Goal: Communication & Community: Answer question/provide support

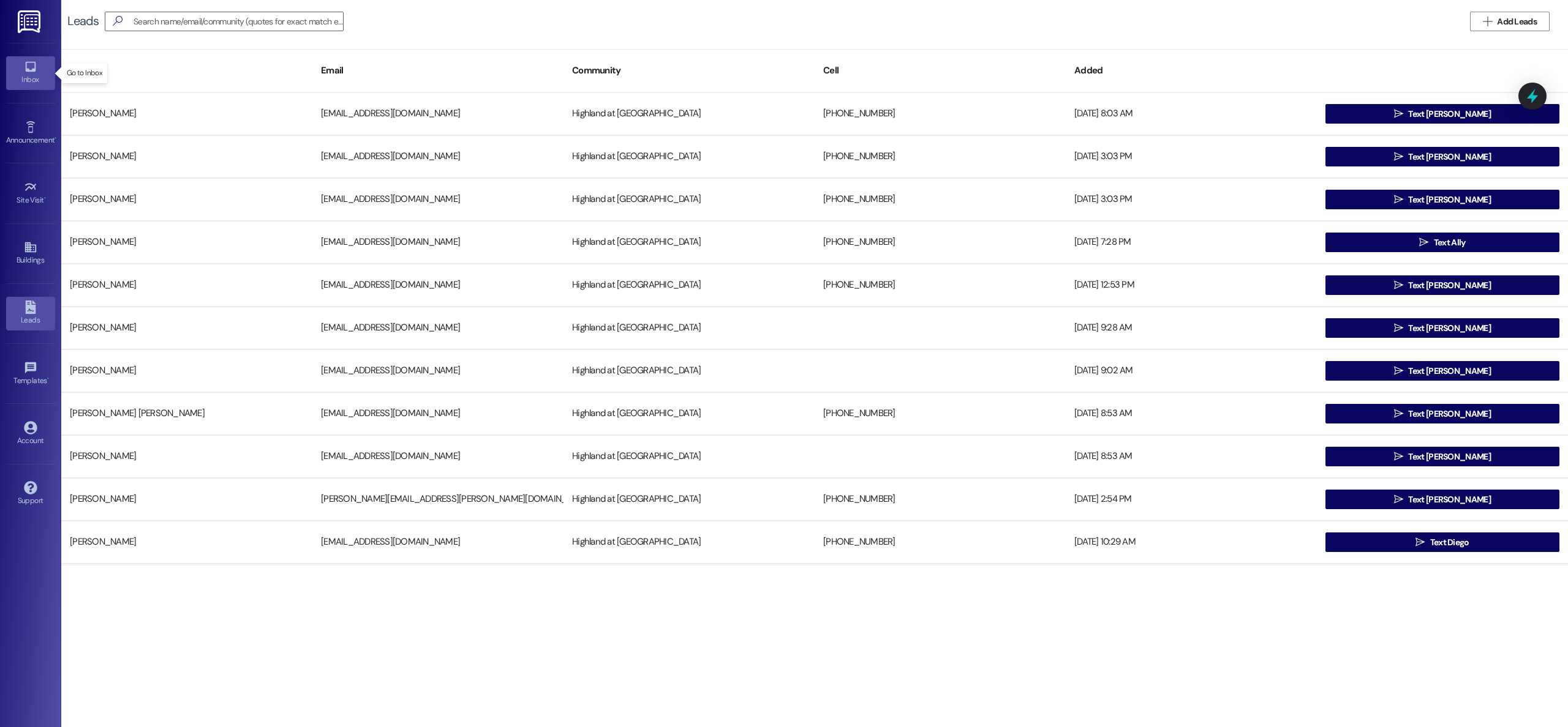
click at [27, 77] on div "Inbox" at bounding box center [30, 80] width 61 height 13
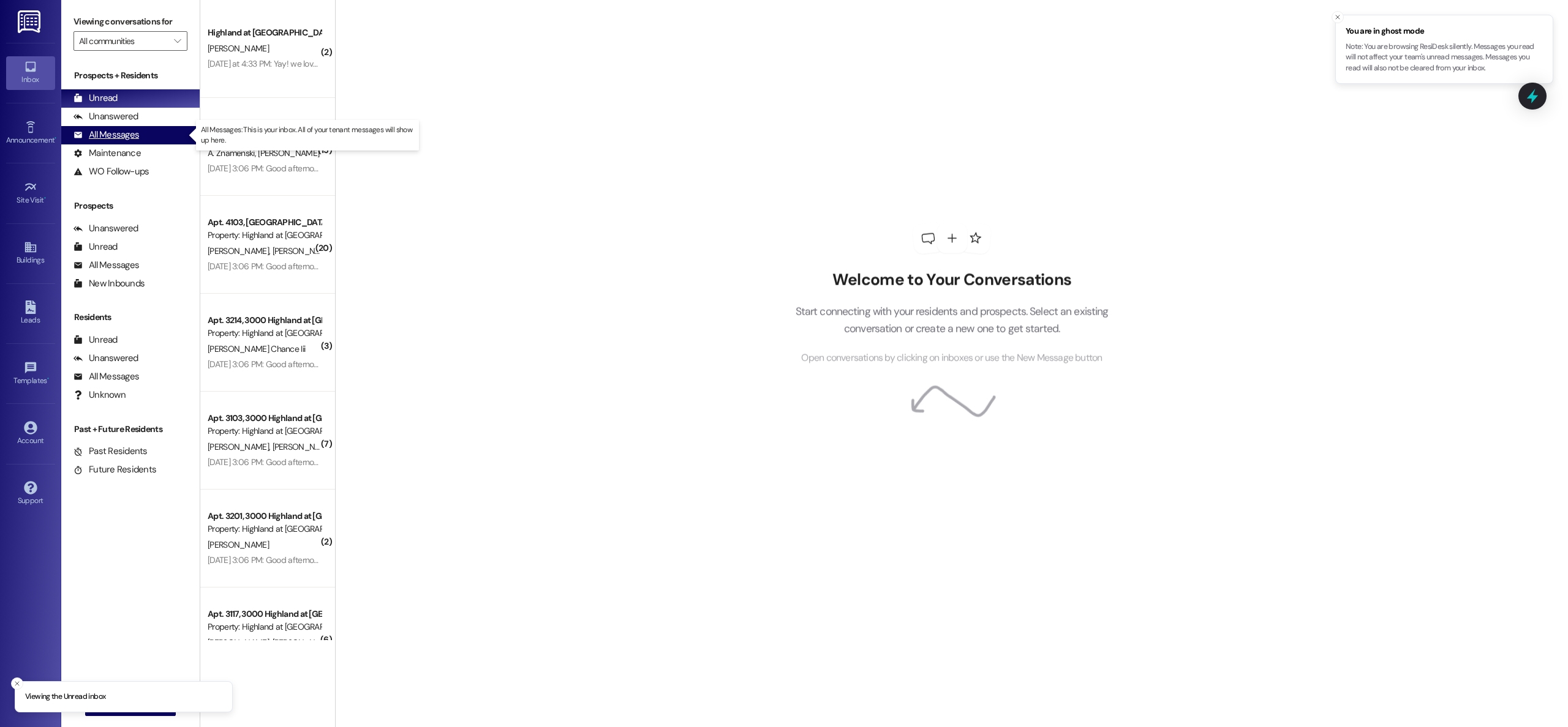
click at [106, 134] on div "All Messages" at bounding box center [106, 134] width 66 height 13
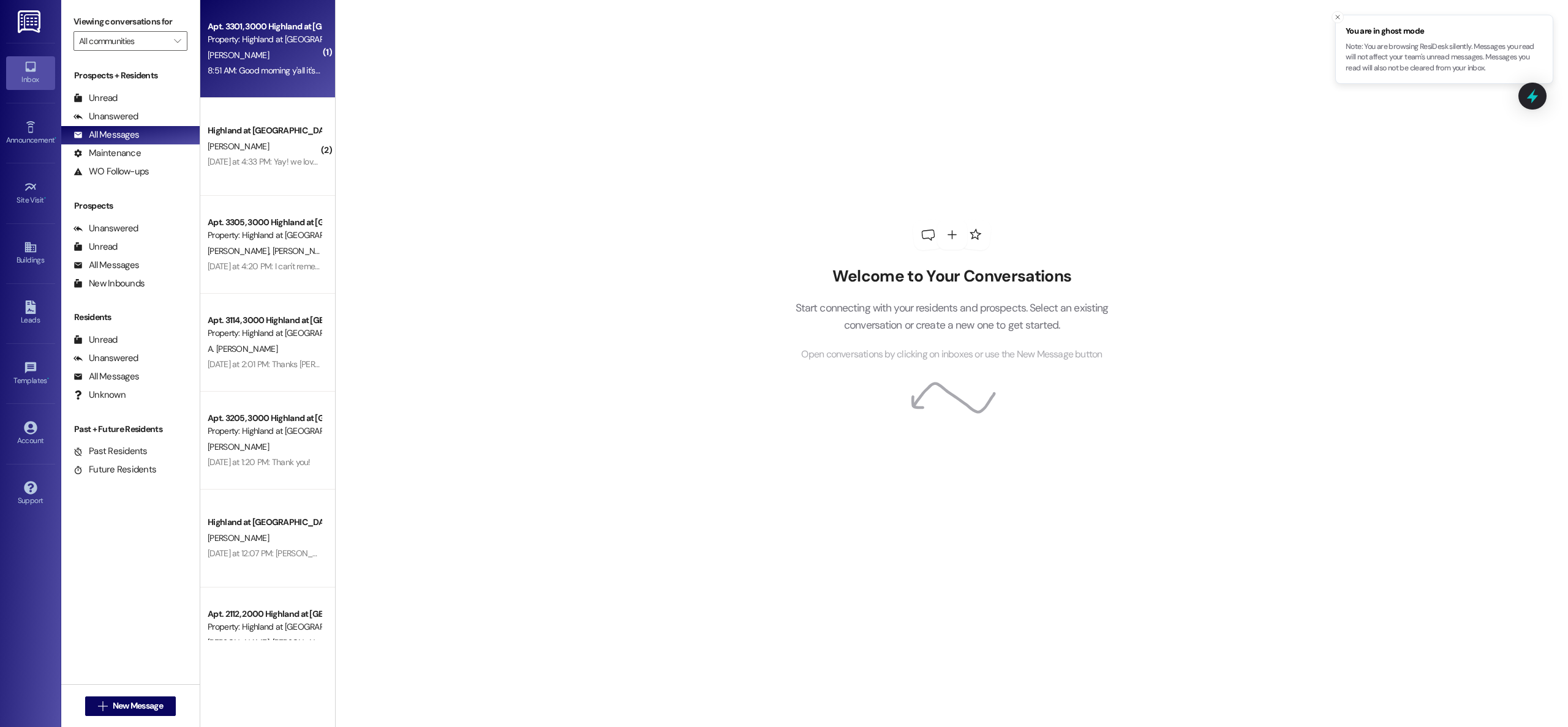
click at [256, 73] on div "8:51 AM: Good morning y'all it's [PERSON_NAME] and 3301. I can't get my dishwas…" at bounding box center [826, 70] width 1236 height 11
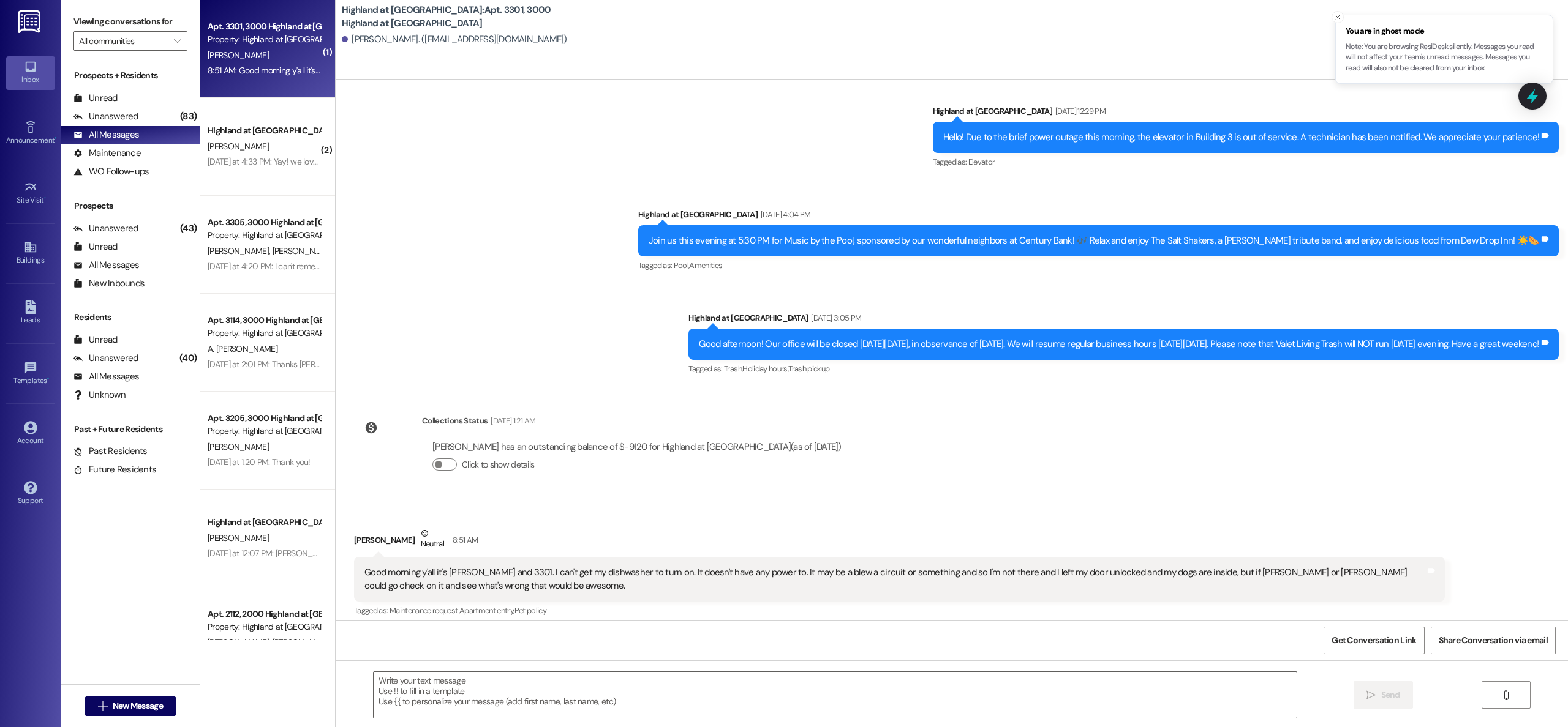
scroll to position [51725, 0]
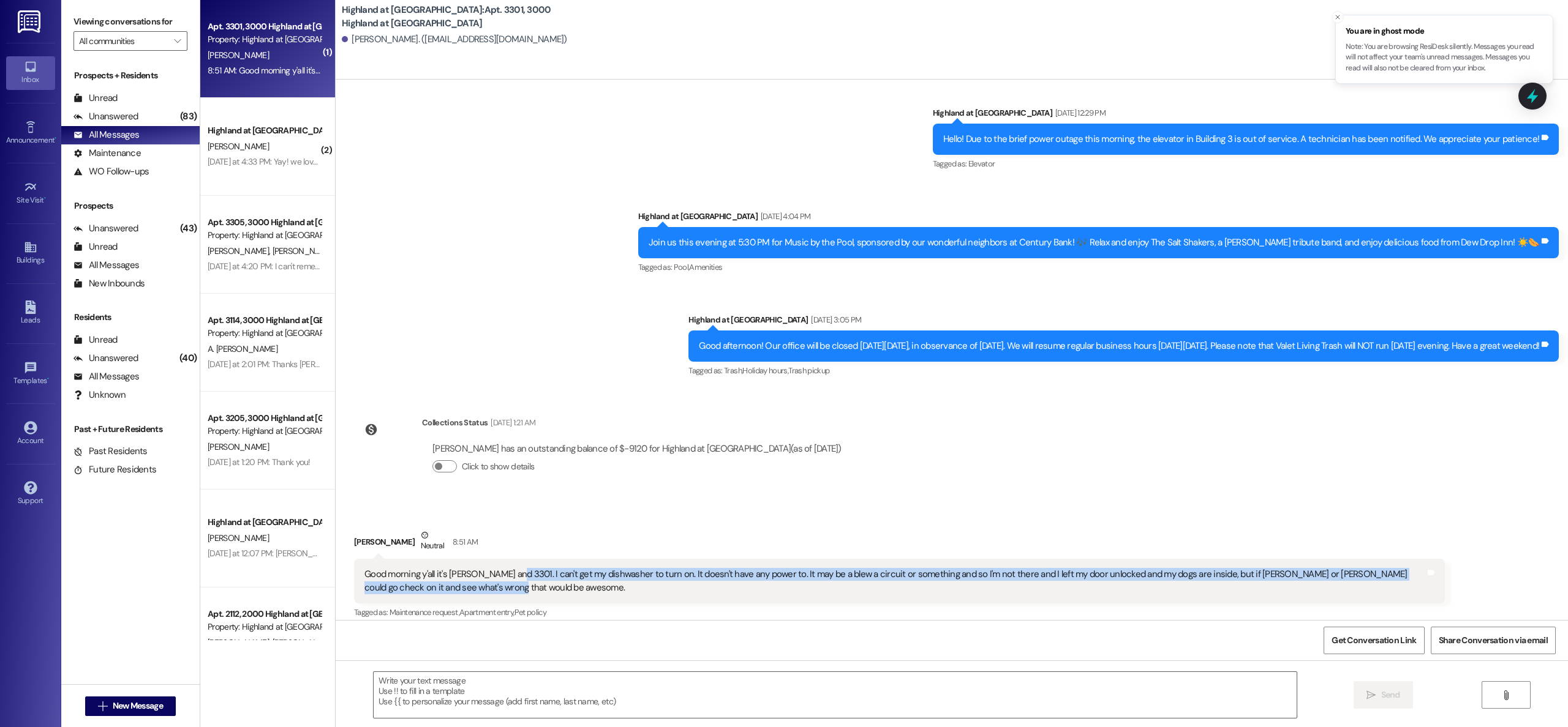
drag, startPoint x: 499, startPoint y: 566, endPoint x: 1174, endPoint y: 586, distance: 675.3
click at [1174, 586] on div "Good morning y'all it's Trent and 3301. I can't get my dishwasher to turn on. I…" at bounding box center [899, 581] width 1091 height 45
copy div "I can't get my dishwasher to turn on. It doesn't have any power to. It may be a…"
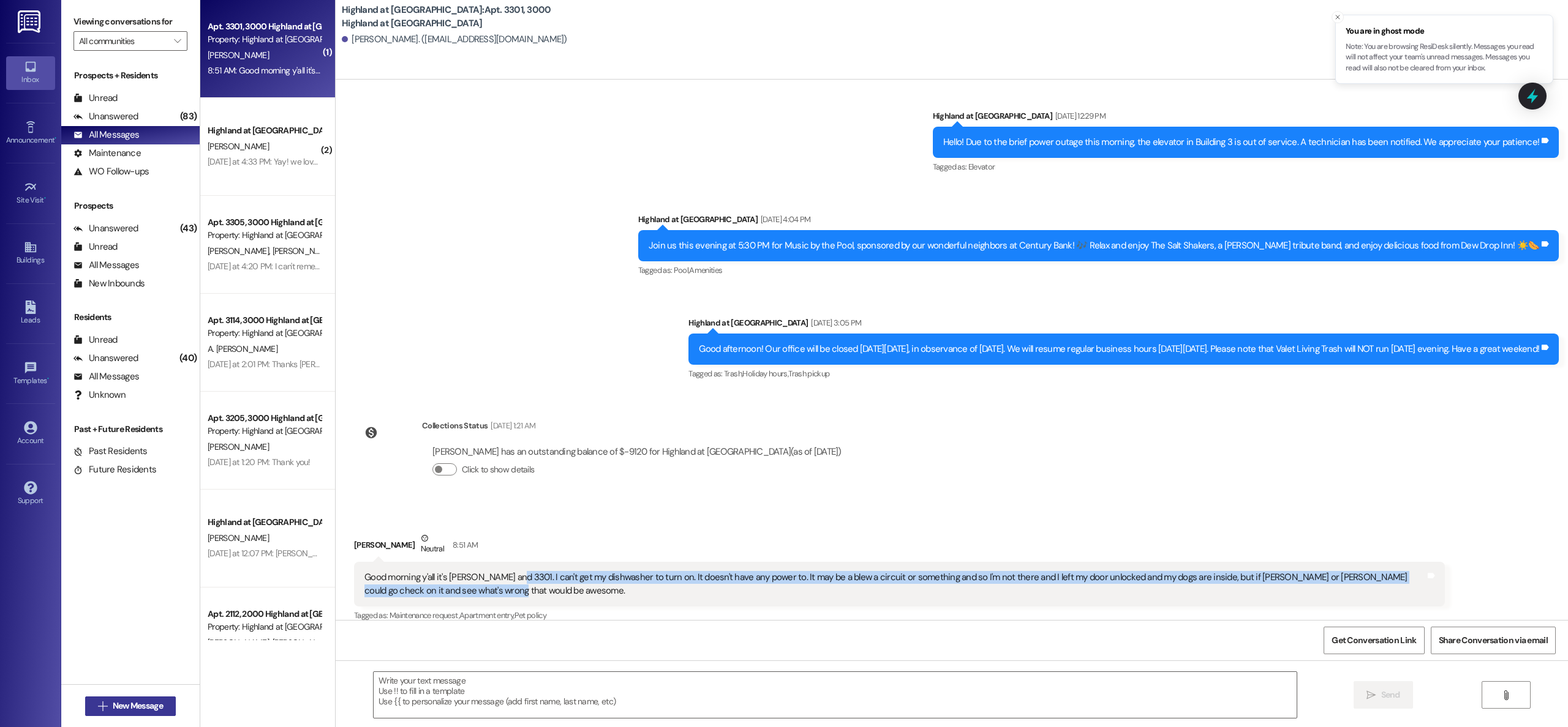
click at [142, 705] on span "New Message" at bounding box center [138, 706] width 50 height 13
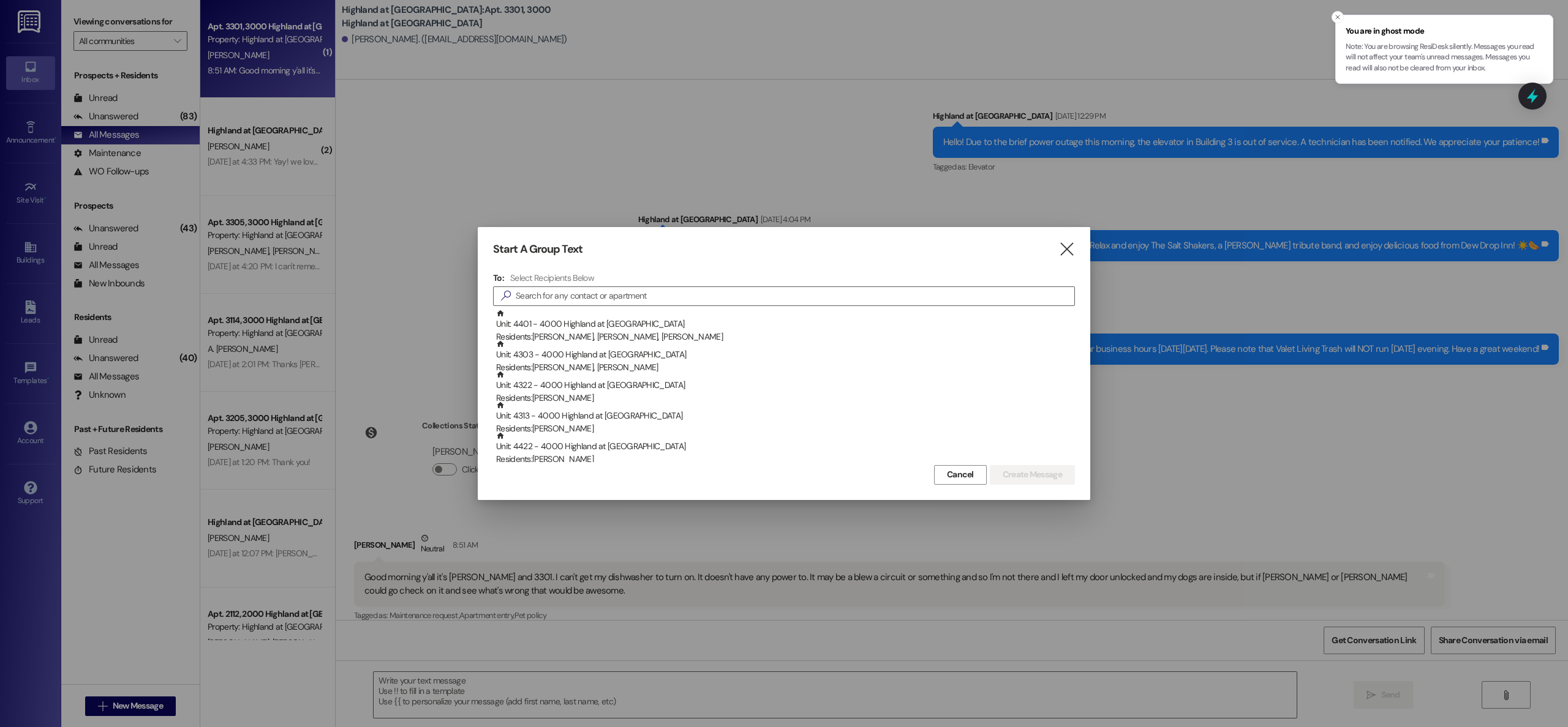
click at [750, 723] on div at bounding box center [784, 363] width 1568 height 727
click at [749, 693] on div at bounding box center [784, 363] width 1568 height 727
click at [693, 692] on div at bounding box center [784, 363] width 1568 height 727
click at [1071, 246] on icon "" at bounding box center [1067, 249] width 16 height 13
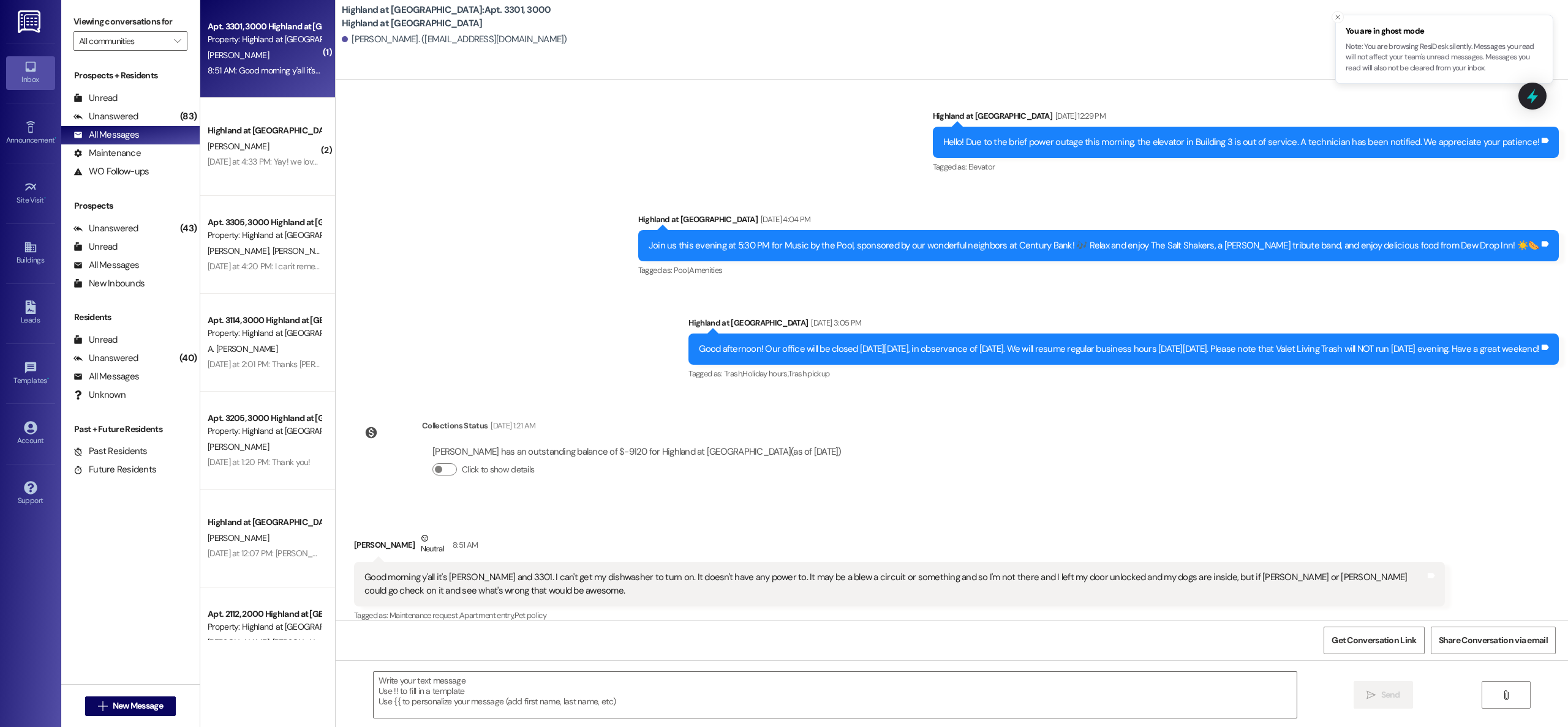
scroll to position [51726, 0]
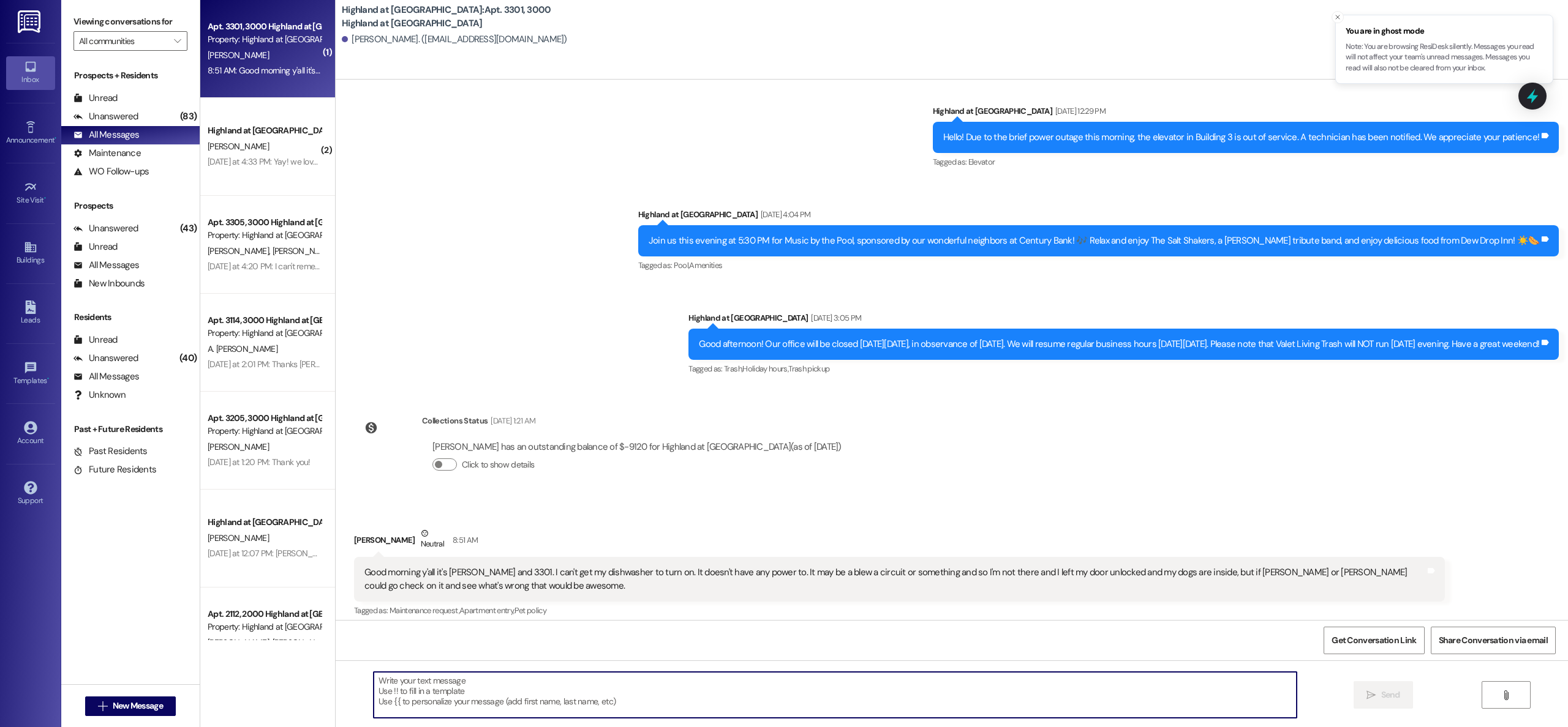
click at [801, 683] on textarea at bounding box center [835, 695] width 923 height 46
type textarea "Thank you, I have submitted that work order for you"
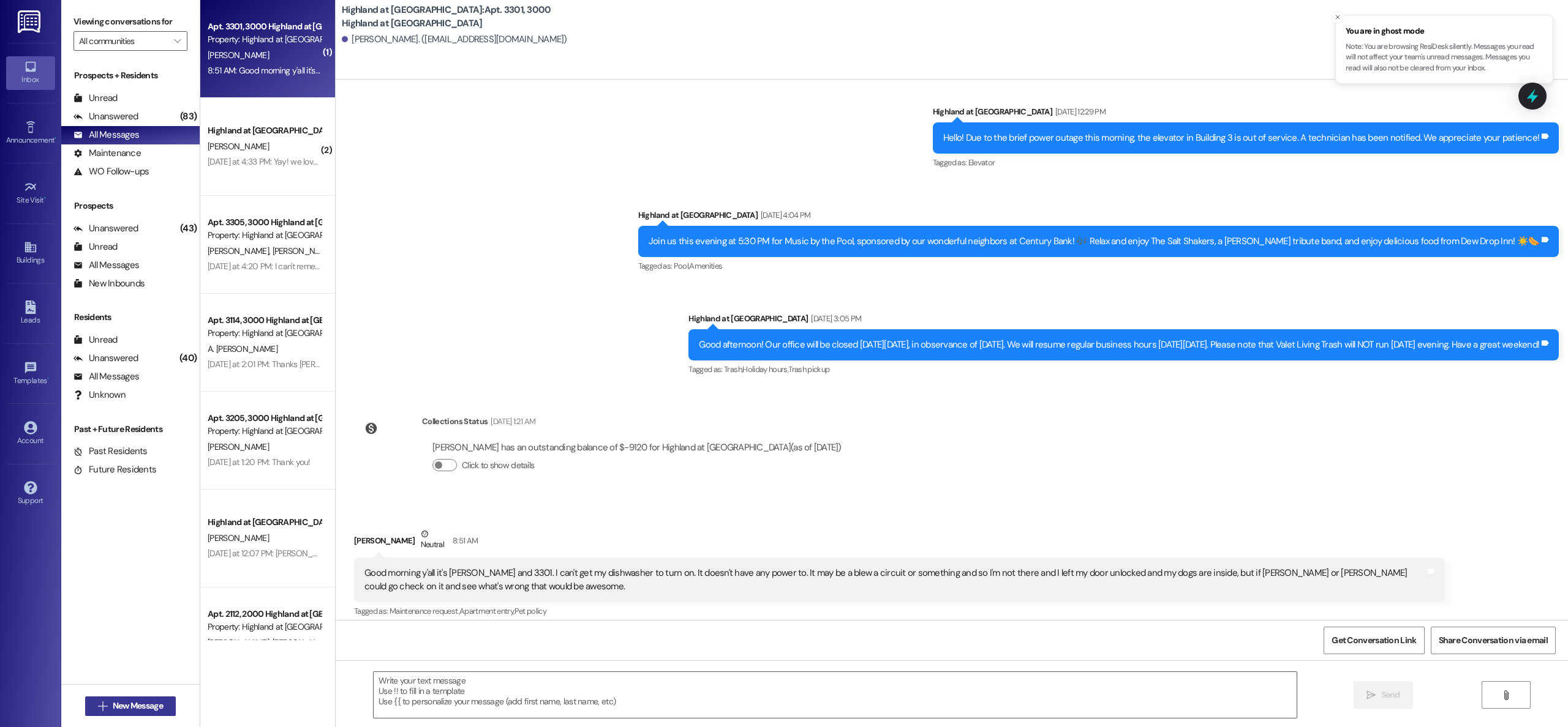
click at [131, 704] on span "New Message" at bounding box center [138, 706] width 50 height 13
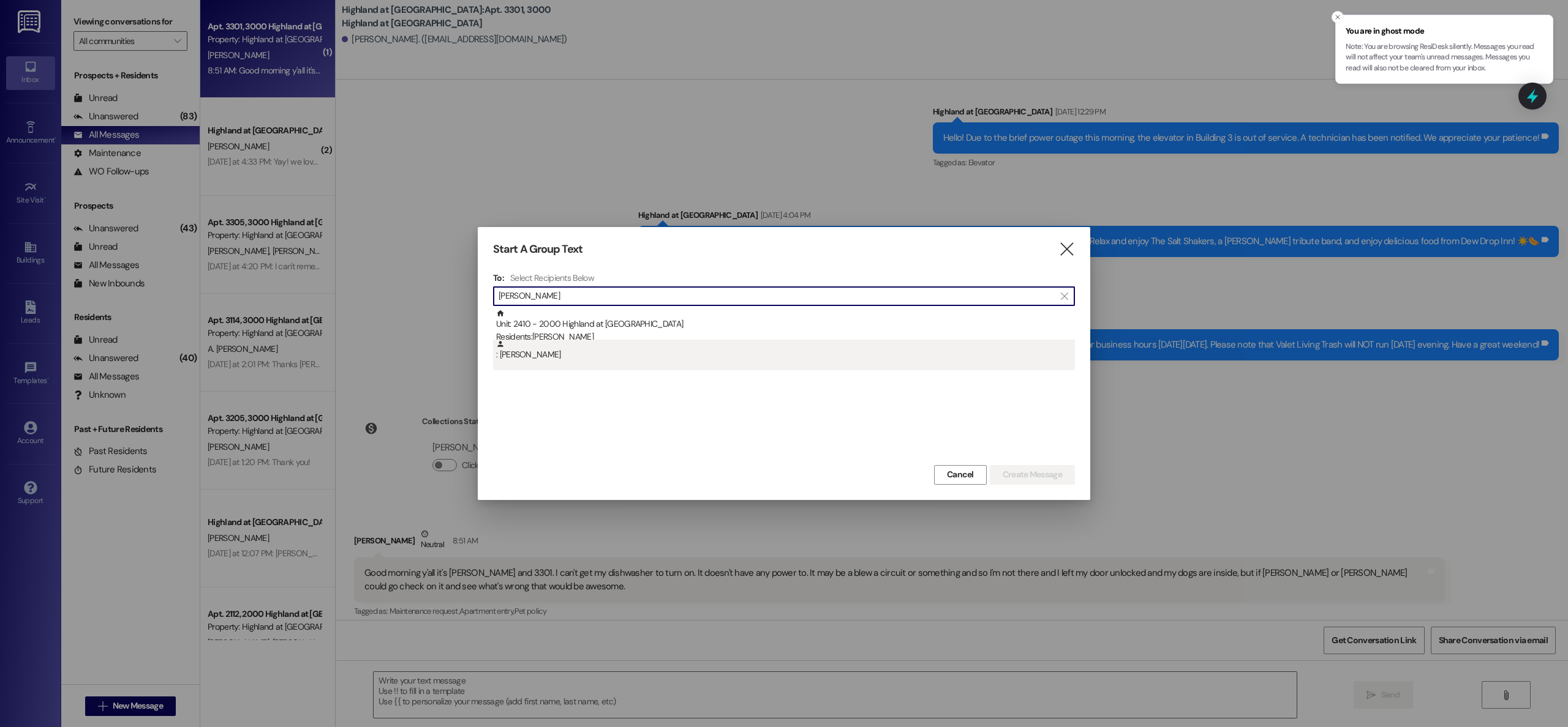
type input "eric dunn"
click at [535, 354] on div ": Eric Dunn" at bounding box center [786, 350] width 579 height 21
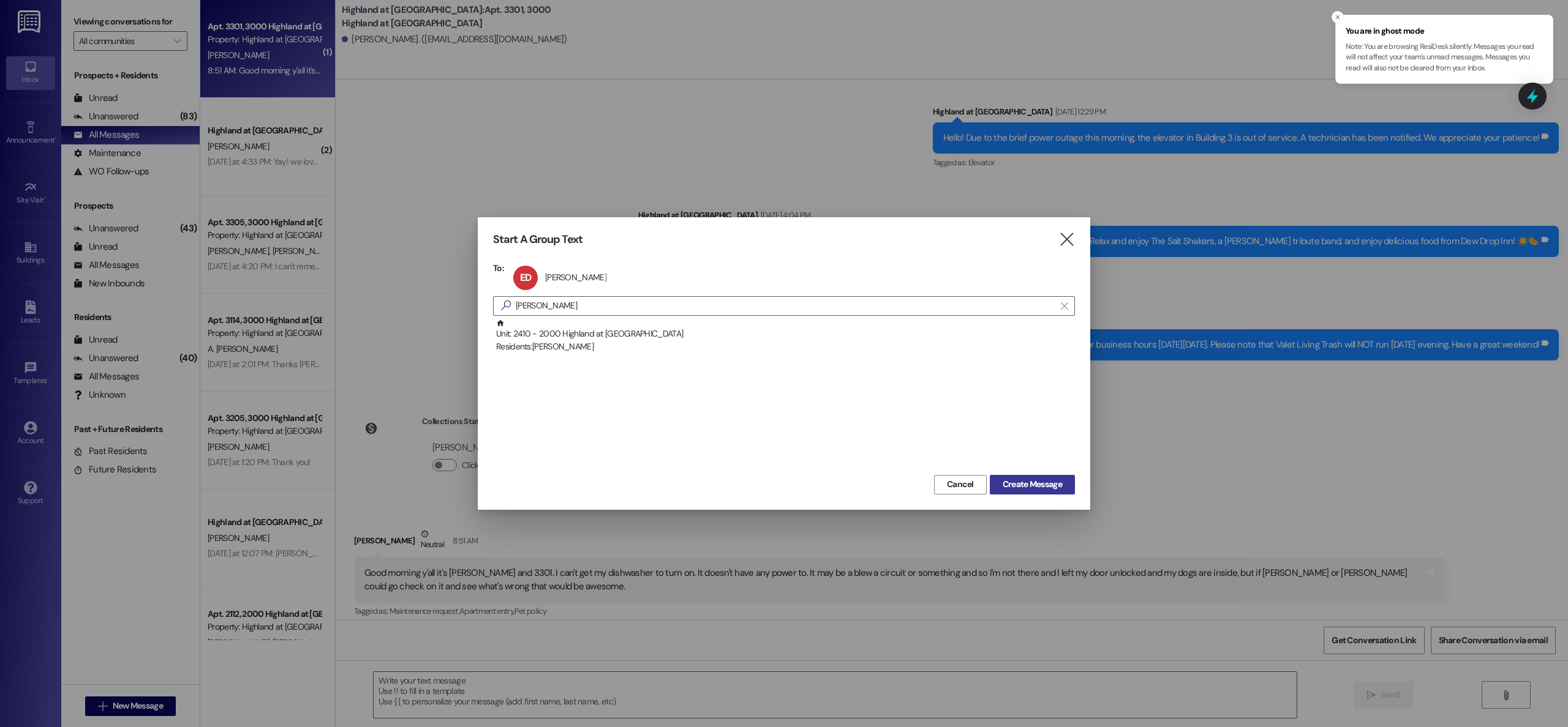
click at [1009, 486] on span "Create Message" at bounding box center [1032, 484] width 59 height 13
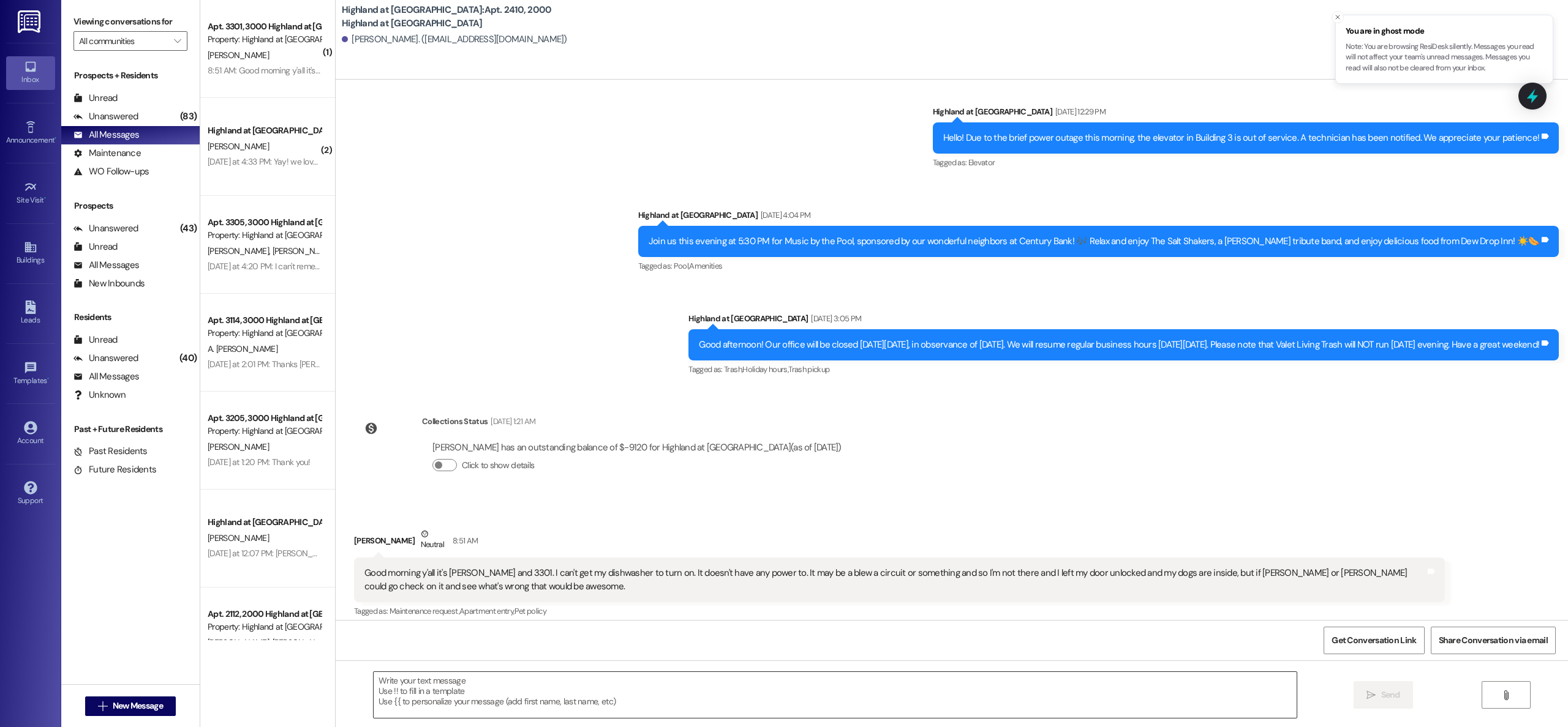
click at [499, 681] on textarea at bounding box center [835, 695] width 923 height 46
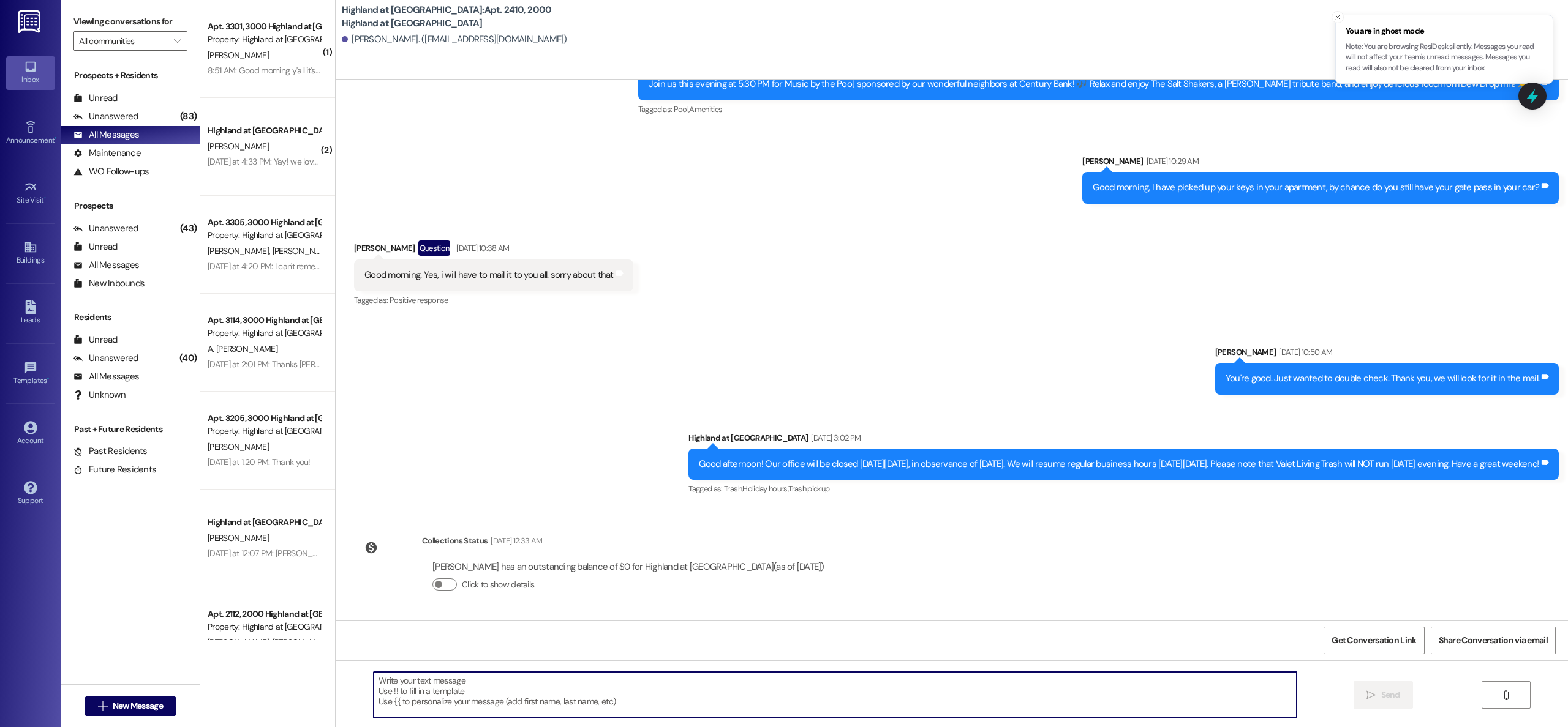
scroll to position [15760, 0]
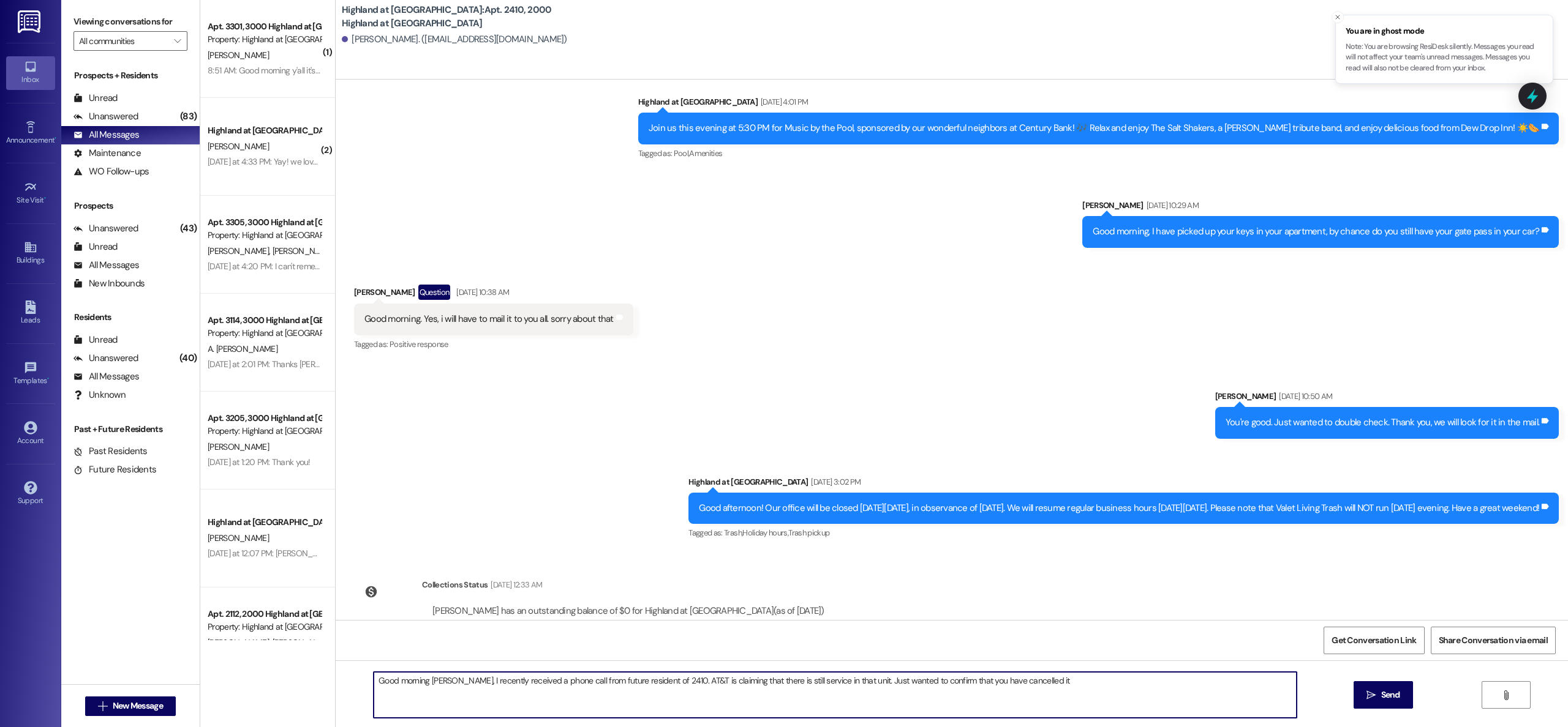
type textarea "Good morning [PERSON_NAME], I recently received a phone call from future reside…"
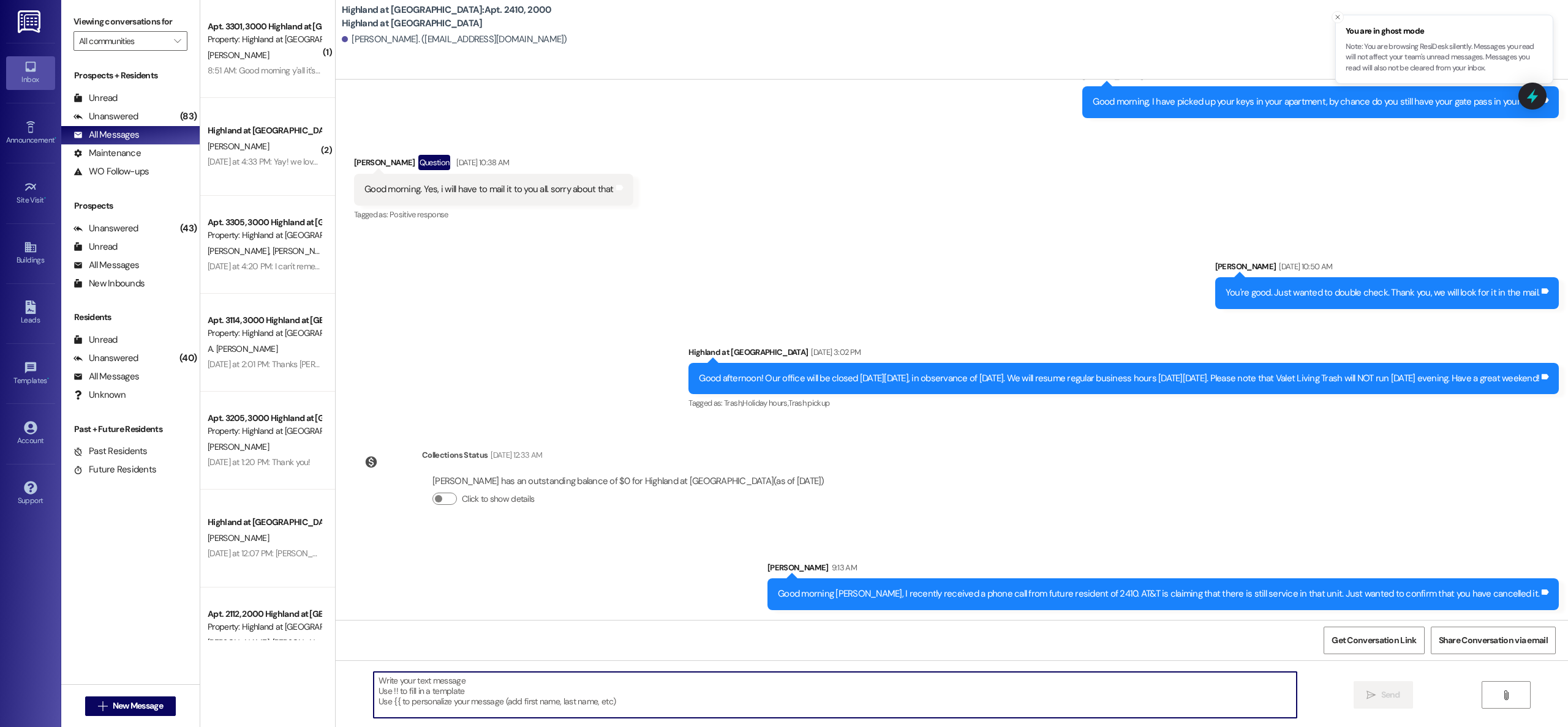
scroll to position [15917, 0]
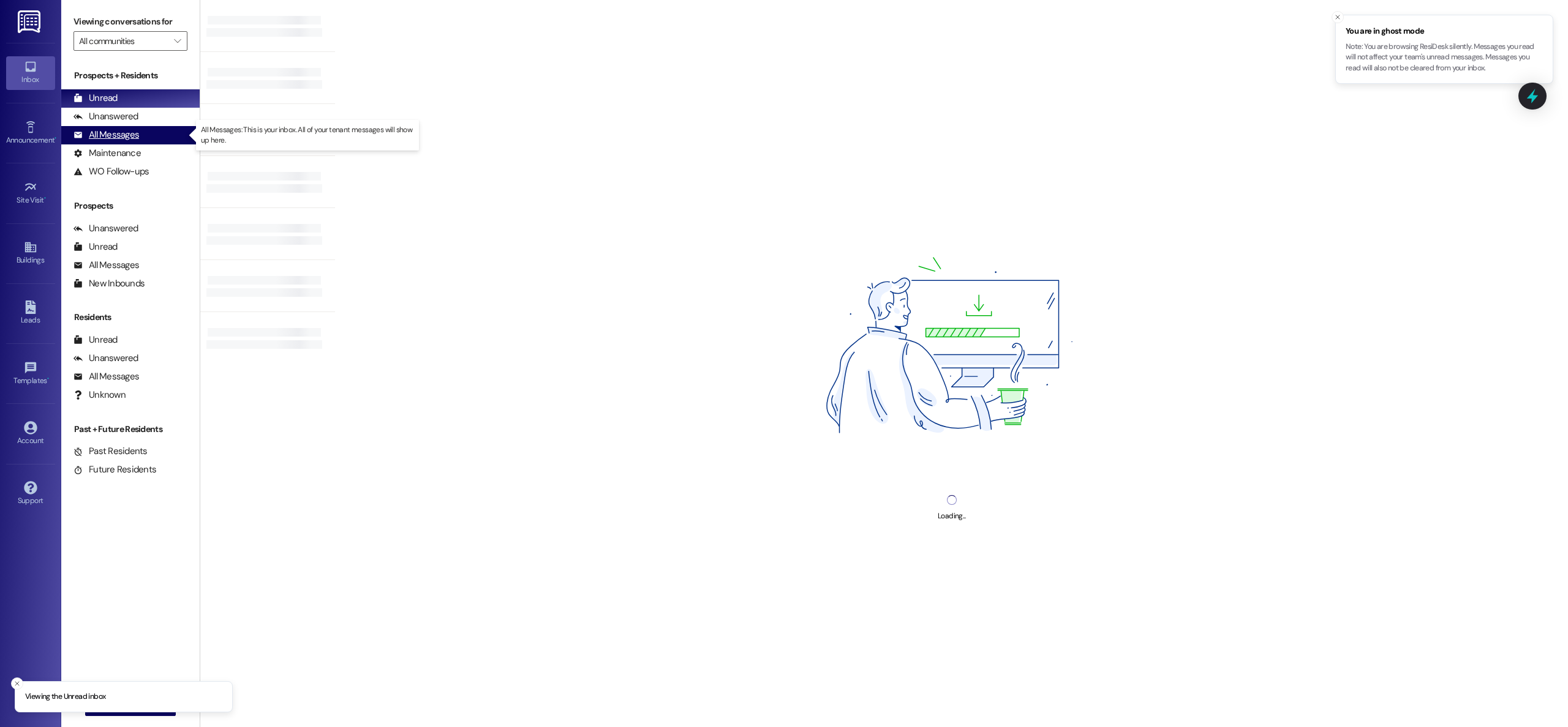
click at [94, 137] on div "All Messages" at bounding box center [106, 134] width 66 height 13
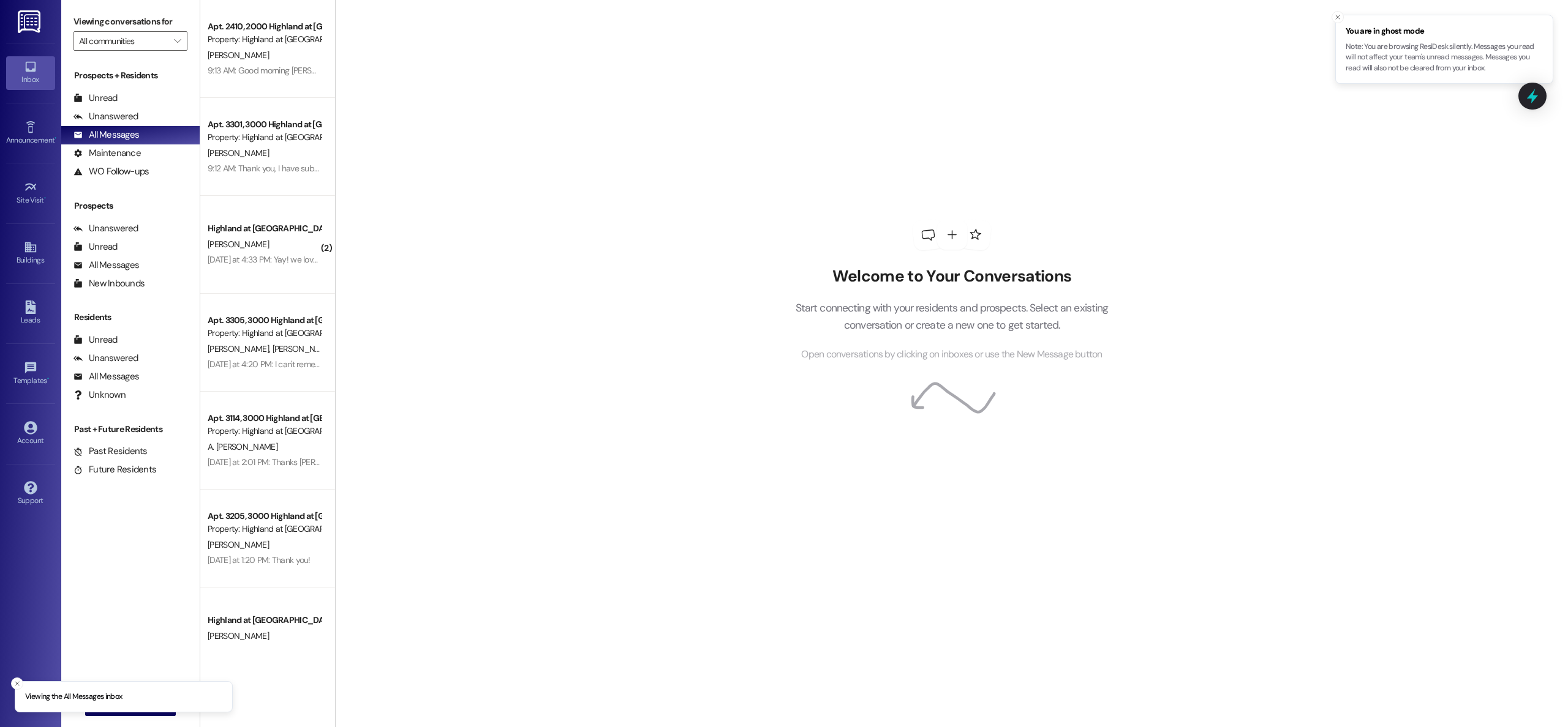
click at [1409, 63] on p "Note: You are browsing ResiDesk silently. Messages you read will not affect you…" at bounding box center [1444, 58] width 197 height 32
click at [1375, 32] on span "You are in ghost mode" at bounding box center [1444, 31] width 197 height 13
click at [1527, 95] on icon at bounding box center [1533, 96] width 21 height 21
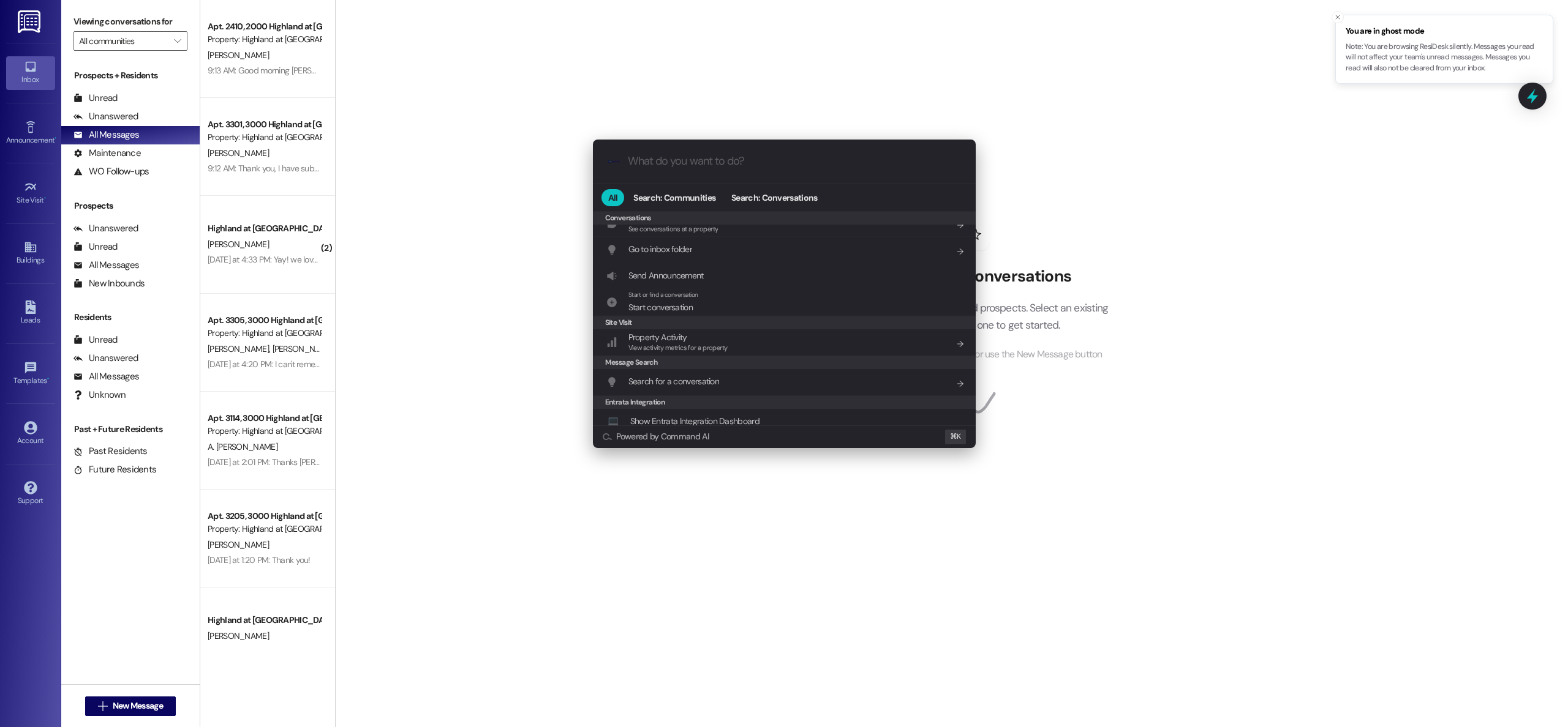
scroll to position [209, 0]
click at [984, 84] on div ".cls-1{fill:#0a055f;}.cls-2{fill:#0cc4c4;} resideskLogoBlueOrange All Search: C…" at bounding box center [784, 363] width 1568 height 727
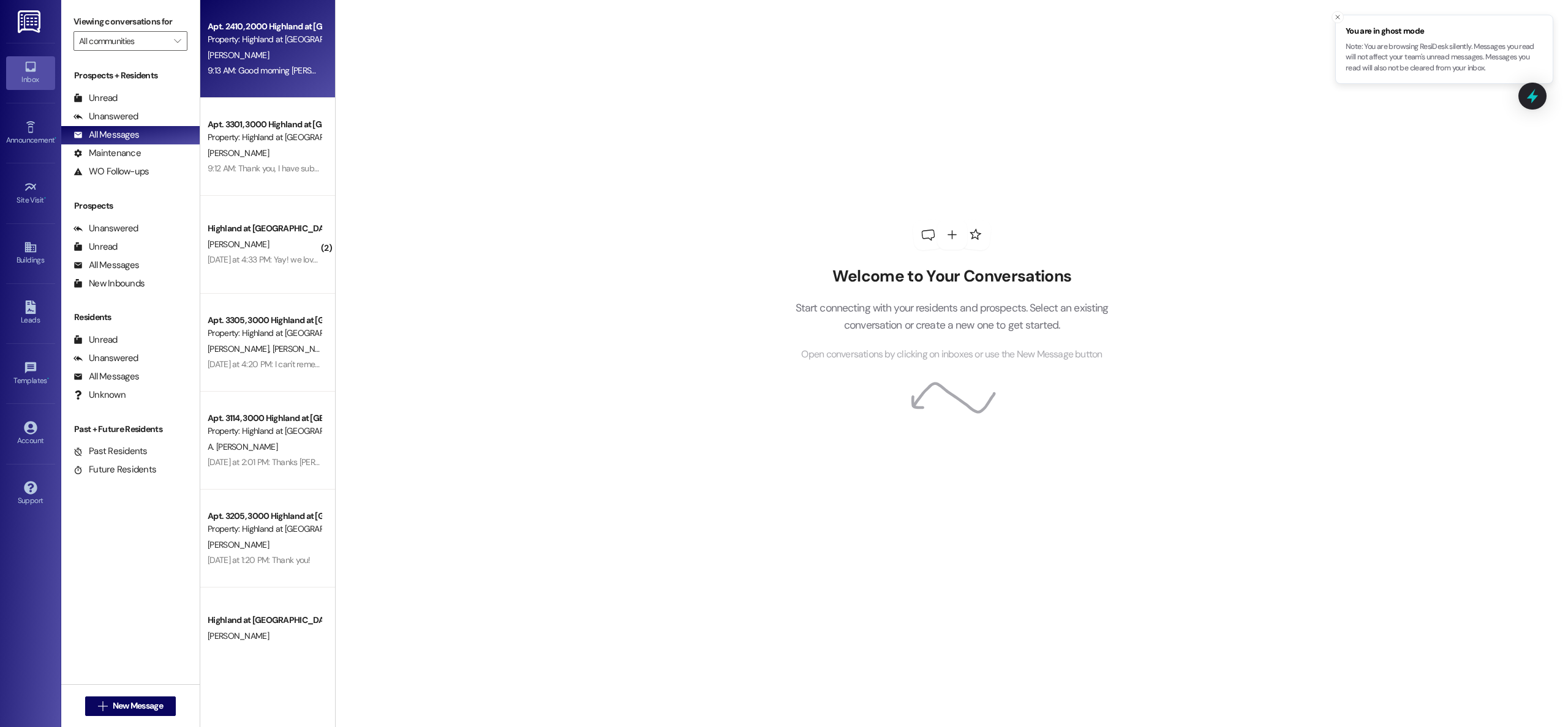
click at [241, 54] on div "E. Dunn" at bounding box center [264, 55] width 116 height 15
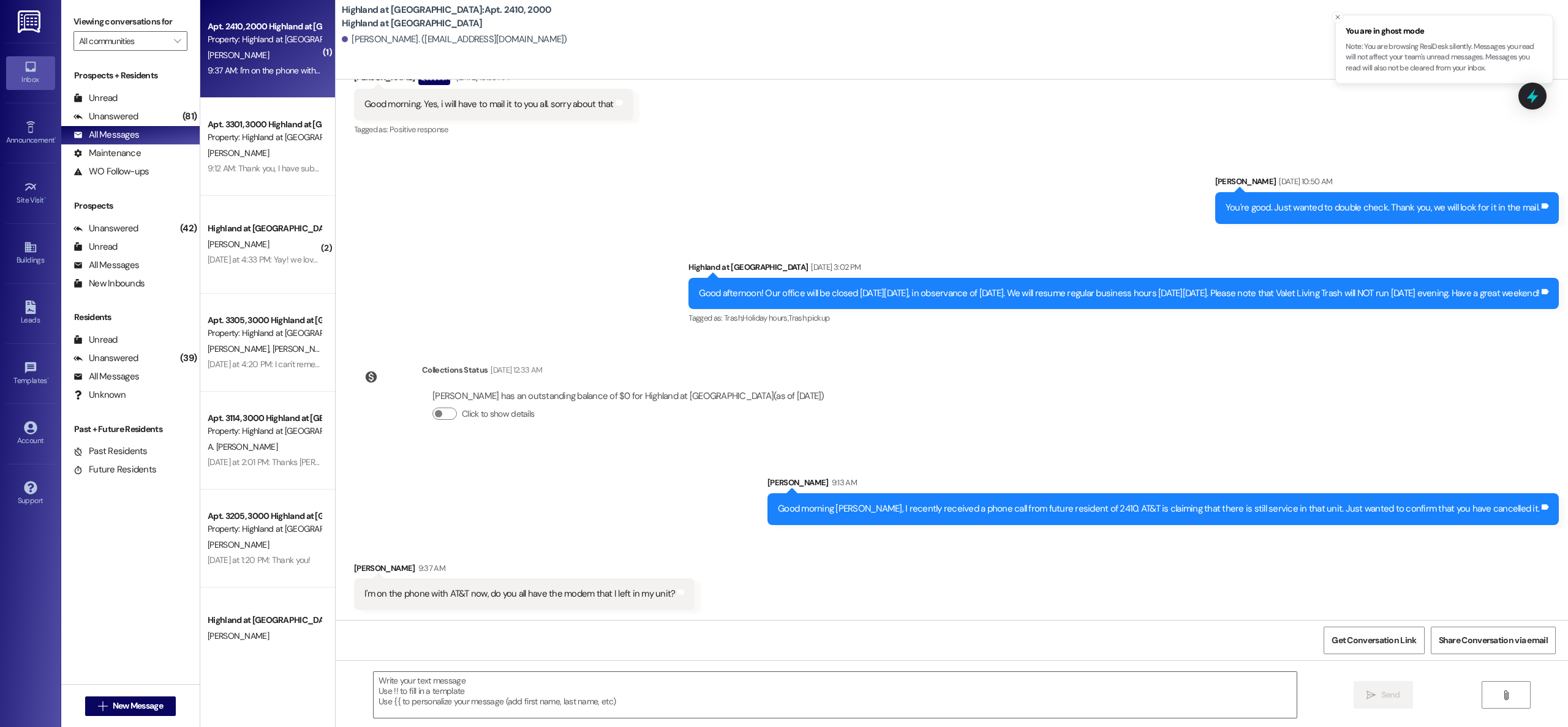
scroll to position [16016, 0]
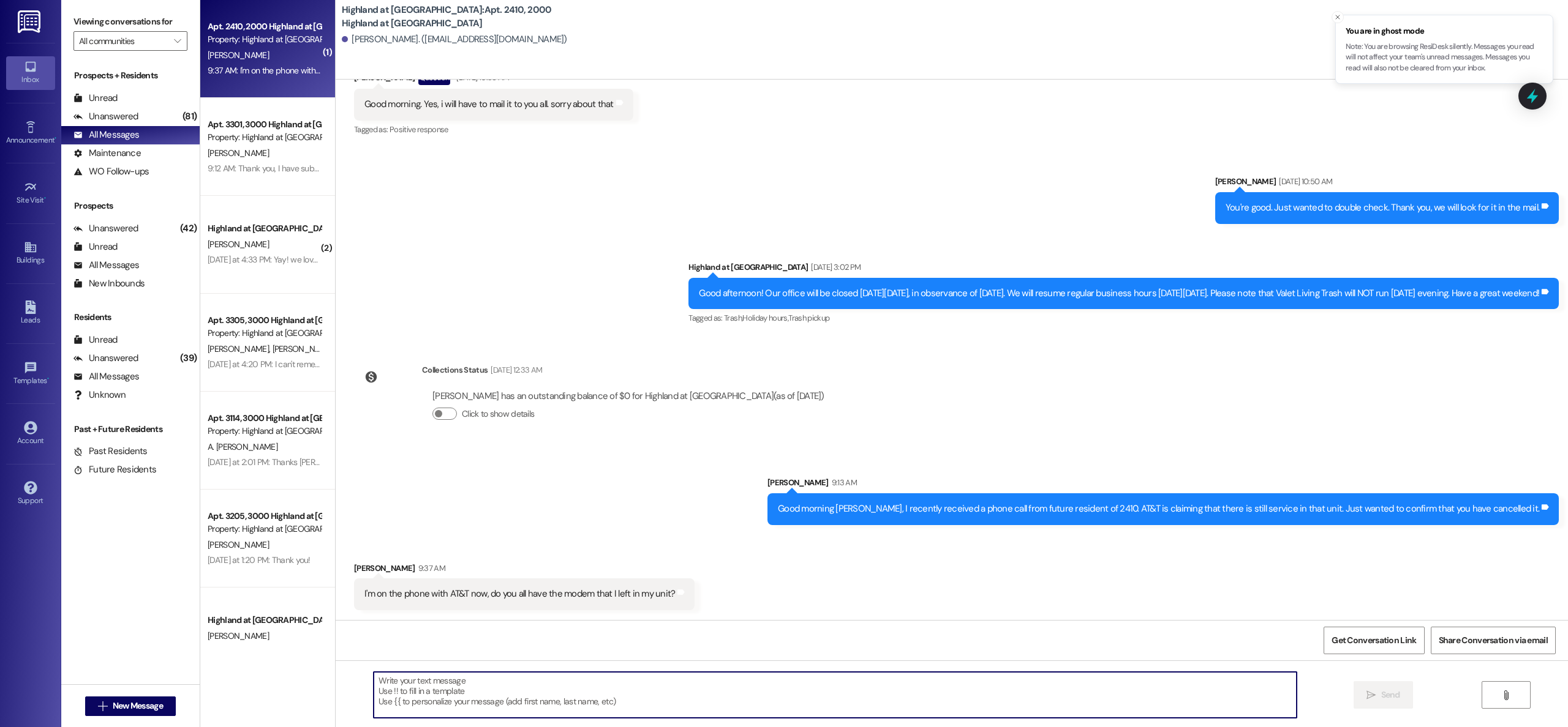
click at [600, 709] on textarea at bounding box center [835, 695] width 923 height 46
type textarea "Yes, your modem is still in the unit."
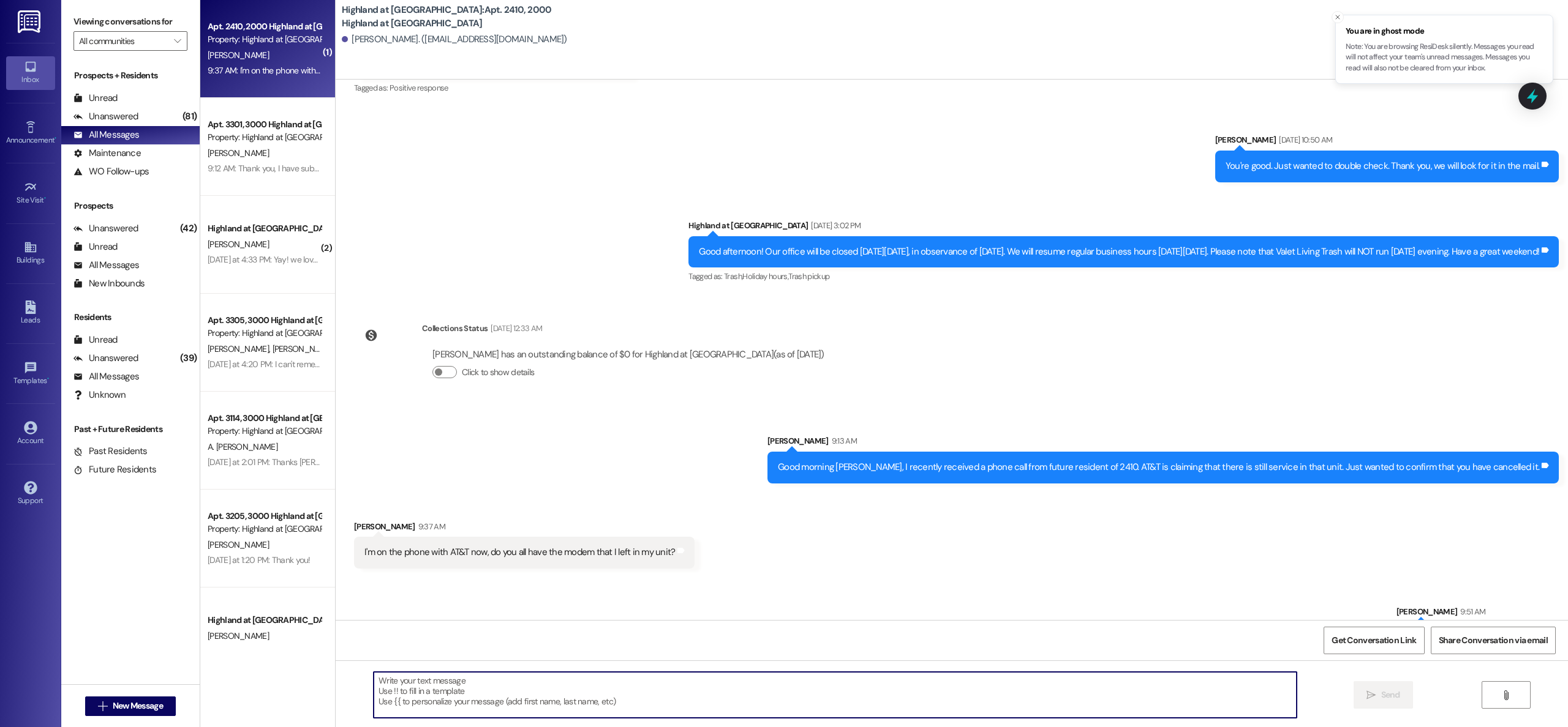
scroll to position [16015, 0]
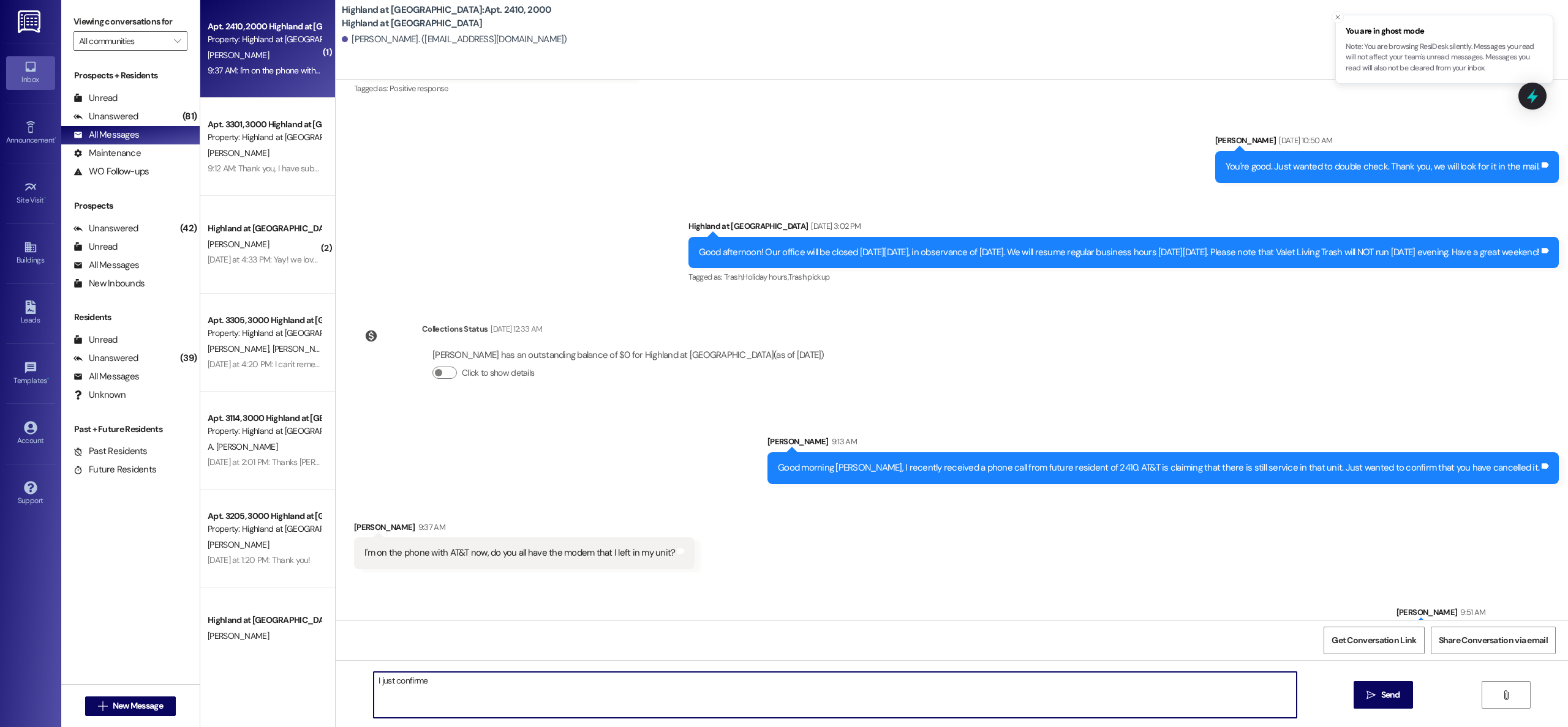
type textarea "I just confirmed"
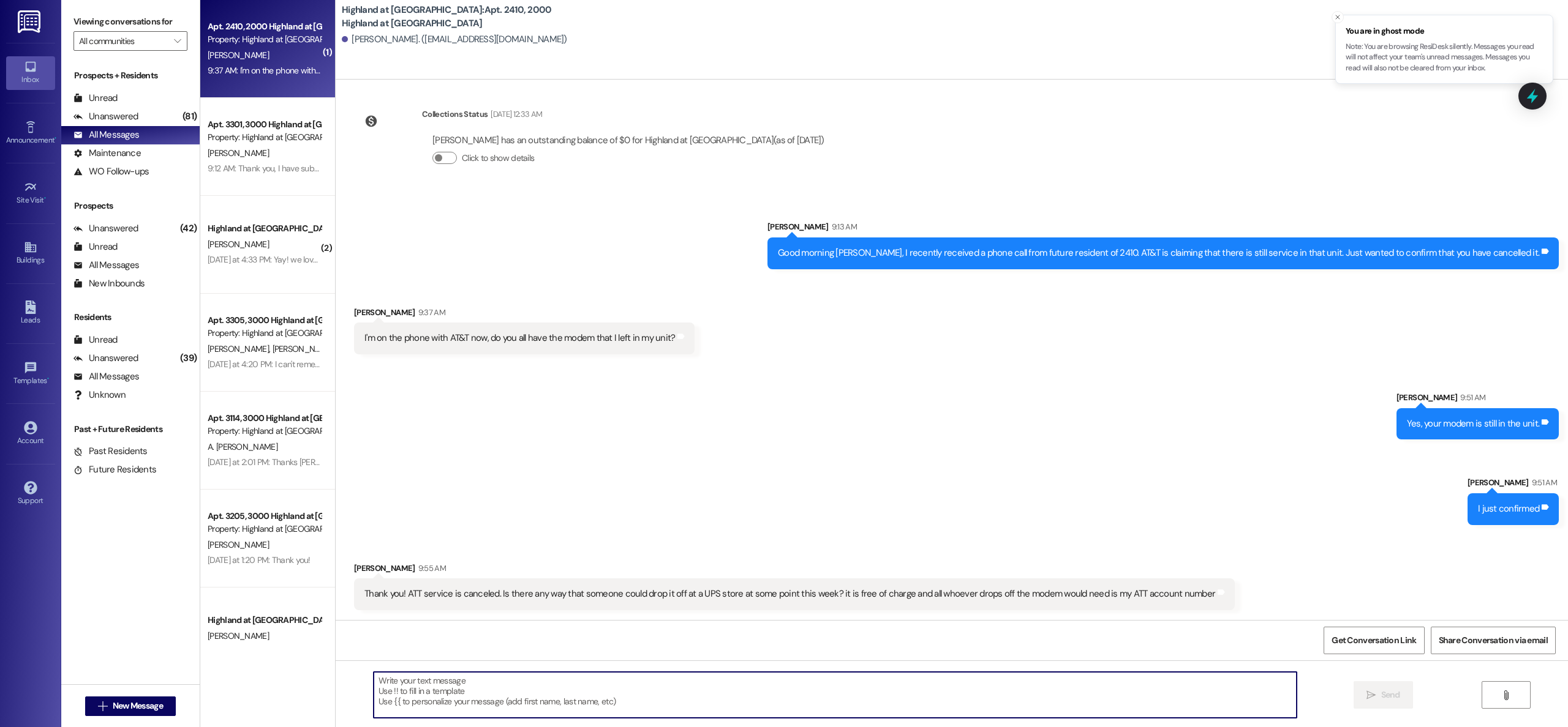
scroll to position [16272, 0]
click at [771, 689] on textarea at bounding box center [835, 695] width 923 height 46
click at [1013, 690] on textarea at bounding box center [835, 695] width 923 height 46
type textarea "y"
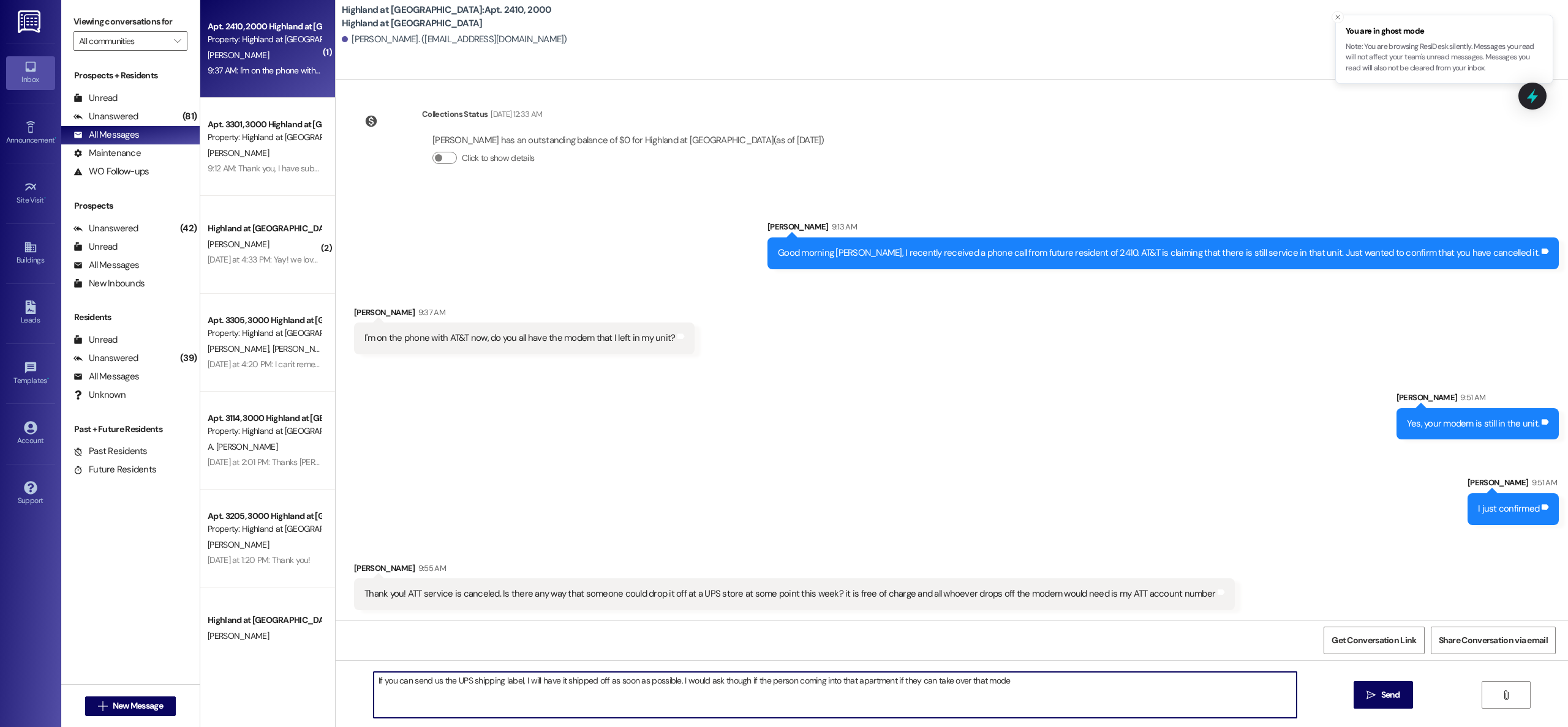
type textarea "If you can send us the UPS shipping label, I will have it shipped off as soon a…"
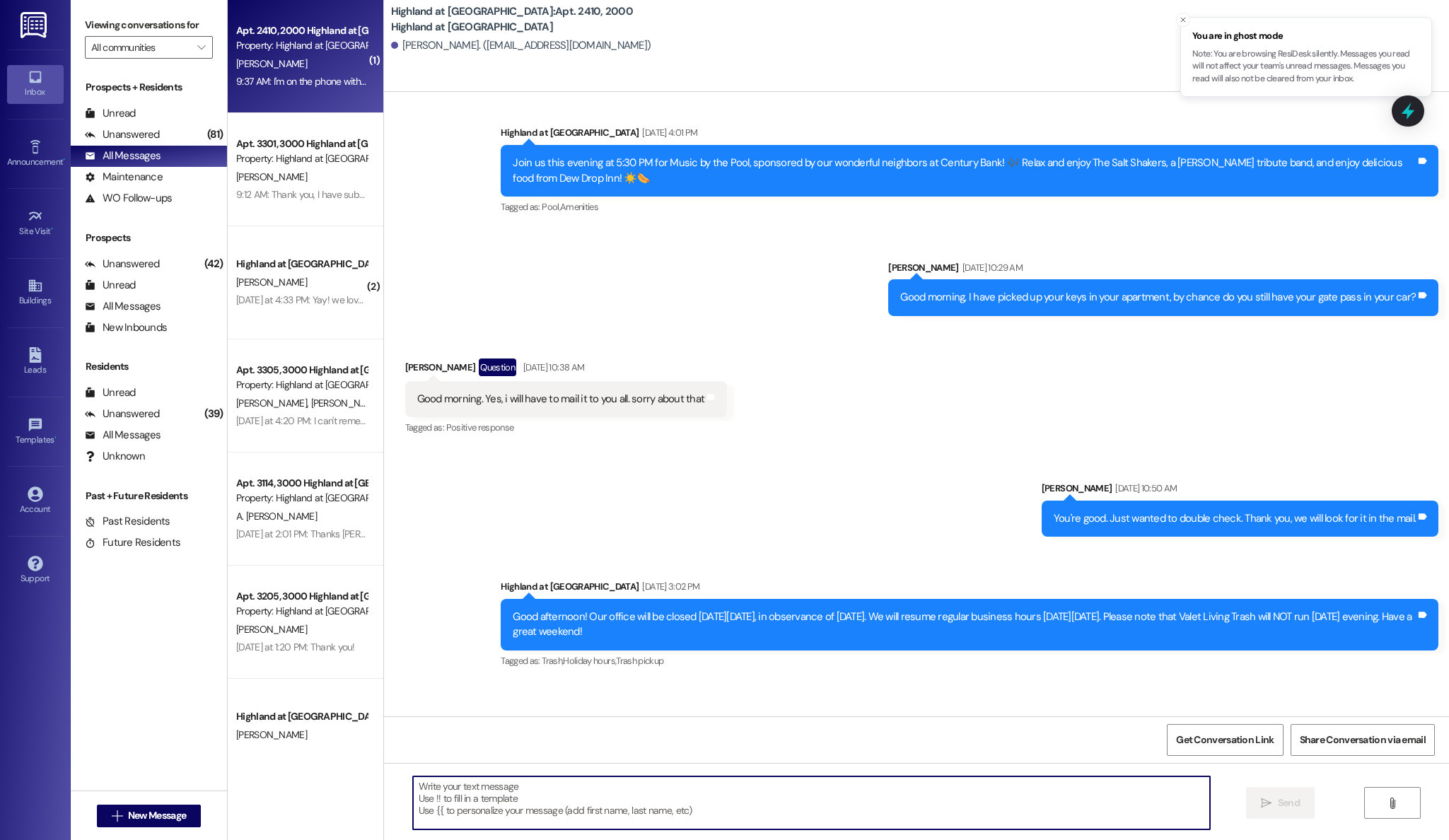
scroll to position [19734, 0]
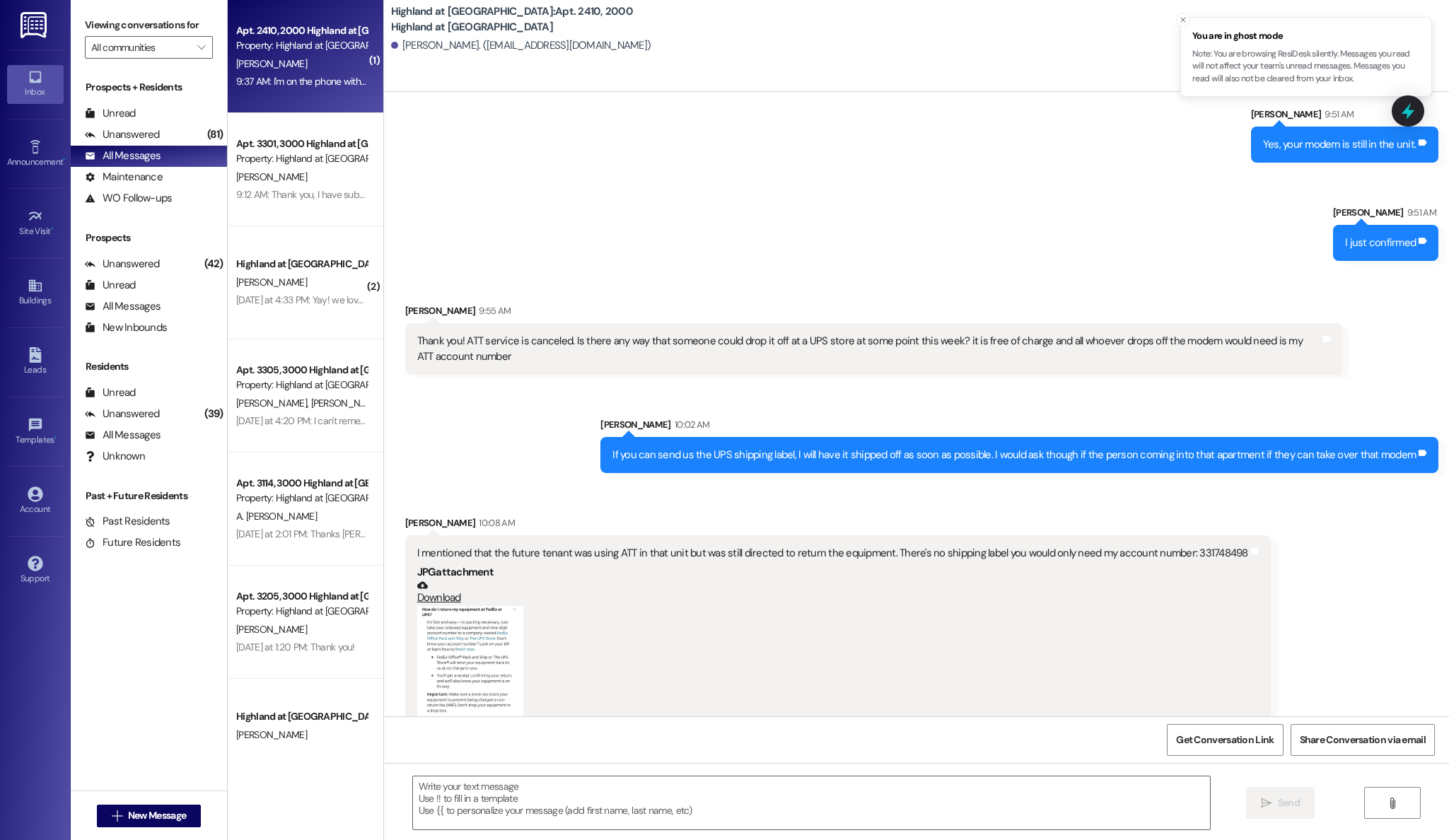
click at [484, 629] on button "Zoom image" at bounding box center [470, 662] width 106 height 112
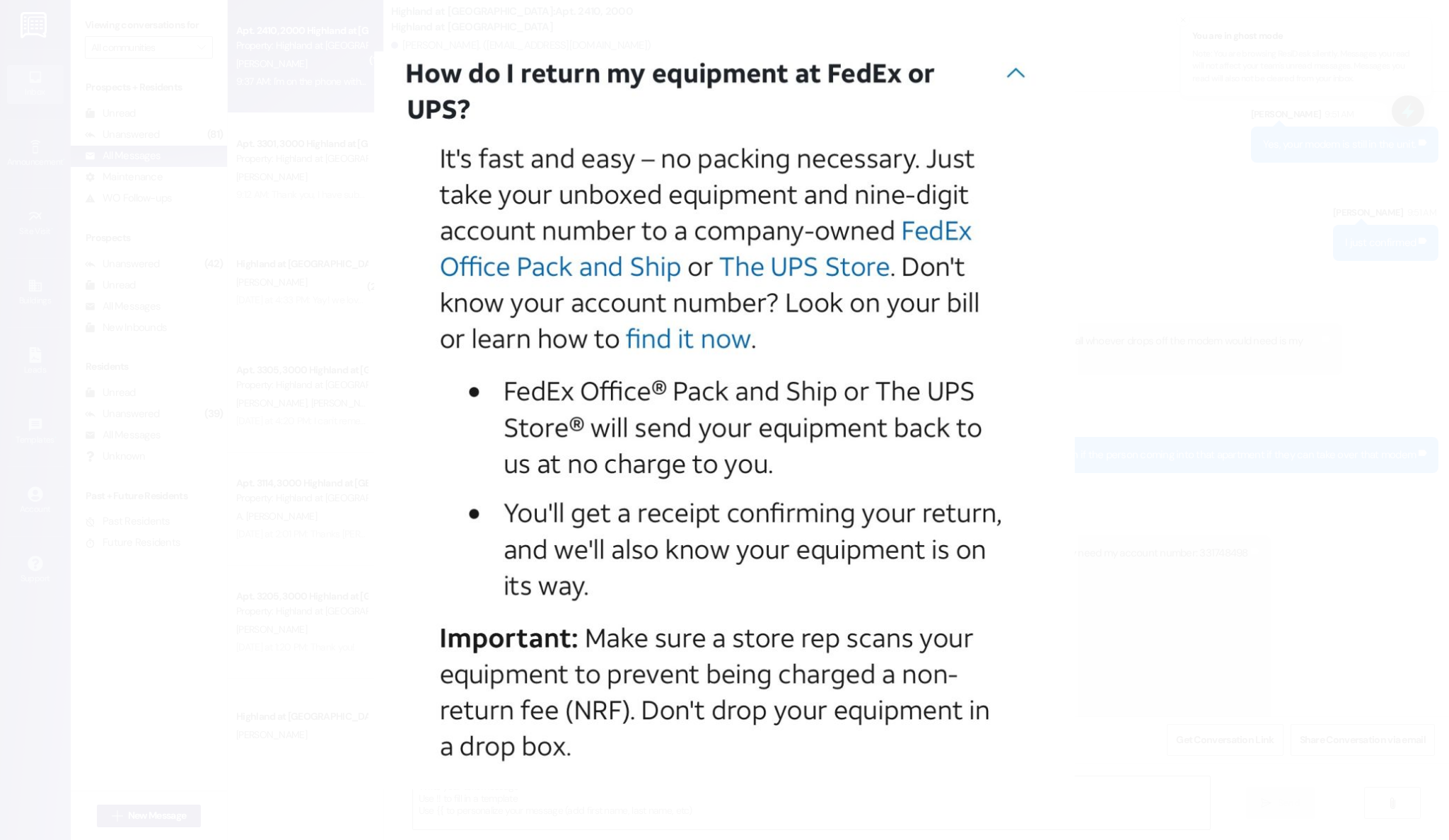
click at [255, 167] on button "Unzoom image" at bounding box center [724, 420] width 1449 height 840
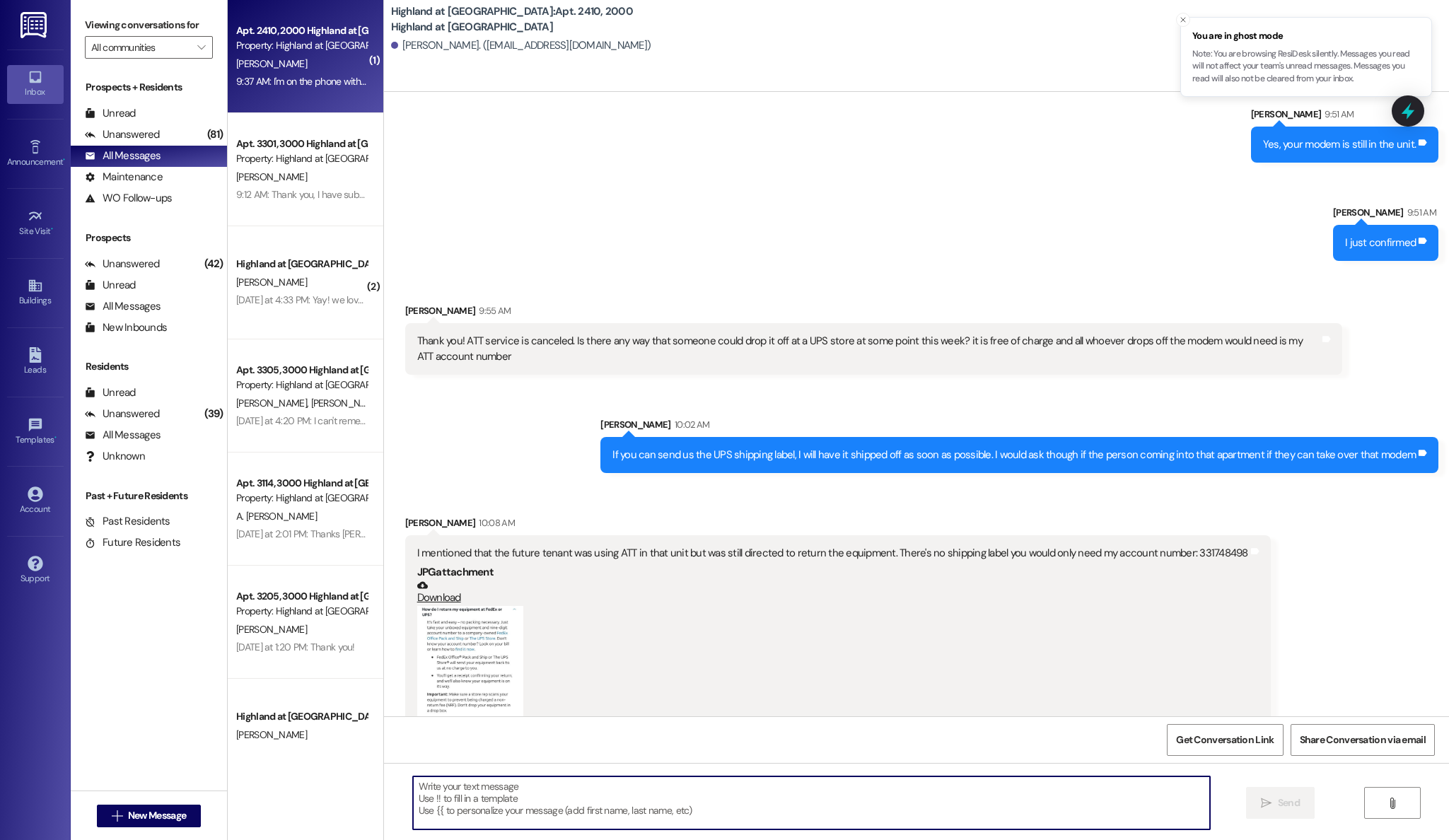
click at [618, 787] on textarea at bounding box center [811, 802] width 797 height 53
type textarea "o"
type textarea "Okay thank you."
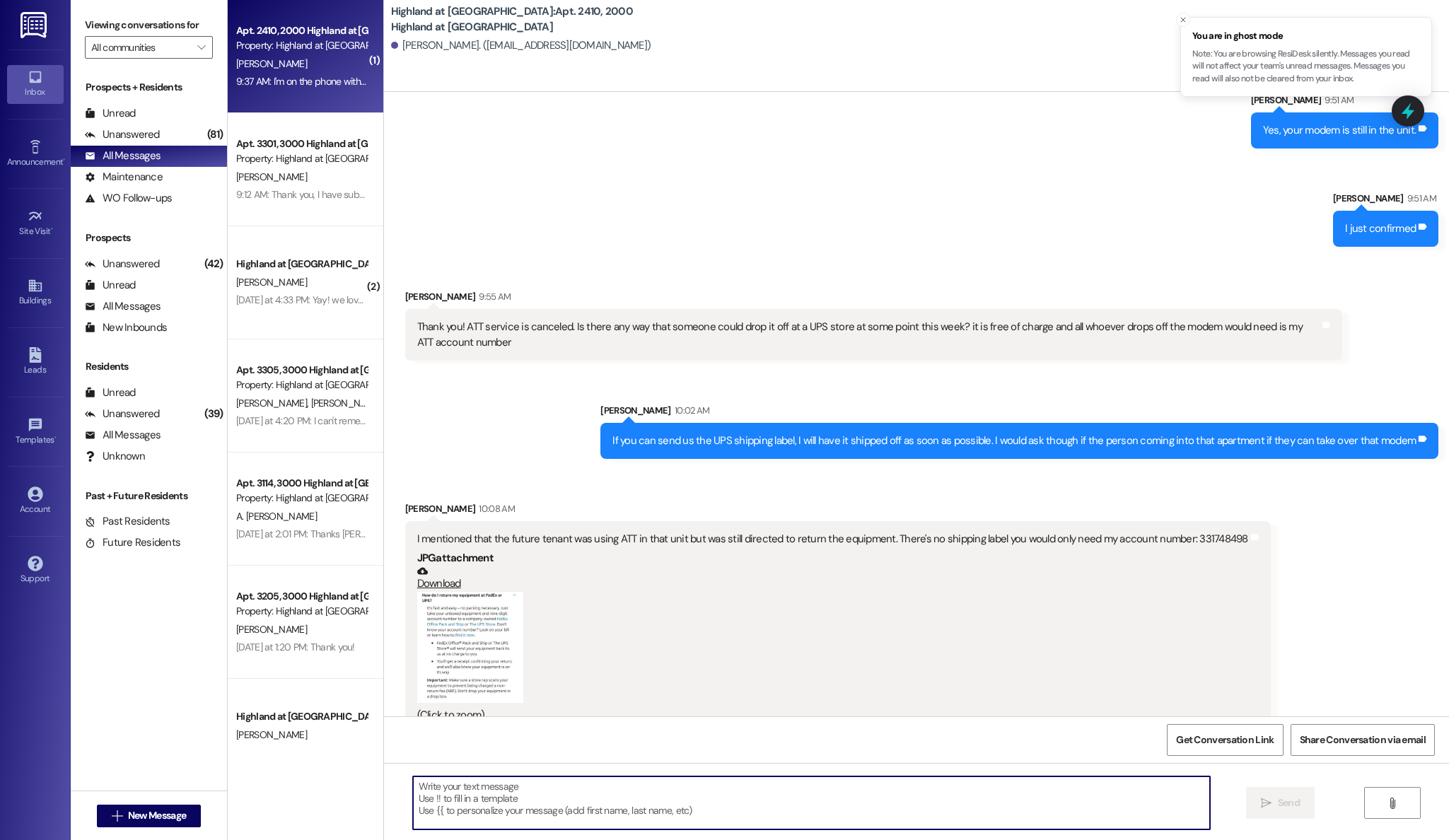
click at [597, 792] on textarea at bounding box center [811, 802] width 797 height 53
type textarea "Will they supply the box as well?"
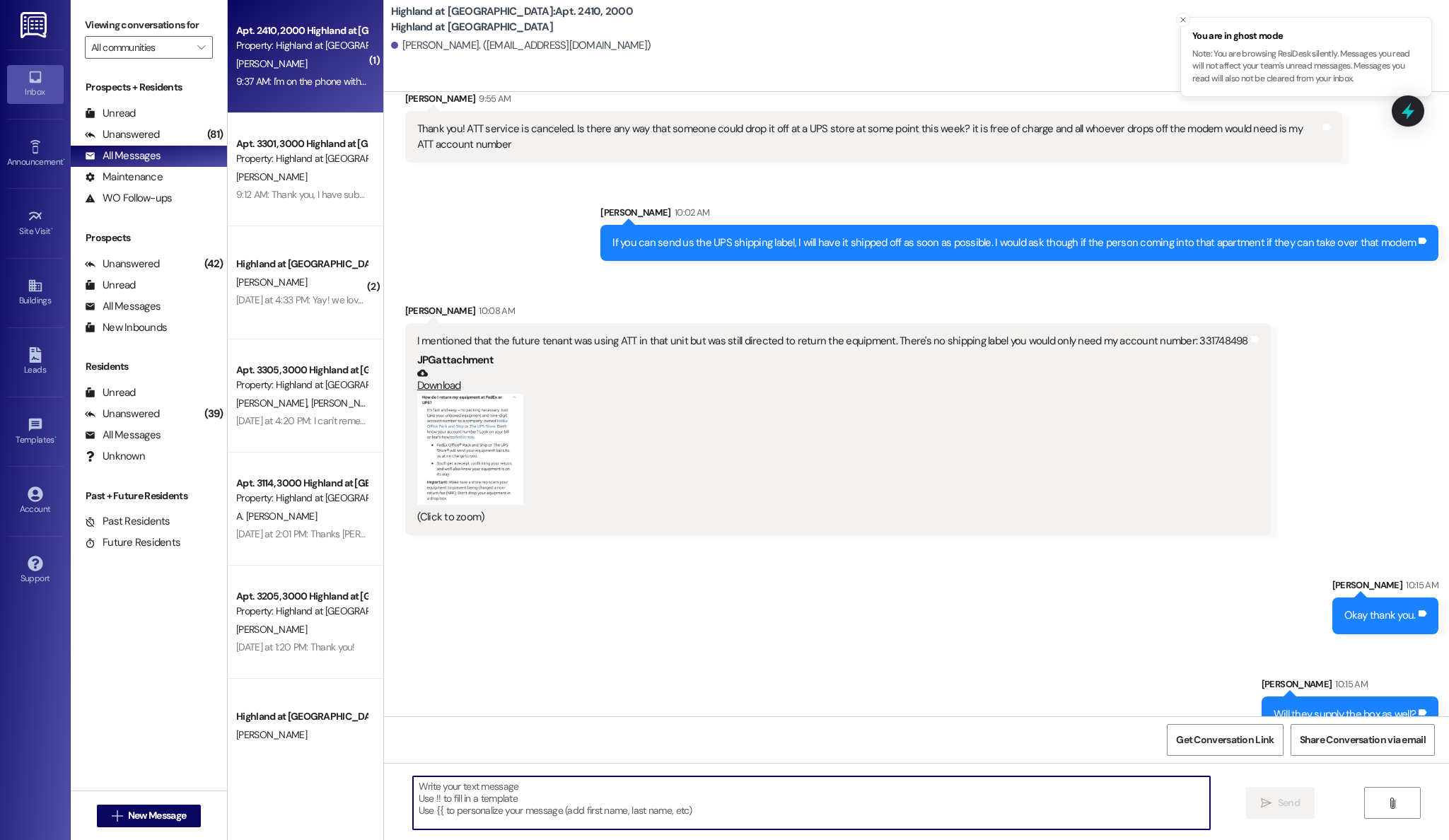
click at [437, 408] on button "Zoom image" at bounding box center [470, 449] width 106 height 112
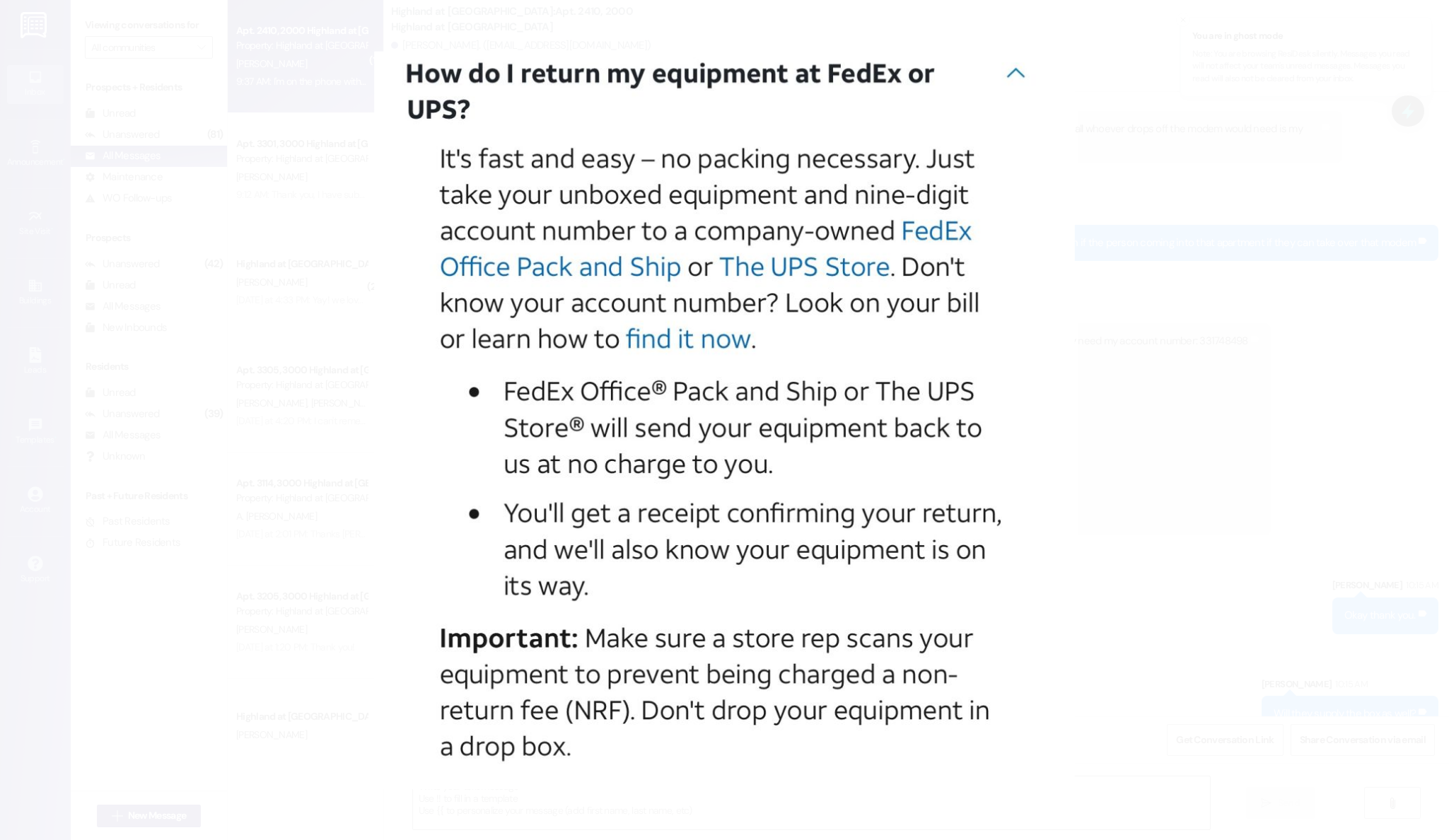
click at [1033, 401] on button "Unzoom image" at bounding box center [724, 420] width 1449 height 840
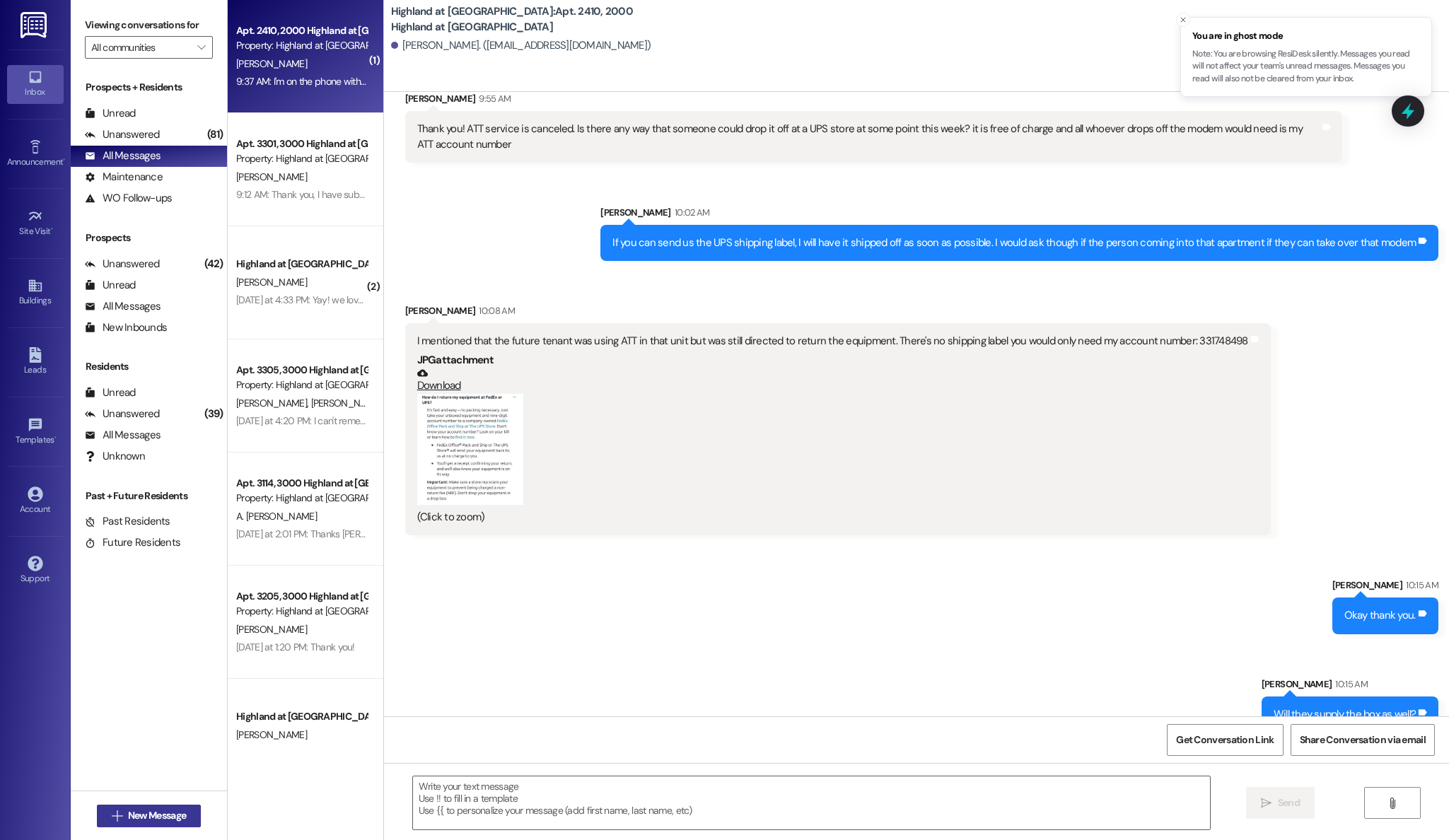
click at [143, 816] on span "New Message" at bounding box center [157, 815] width 58 height 14
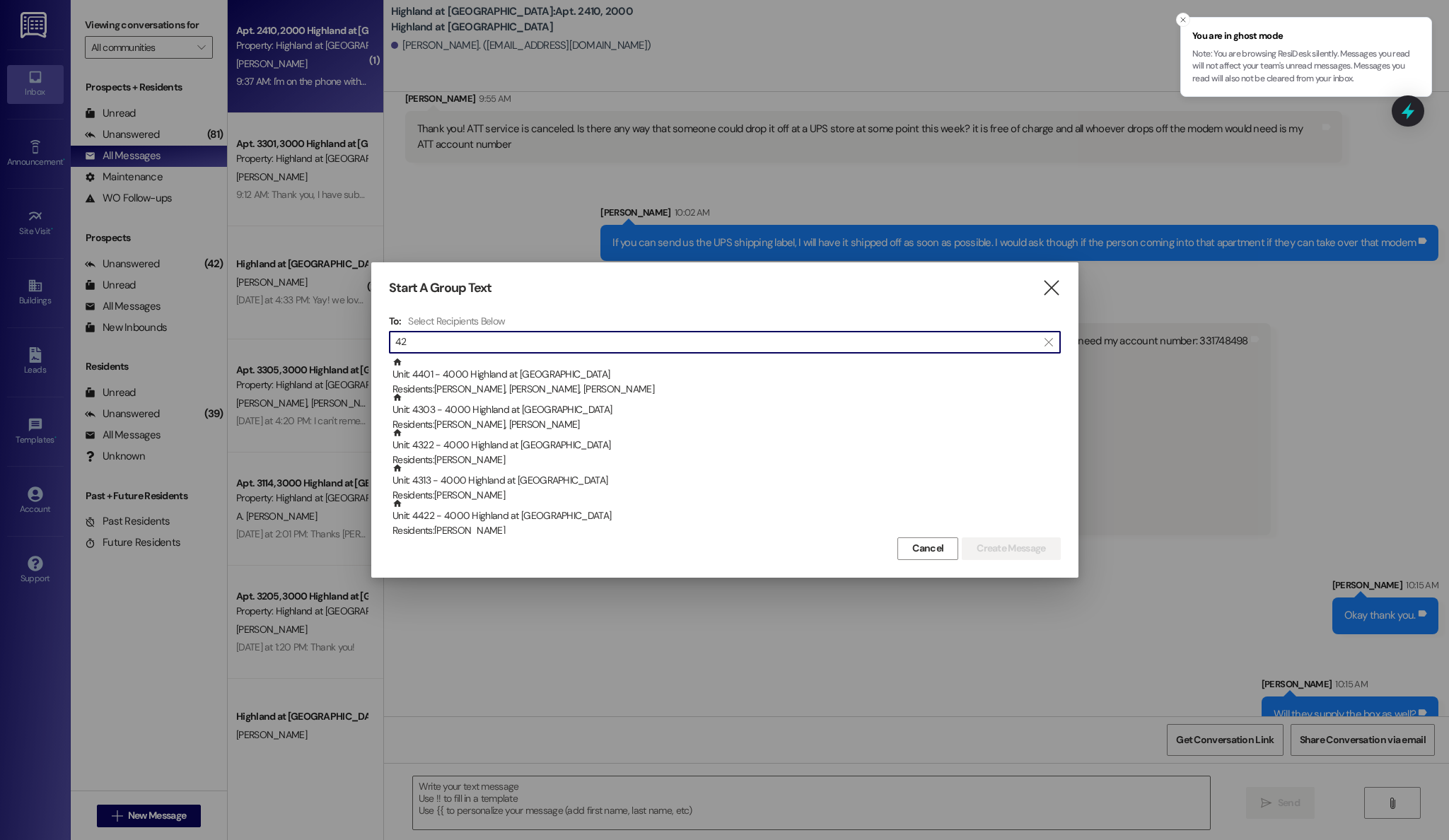
type input "4"
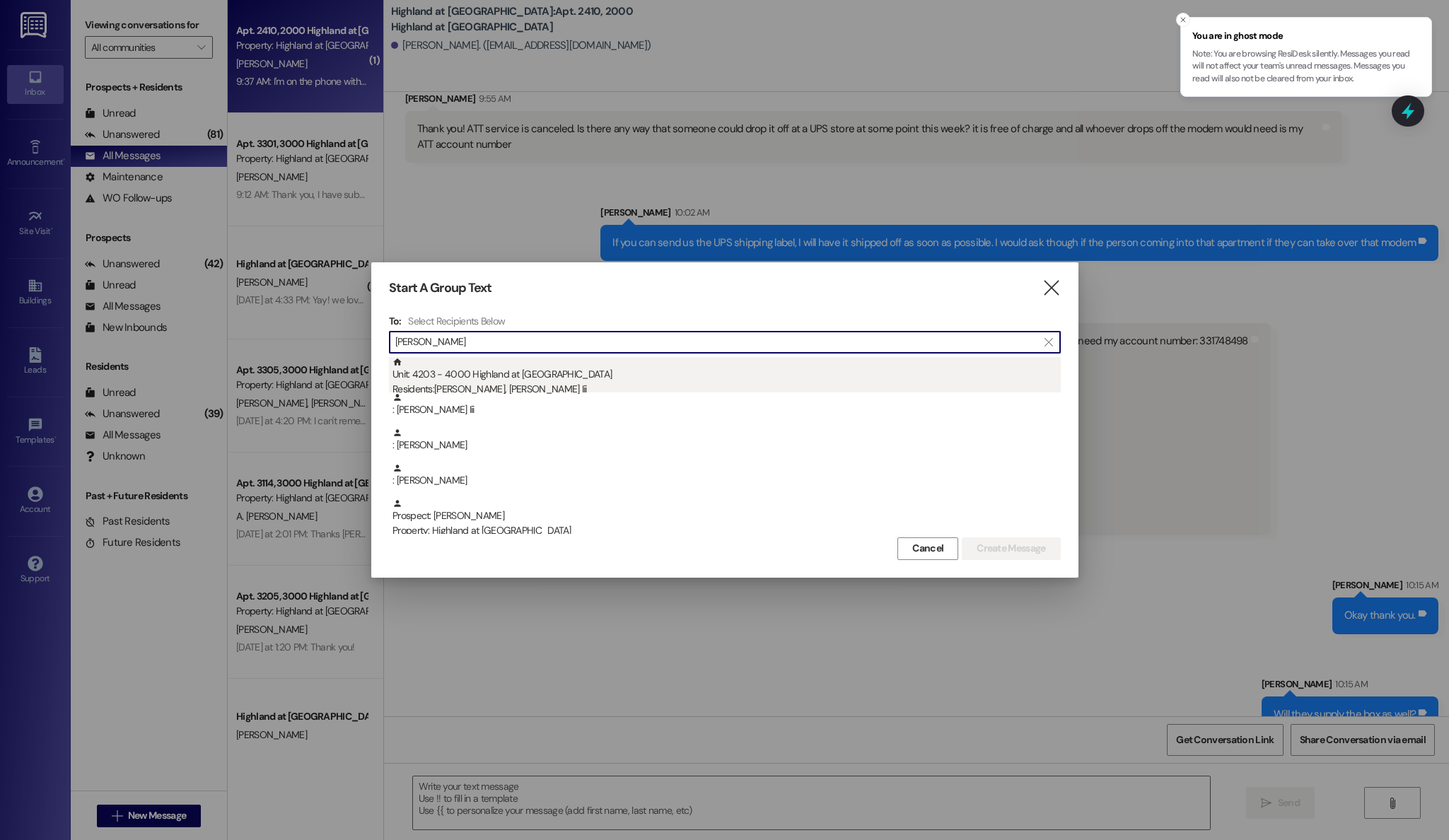
type input "wallace"
click at [466, 372] on div "Unit: 4203 - 4000 Highland at Spring Hill Residents: Onica Wallace, Thomas Wall…" at bounding box center [727, 377] width 669 height 40
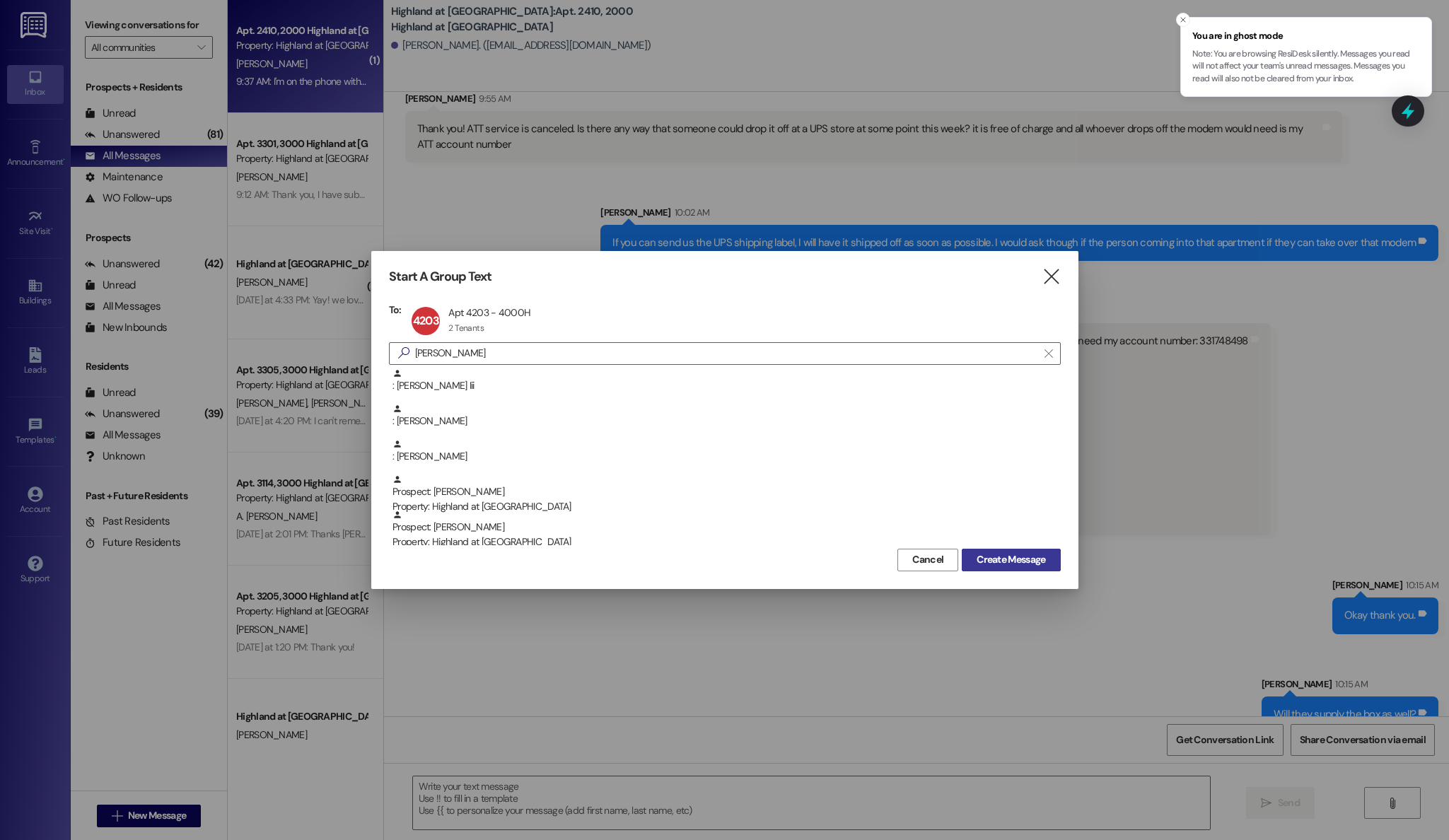
click at [1009, 559] on span "Create Message" at bounding box center [1011, 559] width 68 height 14
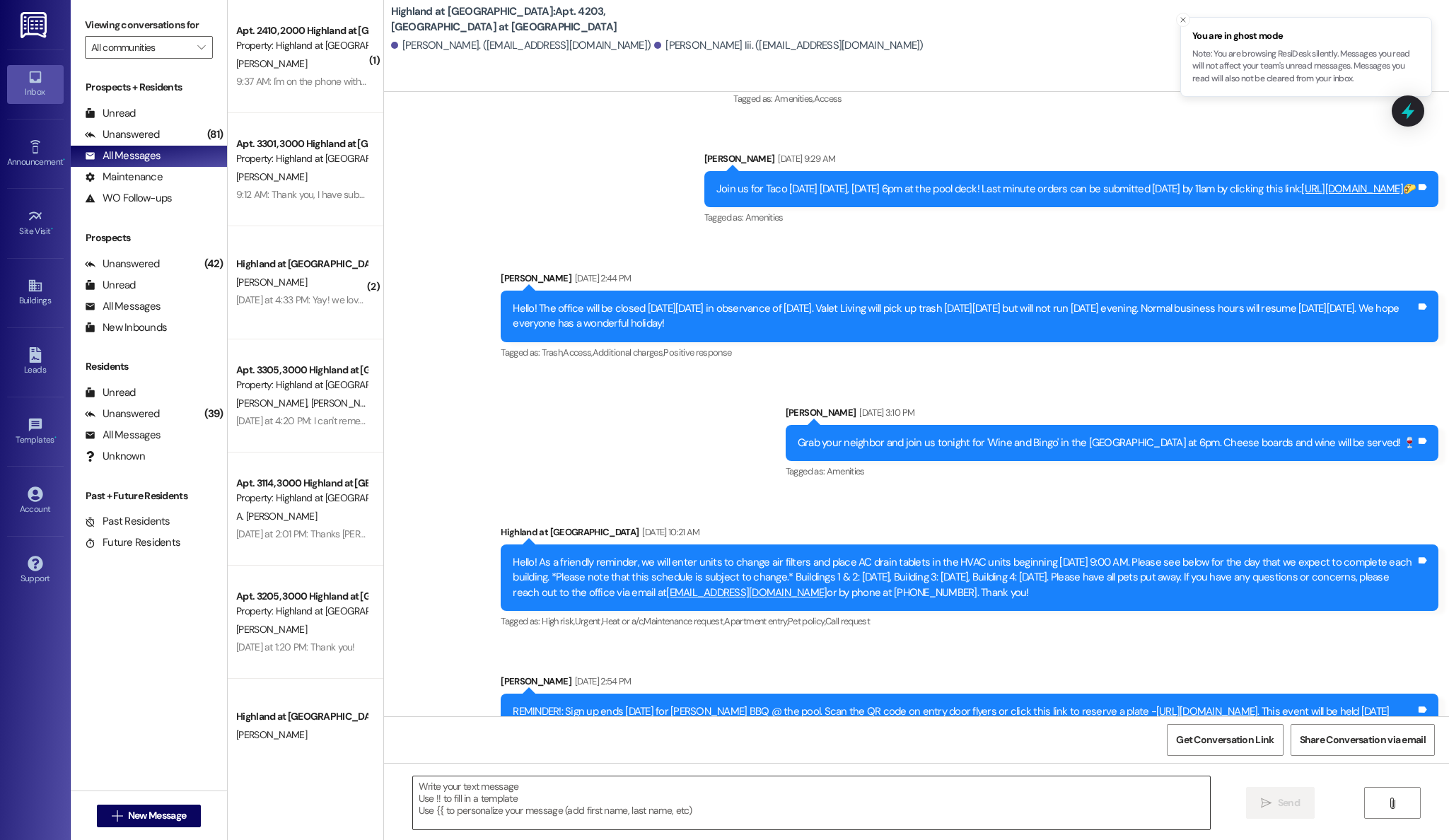
scroll to position [19151, 0]
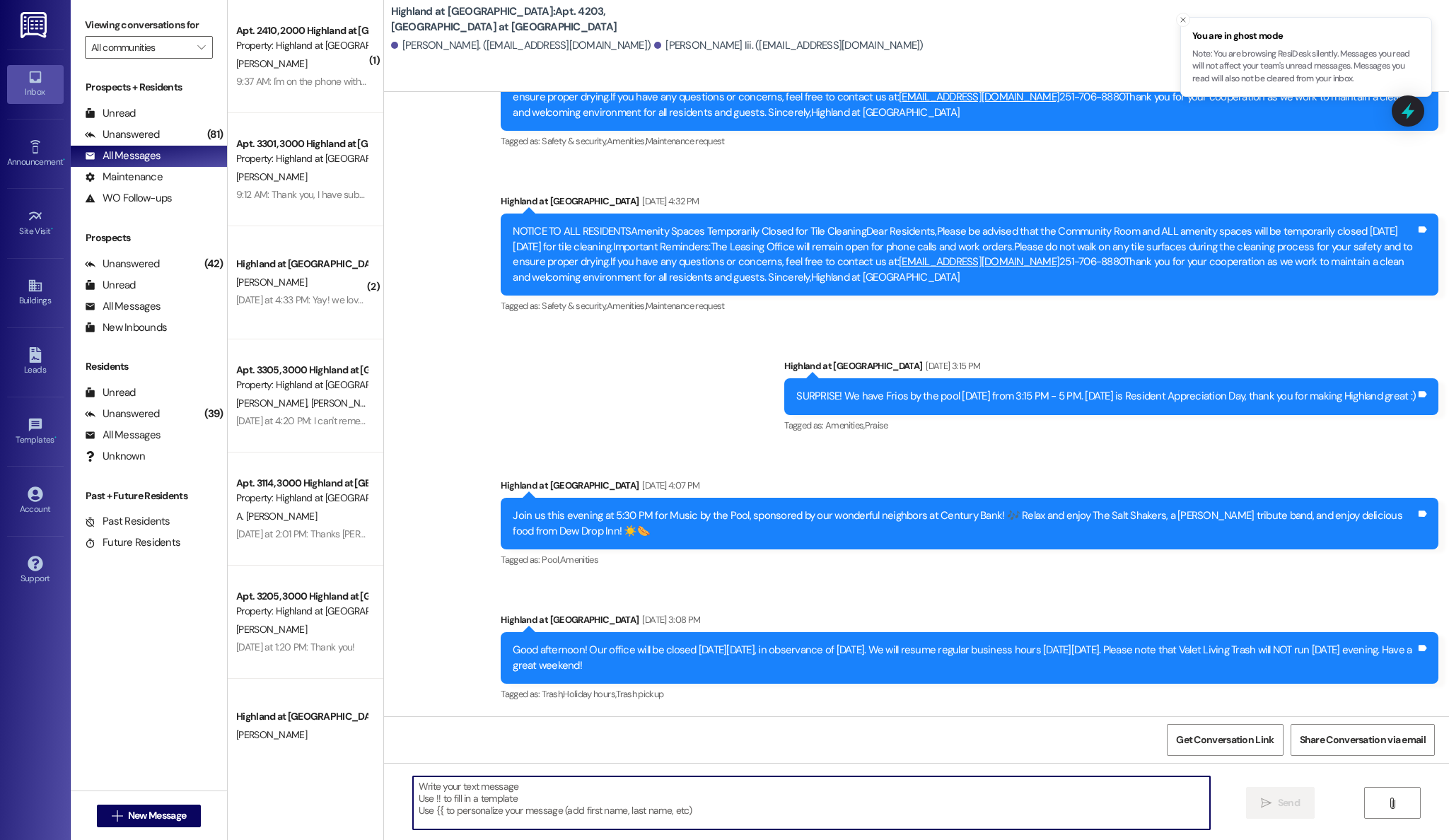
click at [741, 814] on textarea at bounding box center [811, 802] width 797 height 53
type textarea "M"
type textarea "Good morning, I have attached your 60 day notice to your account. Please print …"
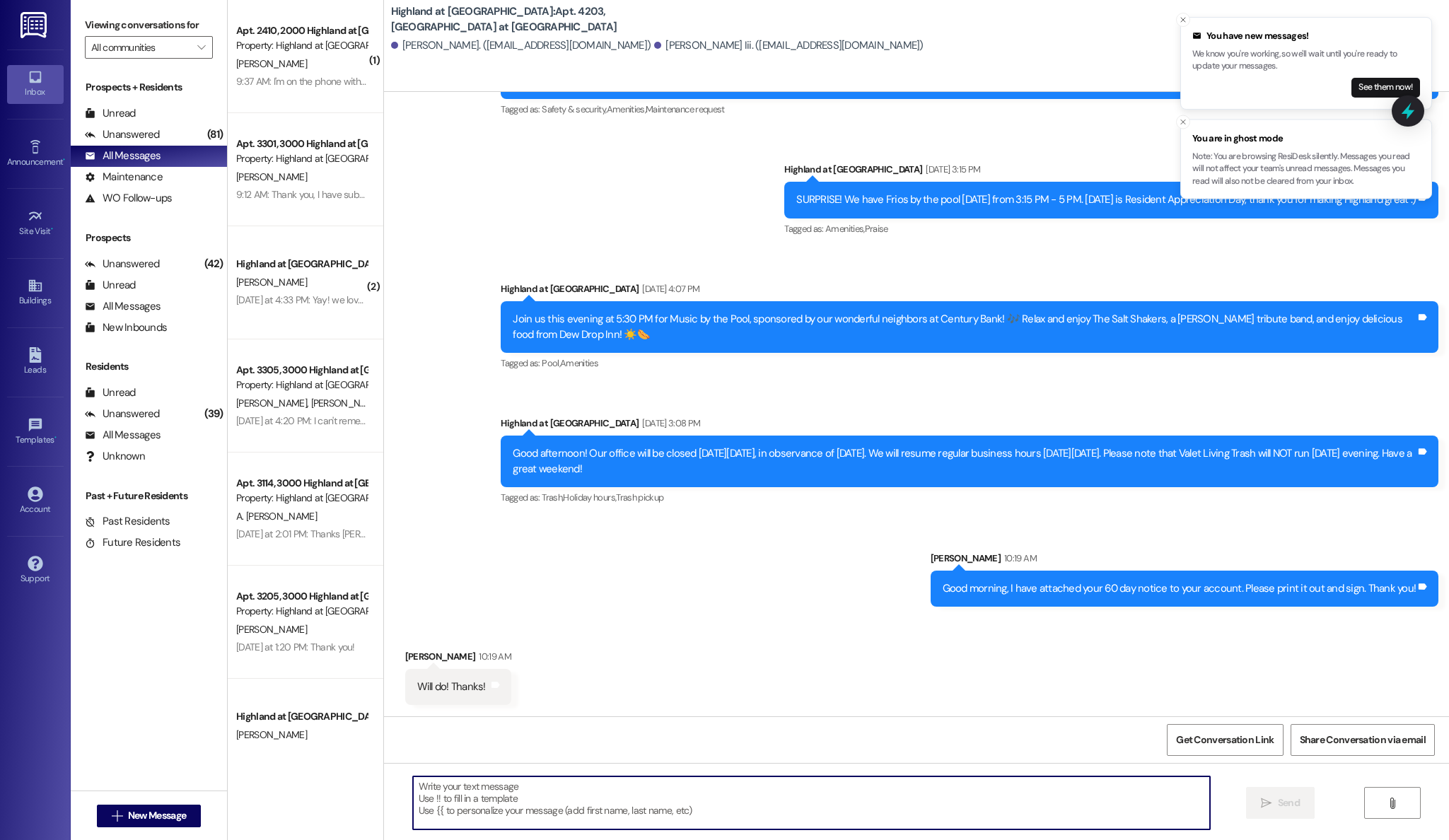
scroll to position [19348, 0]
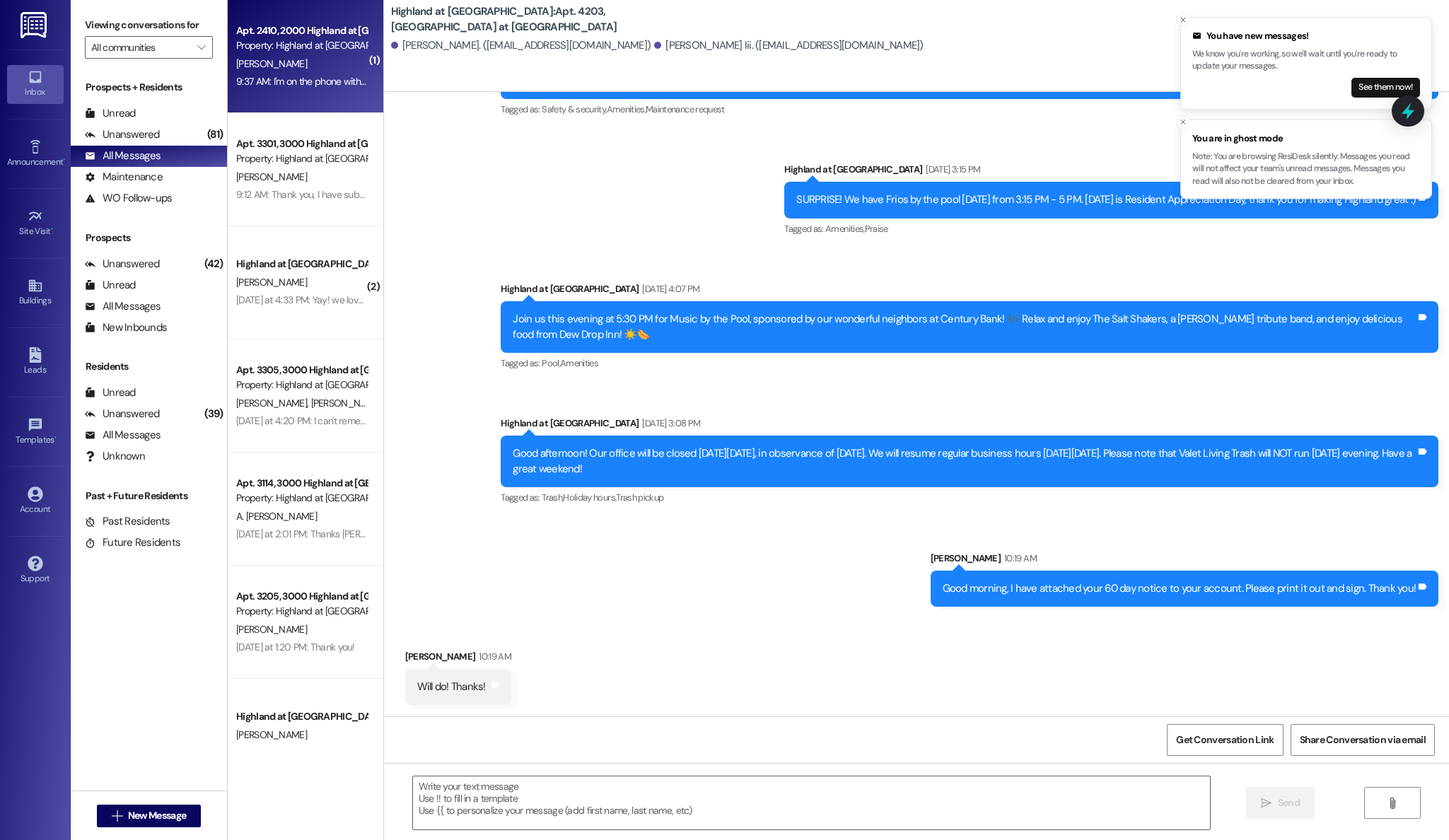
click at [316, 67] on div "[PERSON_NAME]" at bounding box center [301, 64] width 134 height 18
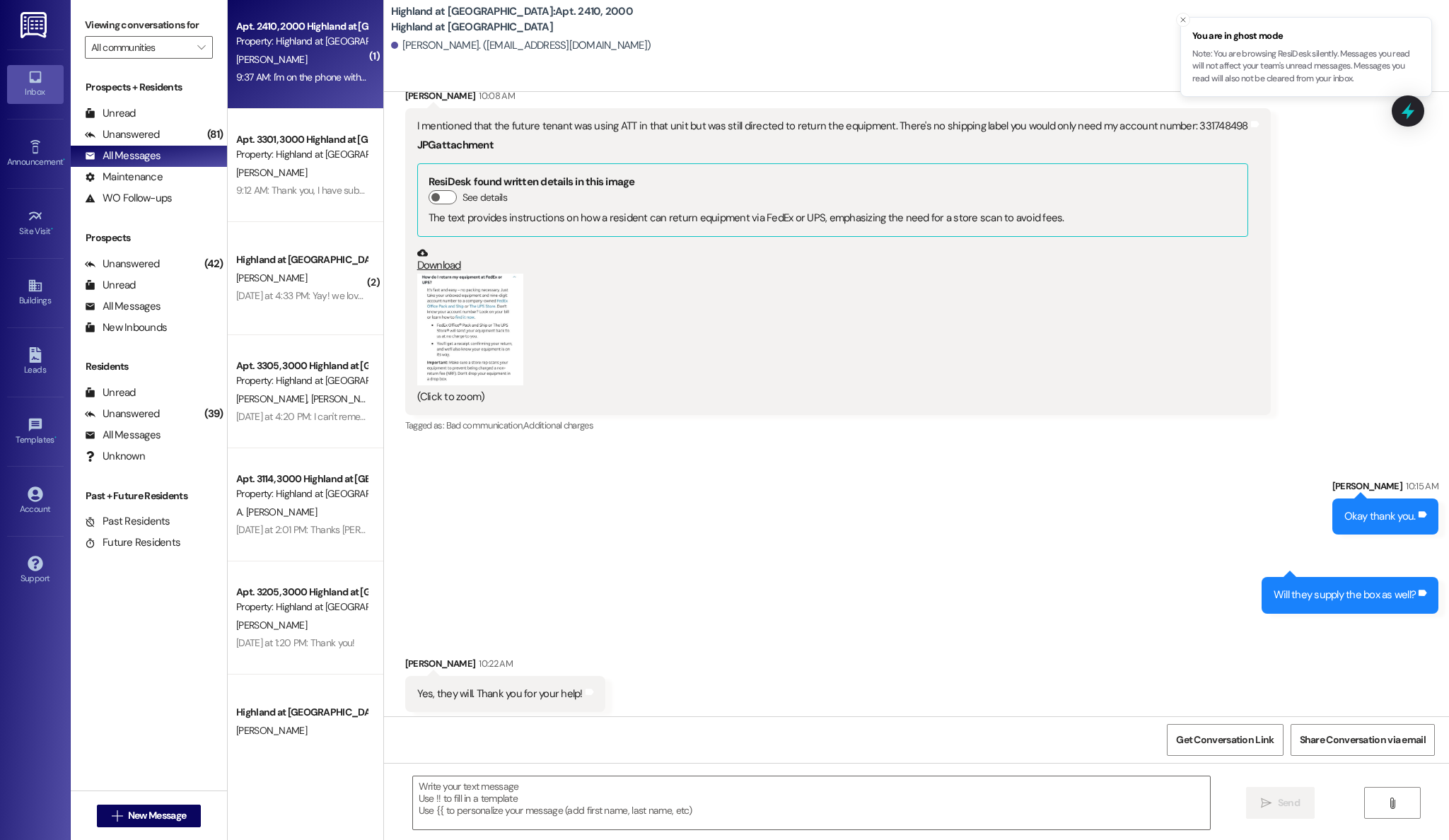
scroll to position [3, 0]
click at [664, 803] on textarea at bounding box center [811, 802] width 797 height 53
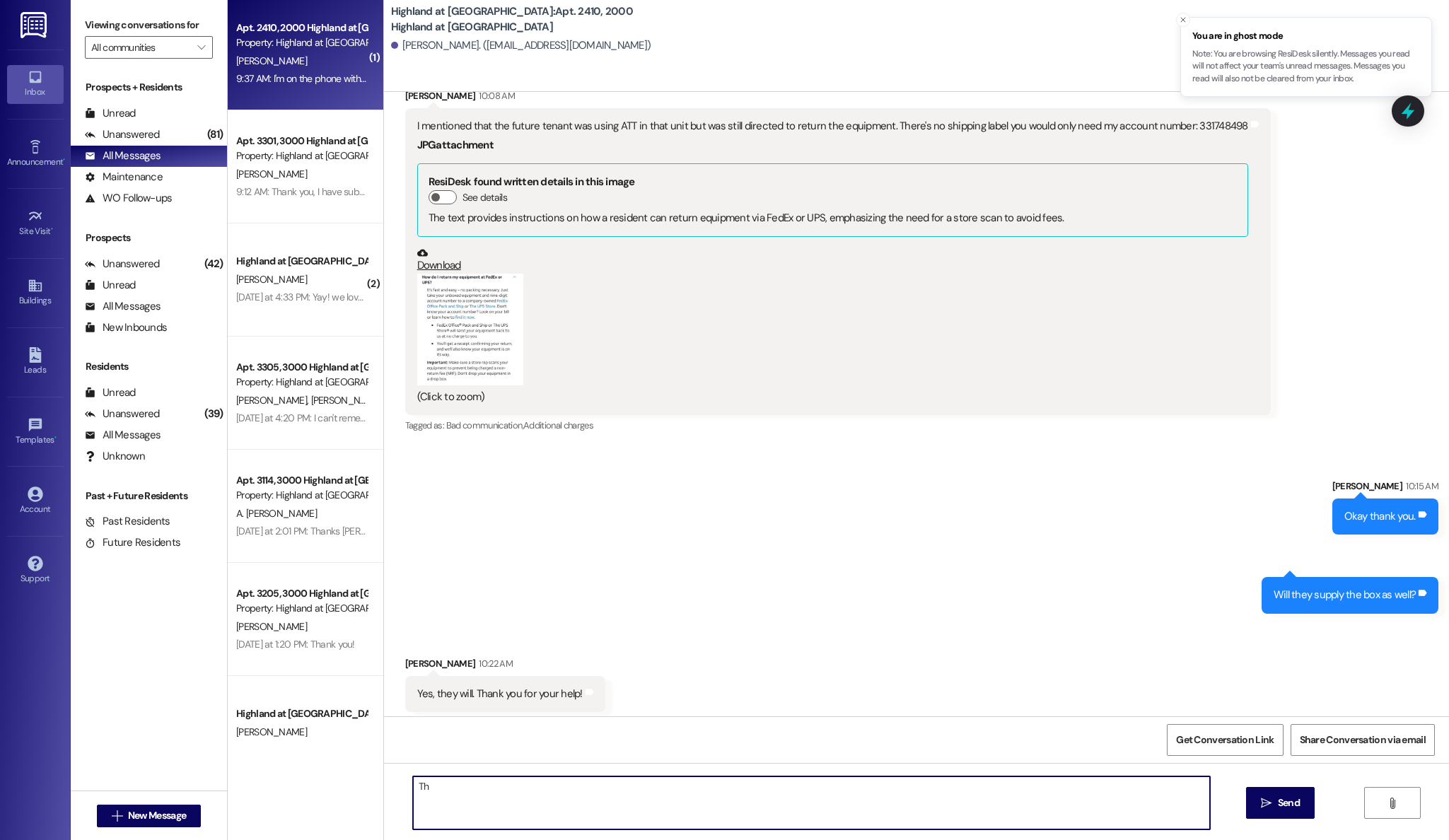
type textarea "T"
type textarea "Absolutely, also just a friendly reminder you have a $50.00 (pending) on your a…"
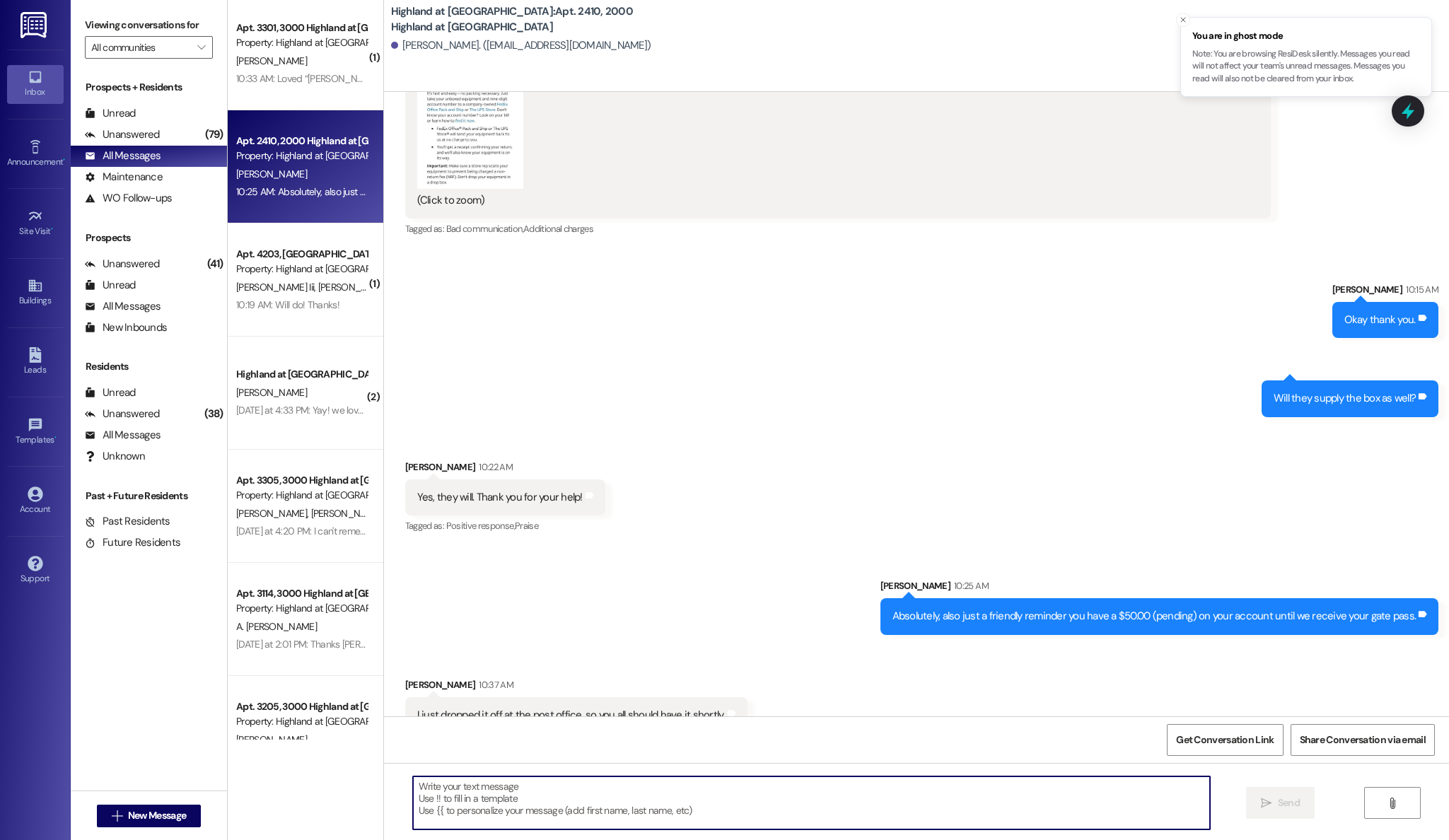
scroll to position [20399, 0]
click at [746, 802] on textarea at bounding box center [811, 802] width 797 height 53
type textarea "o"
type textarea "OK, great!!!"
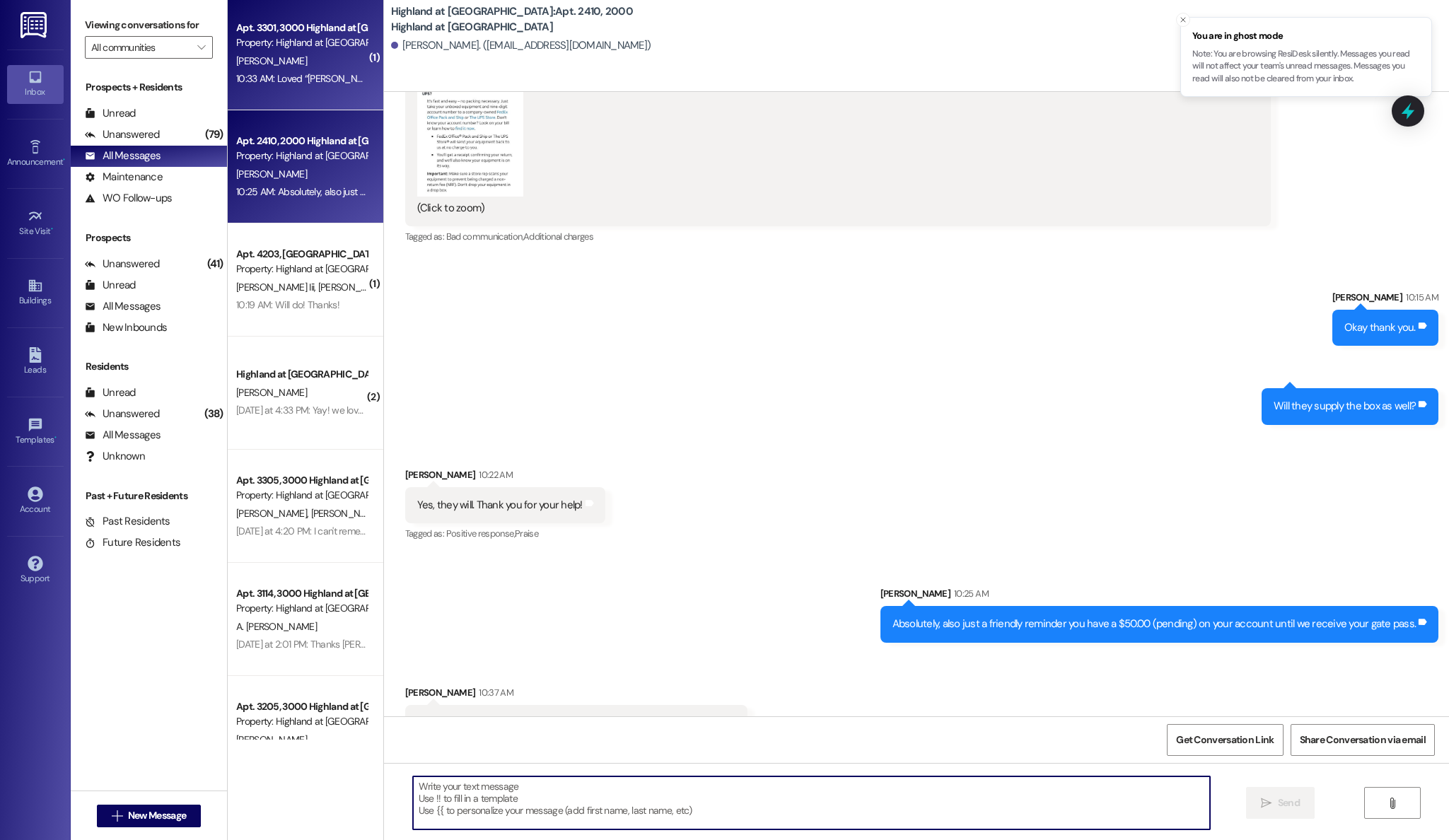
scroll to position [20398, 0]
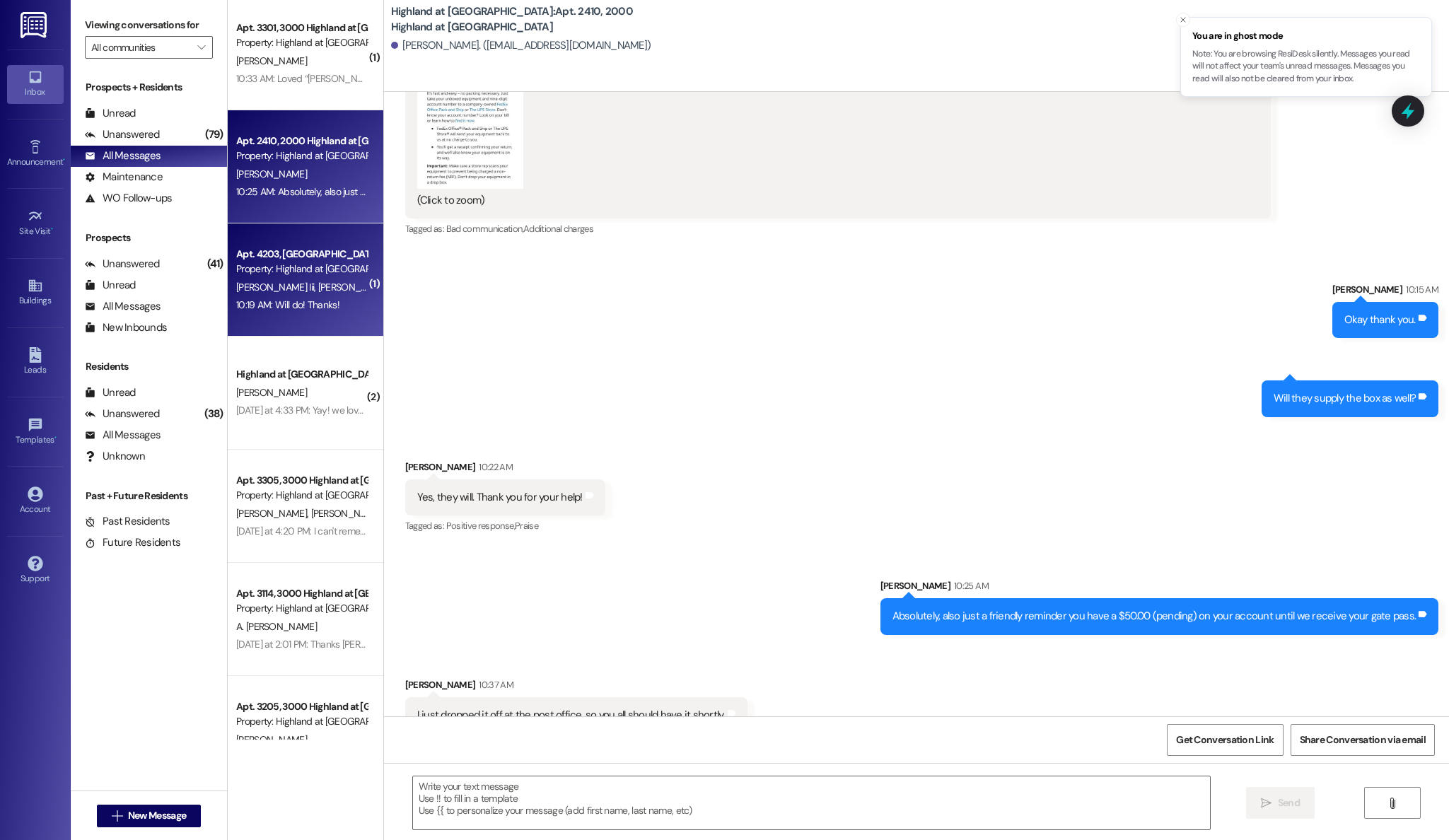
click at [317, 291] on span "[PERSON_NAME]" at bounding box center [352, 287] width 71 height 13
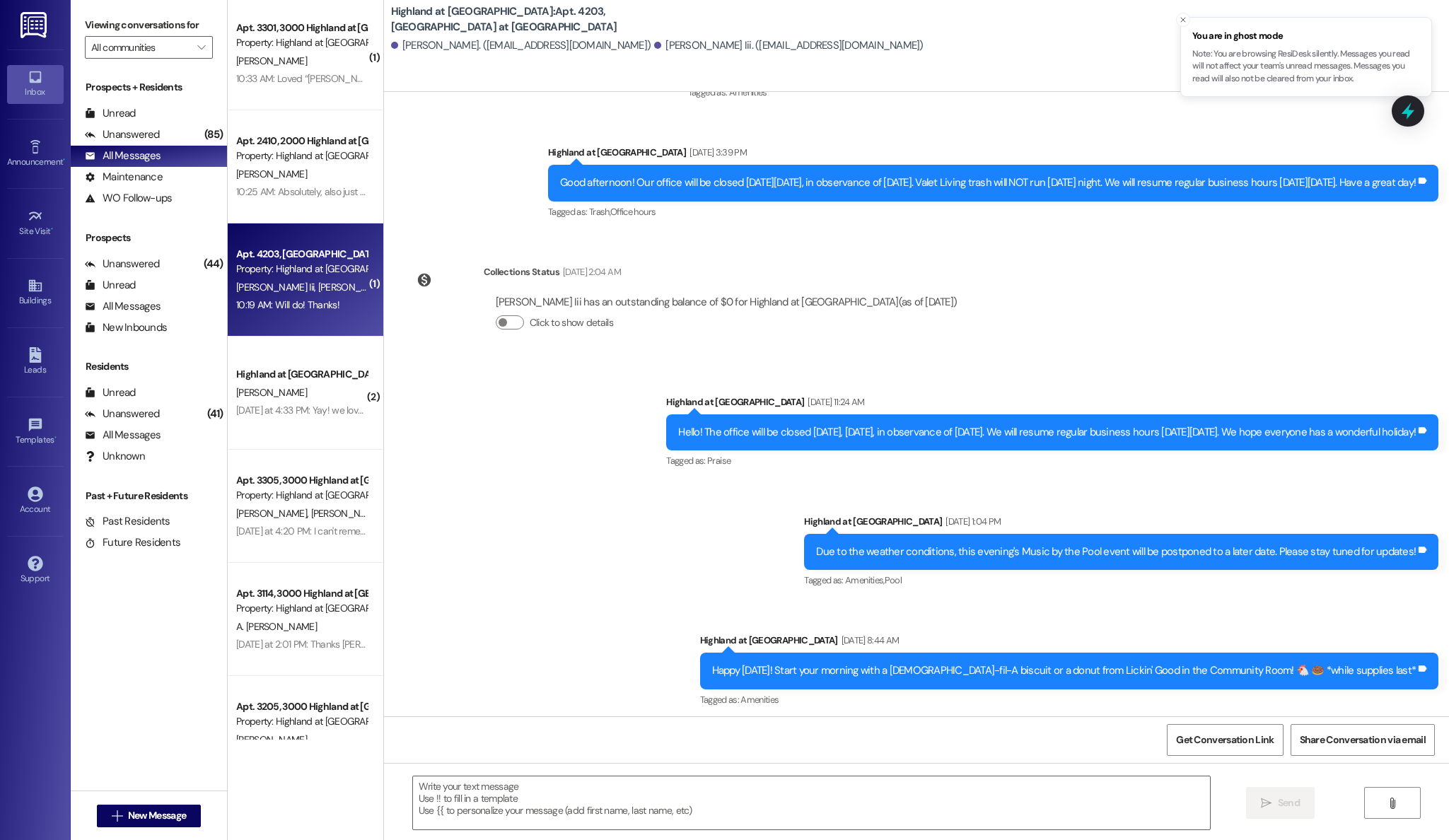
scroll to position [16502, 0]
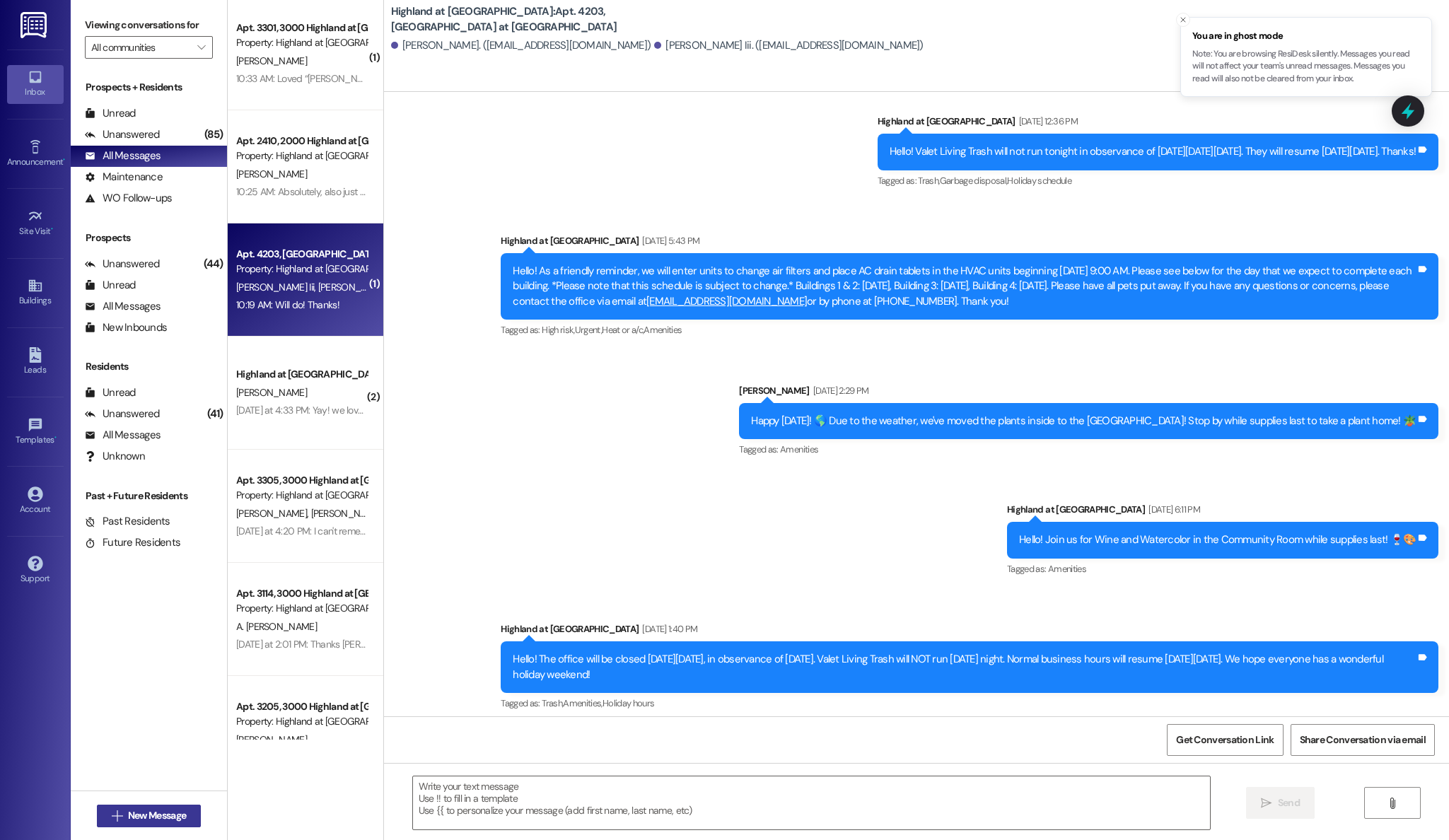
click at [132, 813] on span "New Message" at bounding box center [157, 815] width 58 height 14
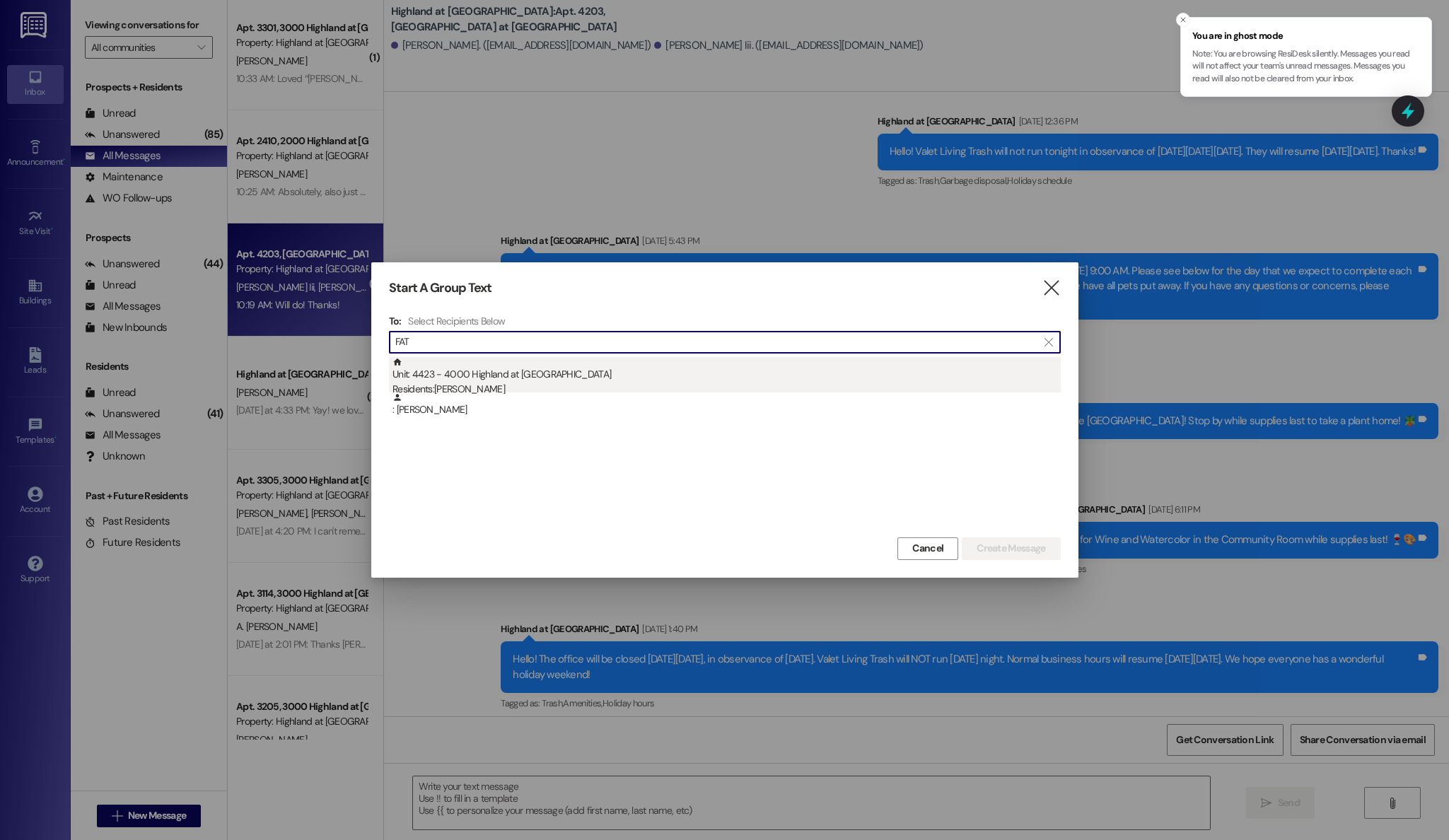
type input "FAT"
click at [462, 379] on div "Unit: 4423 - 4000 Highland at Spring Hill Residents: Fatima Hamade" at bounding box center [727, 377] width 669 height 40
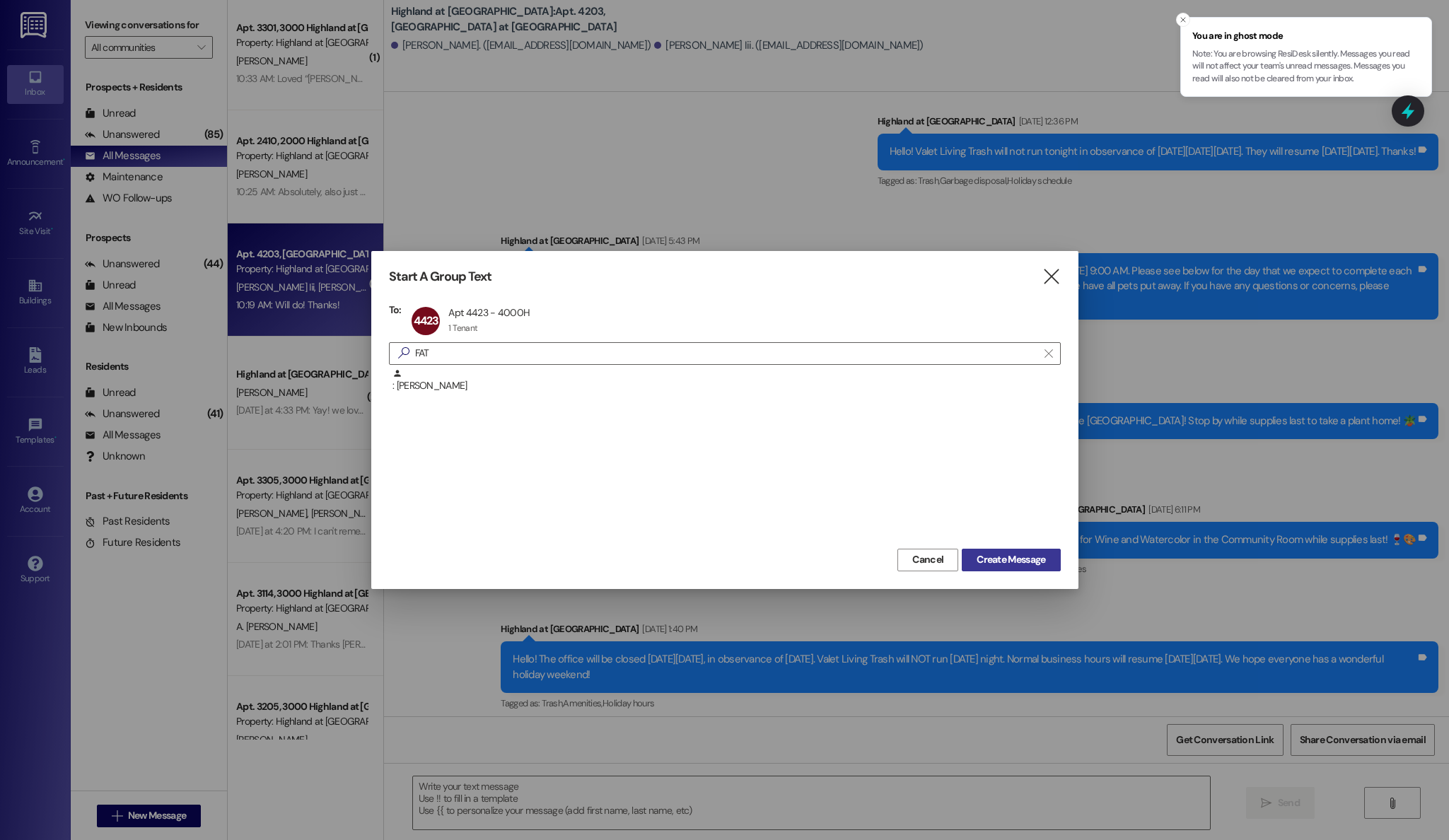
click at [1005, 561] on span "Create Message" at bounding box center [1011, 559] width 68 height 14
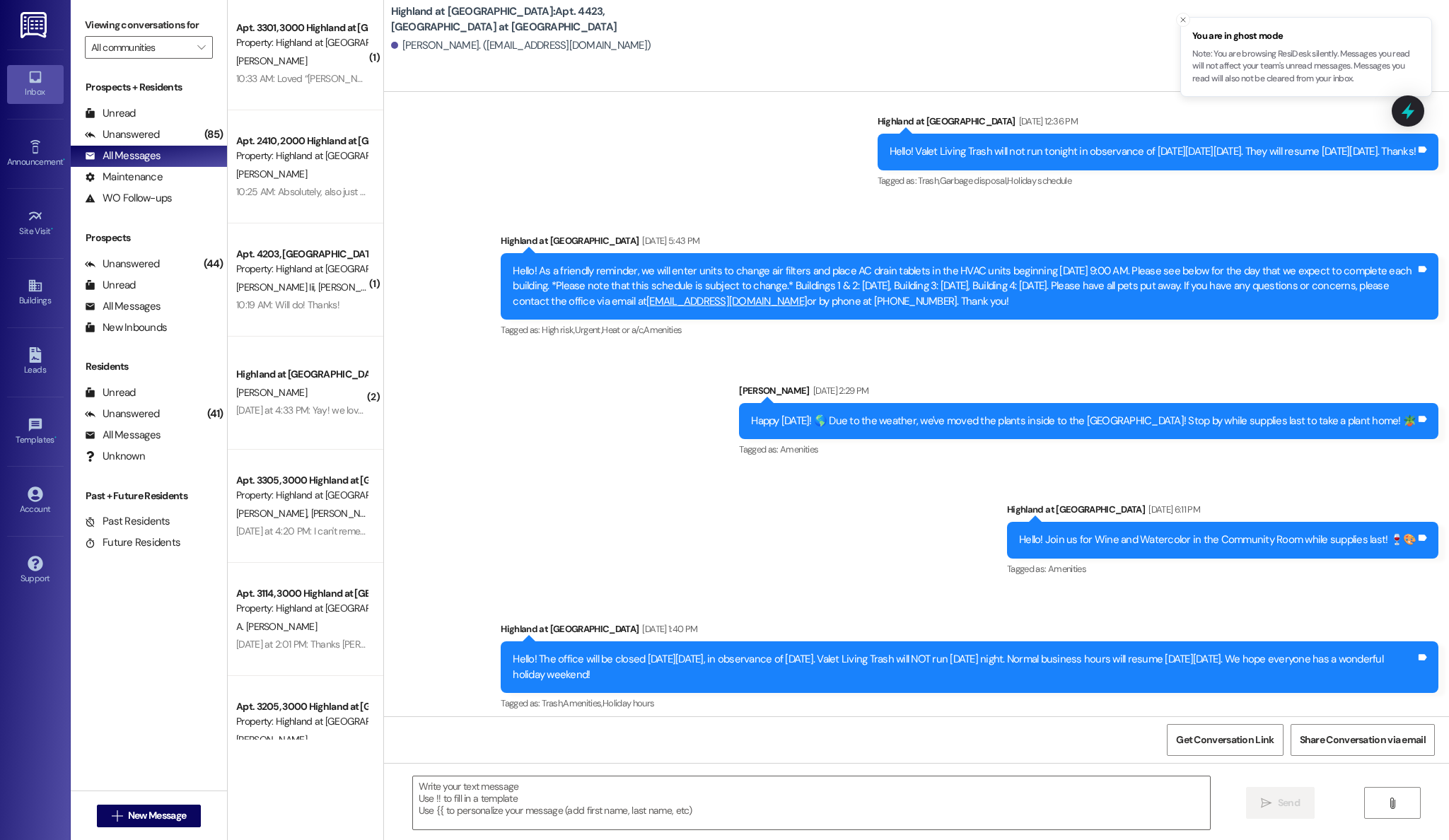
scroll to position [0, 0]
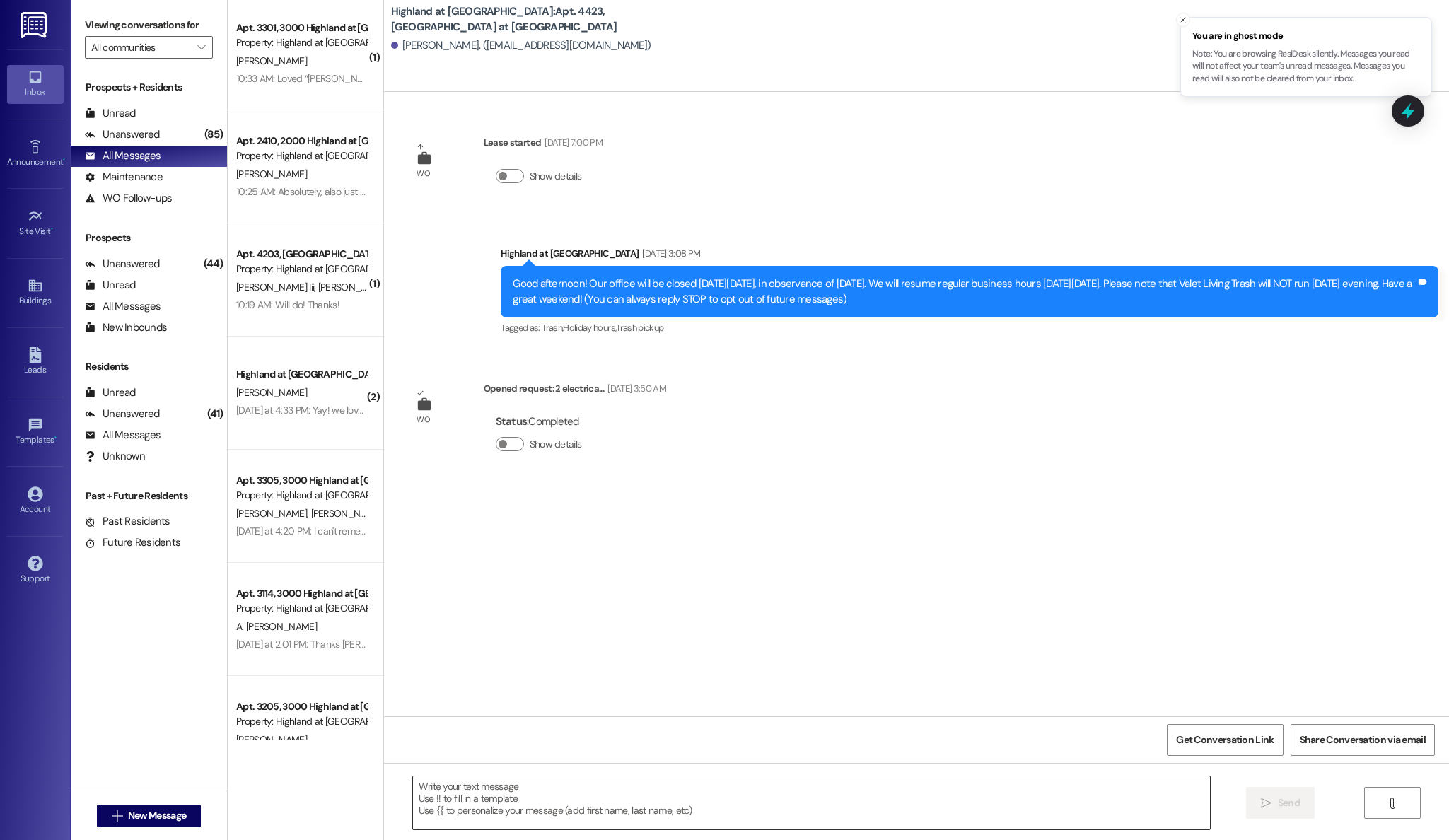
click at [744, 808] on textarea at bounding box center [811, 802] width 797 height 53
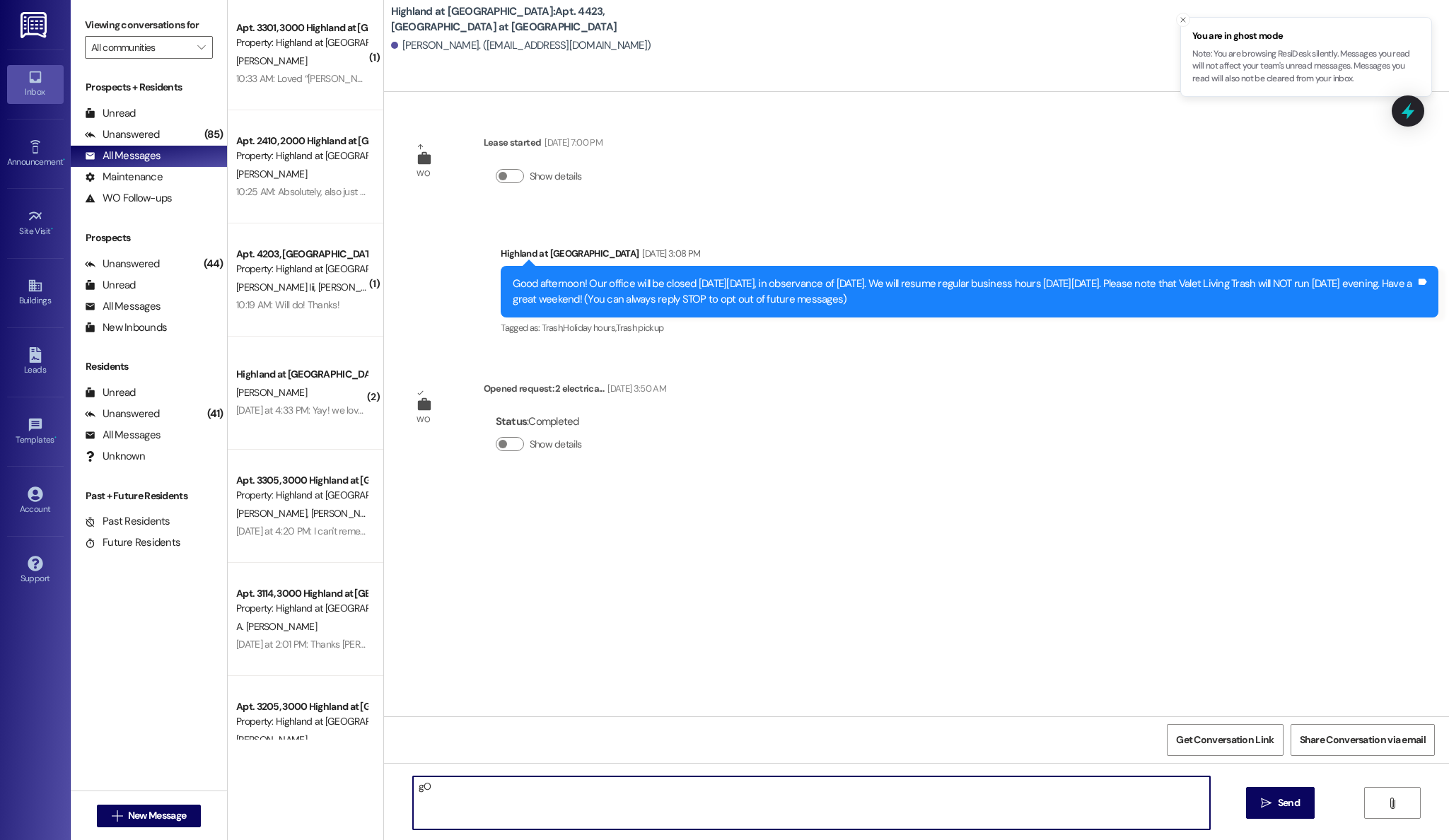
type textarea "g"
type textarea "Good afternoon, I just spoke with our mail carrier. She said its fine that your…"
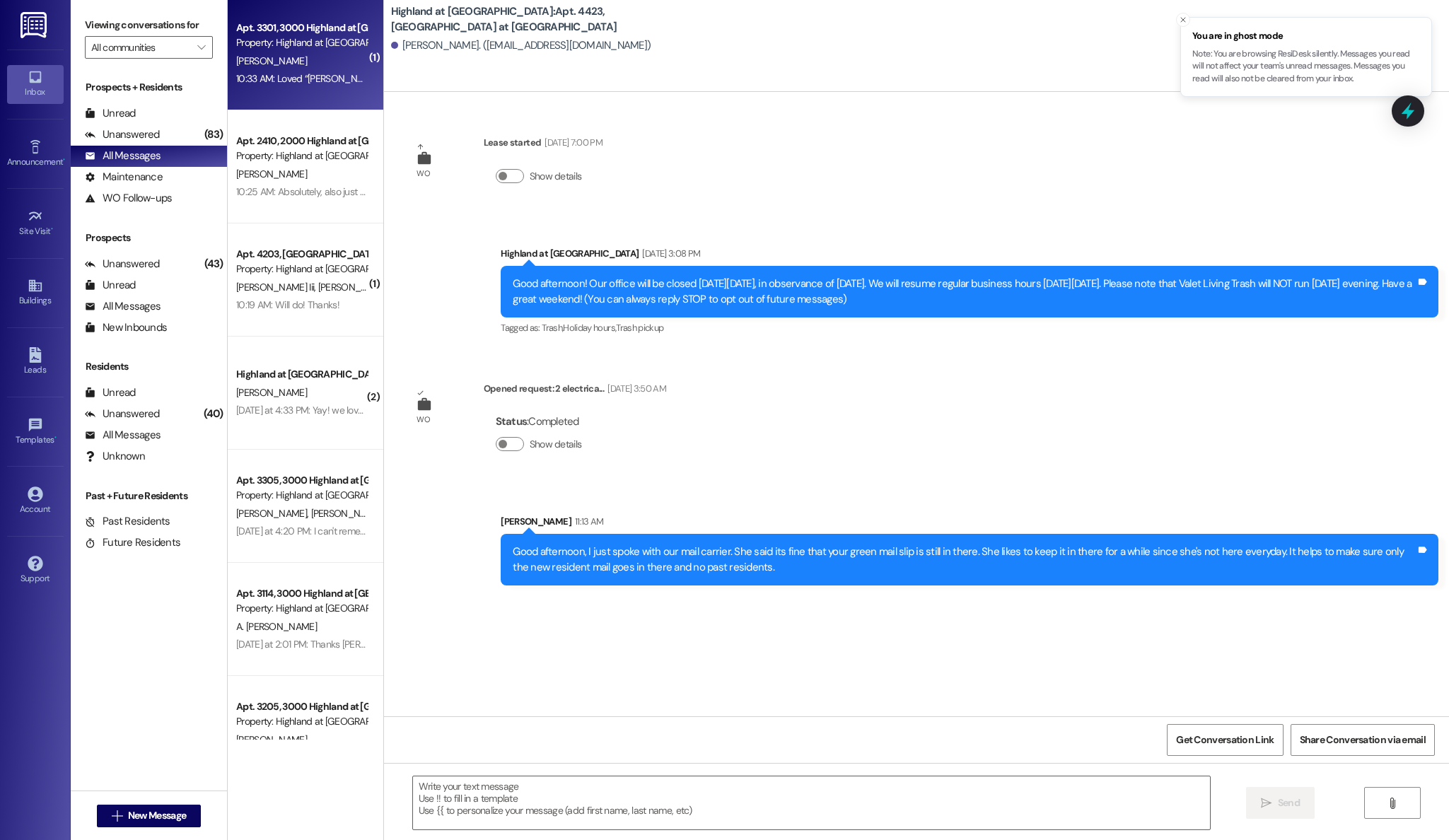
click at [300, 51] on div "Apt. 3301, 3000 Highland at Spring Hill Property: Highland at Spring Hill" at bounding box center [301, 35] width 134 height 33
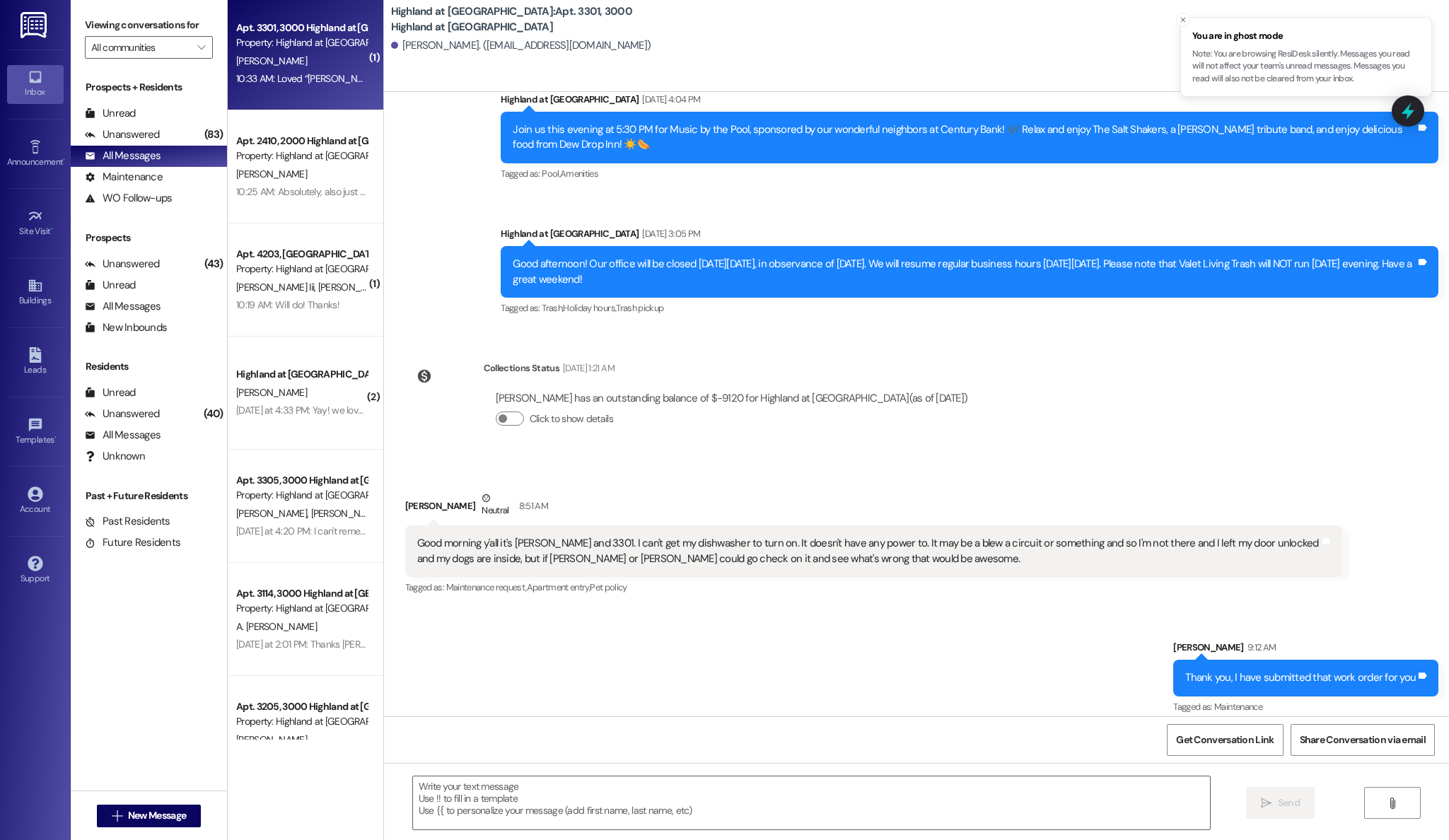
scroll to position [61035, 0]
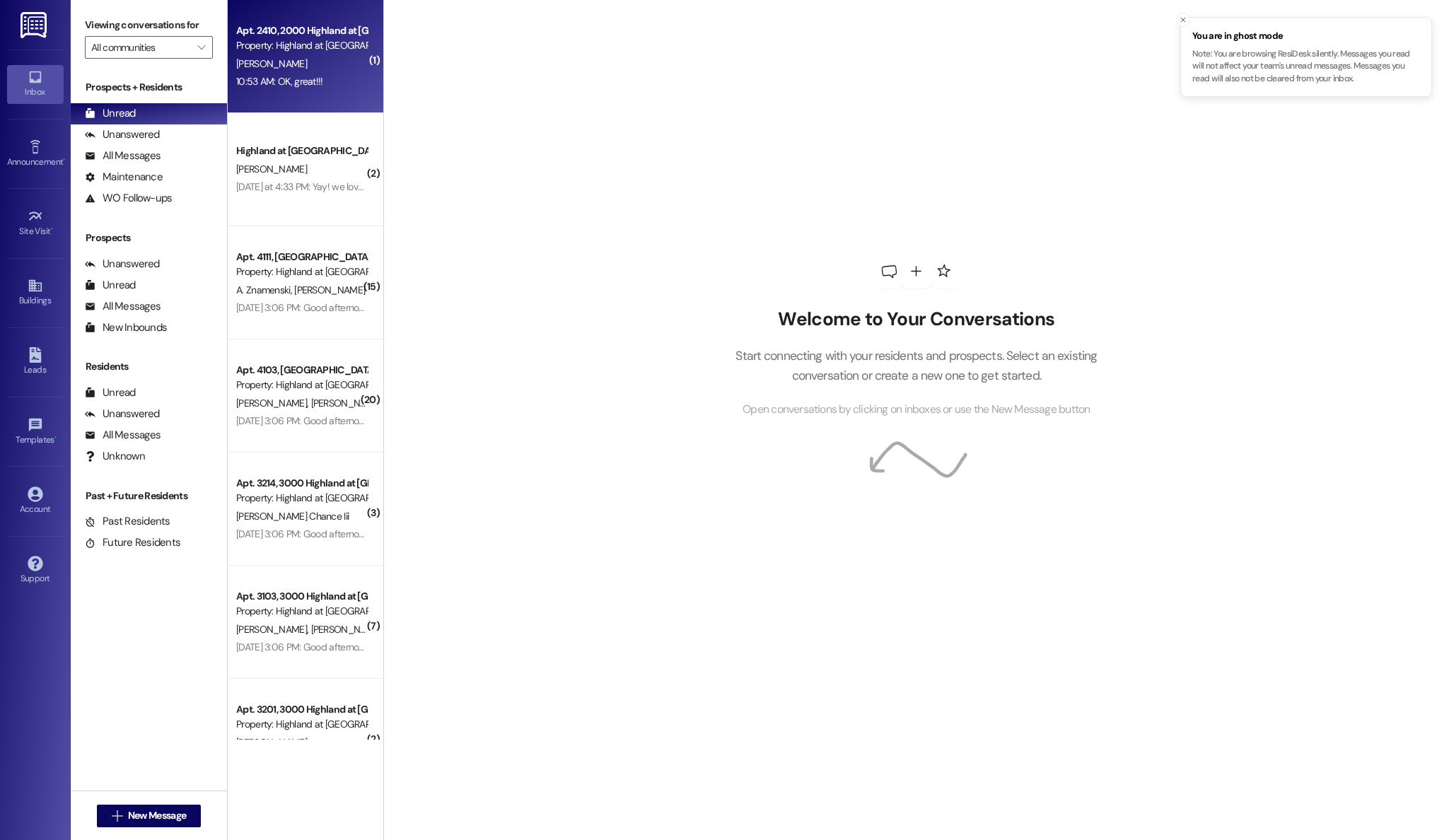
click at [311, 92] on div "Apt. 2410, 2000 Highland at [GEOGRAPHIC_DATA] Property: [GEOGRAPHIC_DATA] at [G…" at bounding box center [305, 56] width 155 height 113
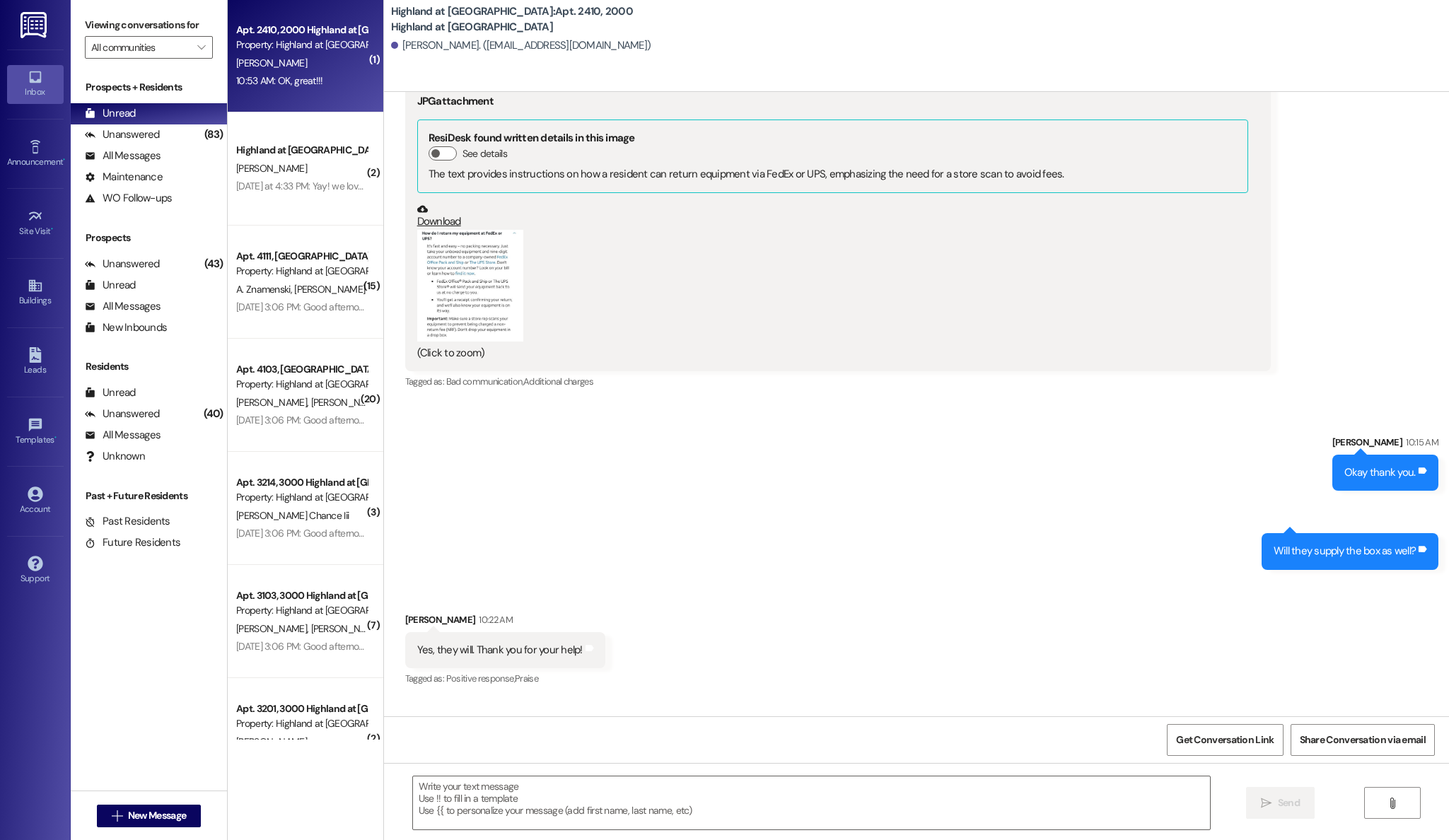
scroll to position [20534, 0]
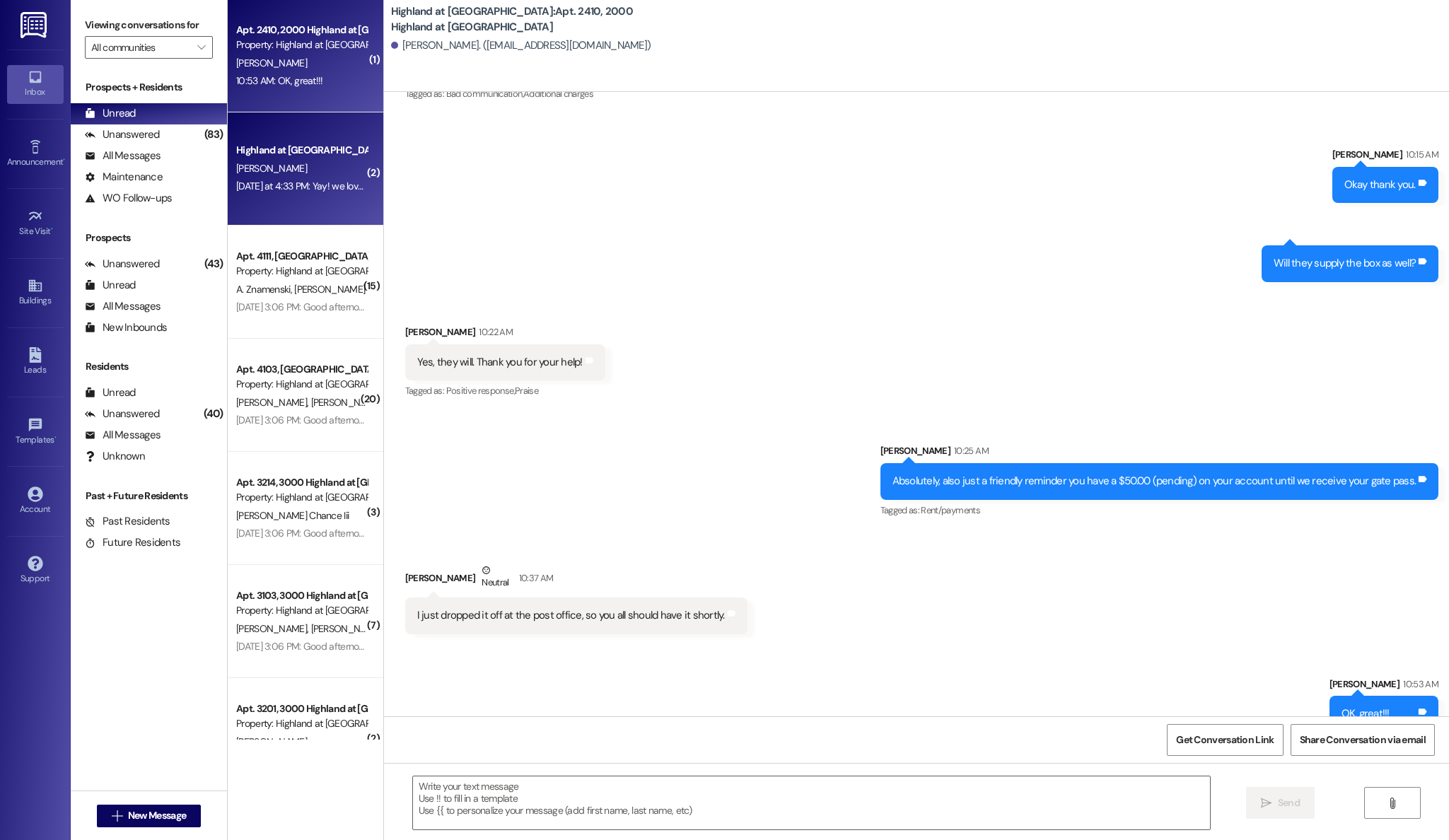
click at [321, 176] on div "[PERSON_NAME]" at bounding box center [301, 168] width 134 height 18
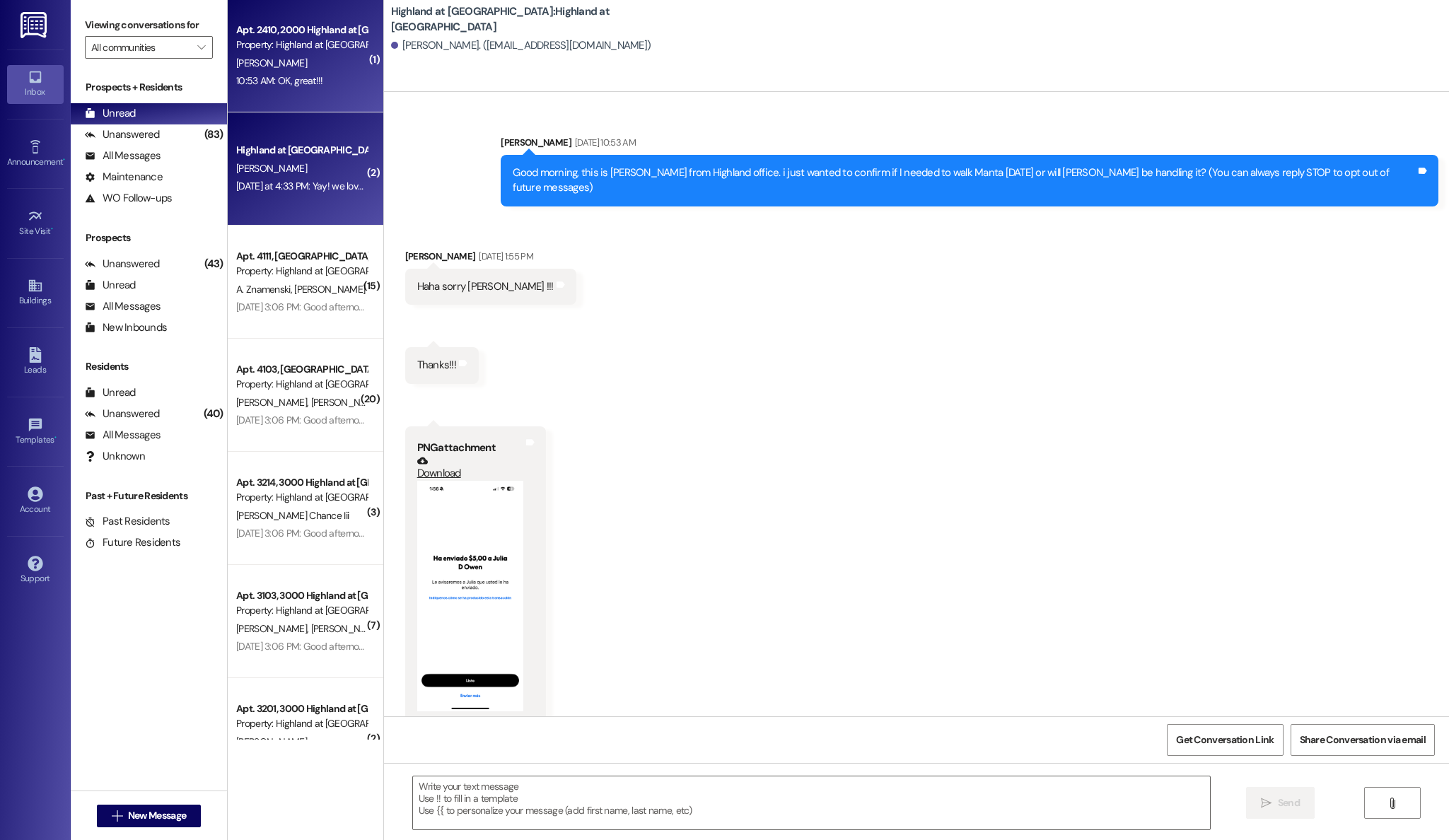
scroll to position [553, 0]
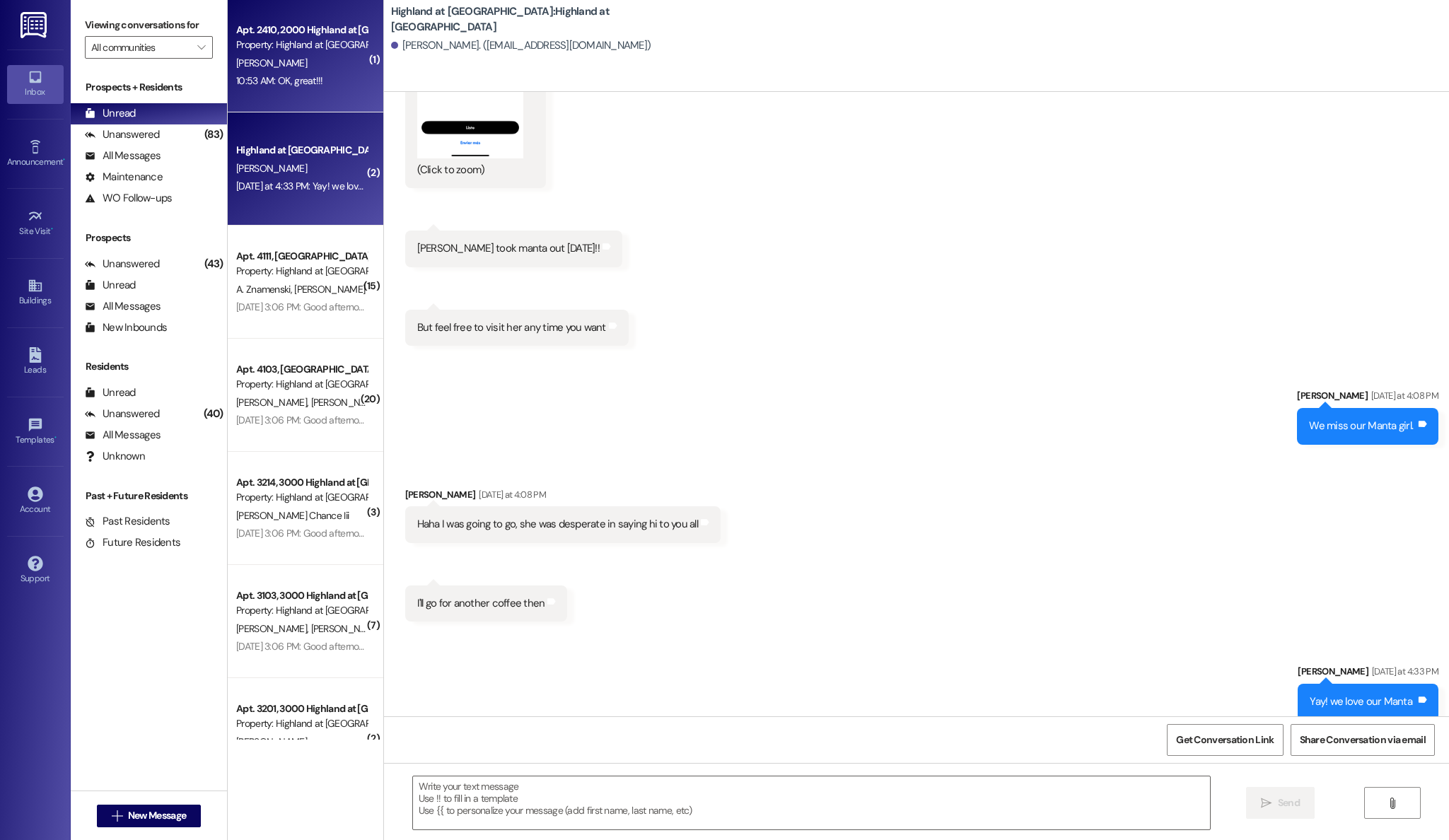
click at [295, 61] on div "[PERSON_NAME]" at bounding box center [301, 63] width 134 height 18
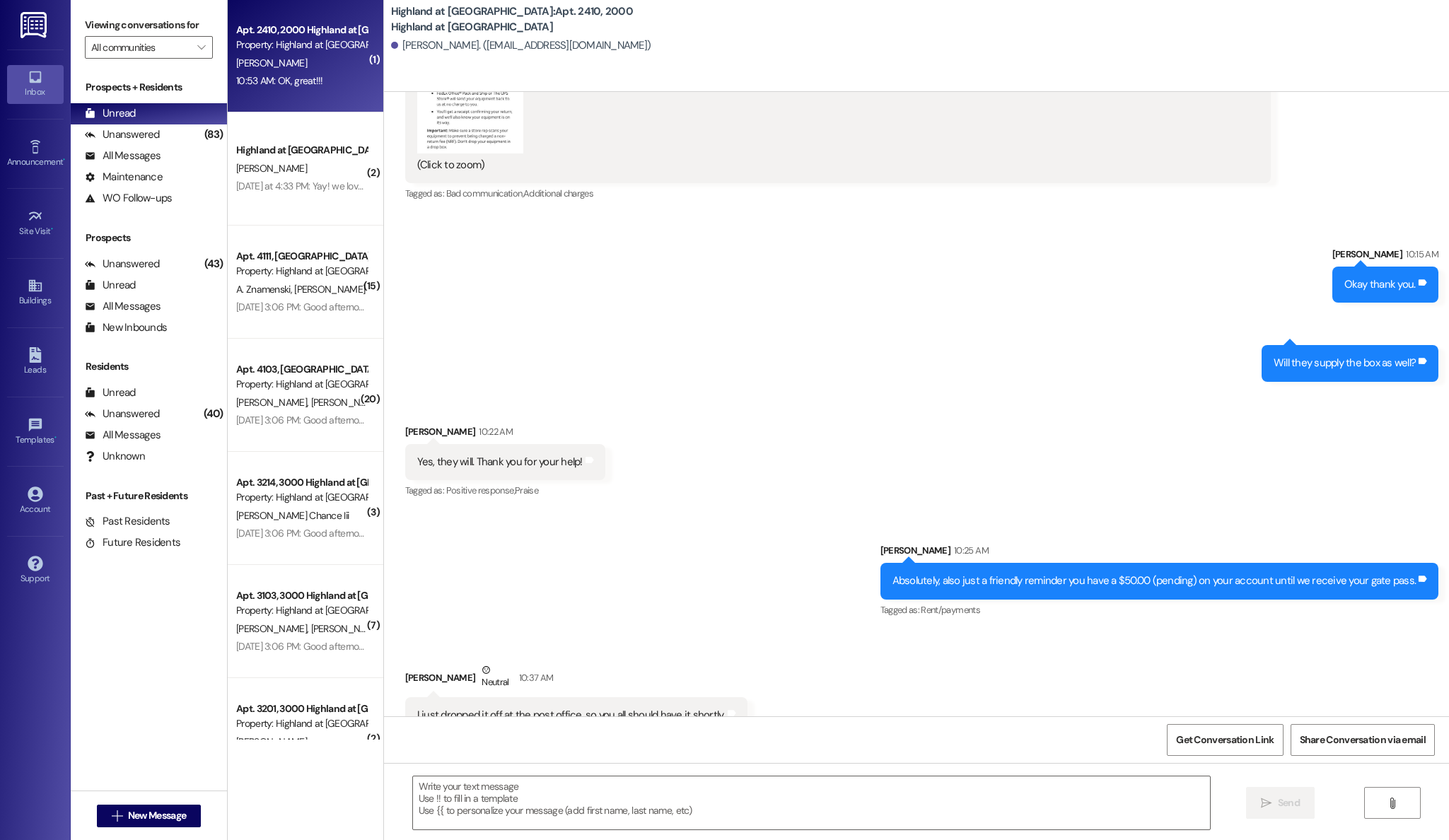
scroll to position [20534, 0]
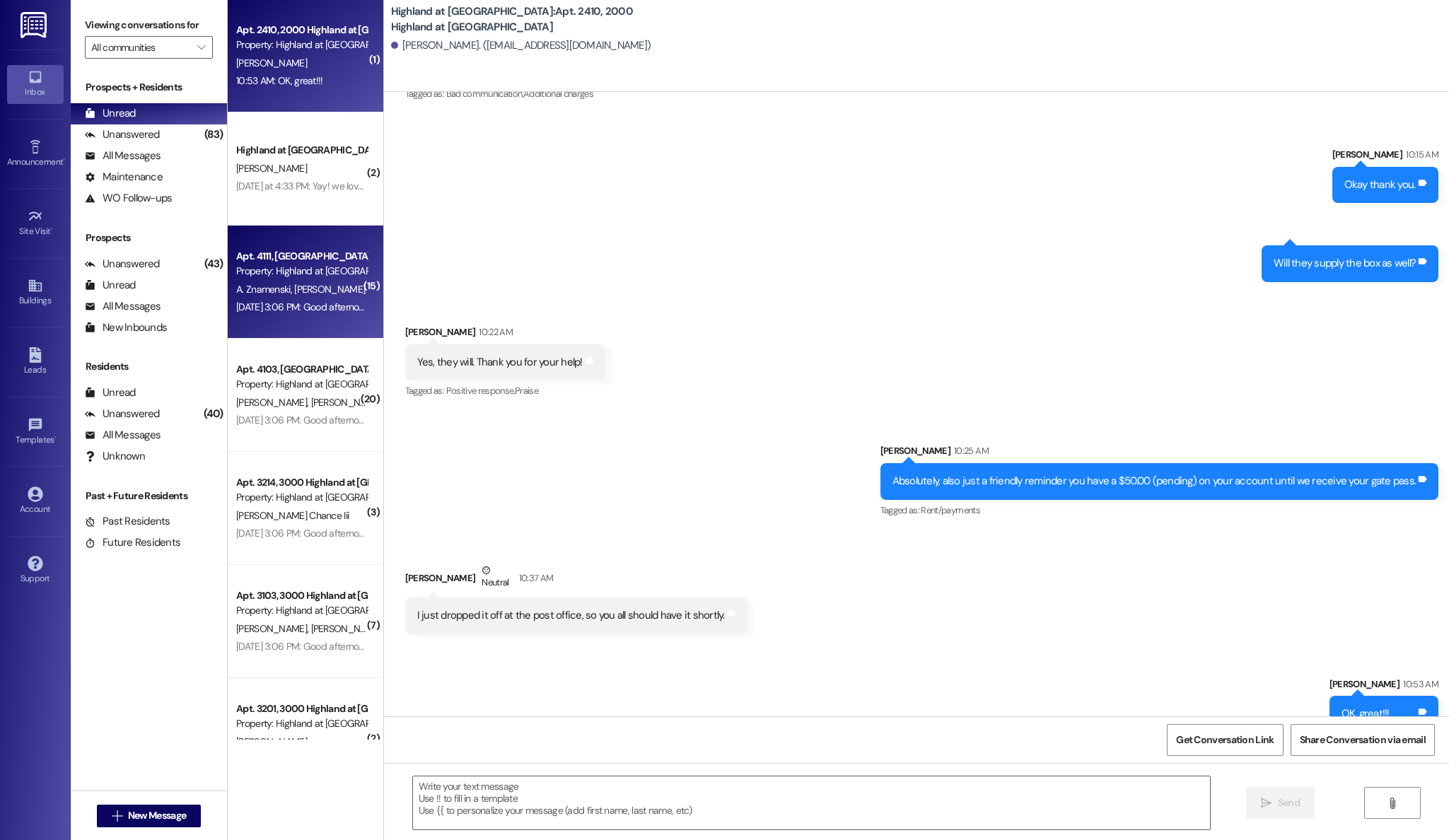
click at [308, 281] on div "A. Znamenski [PERSON_NAME]" at bounding box center [301, 289] width 134 height 18
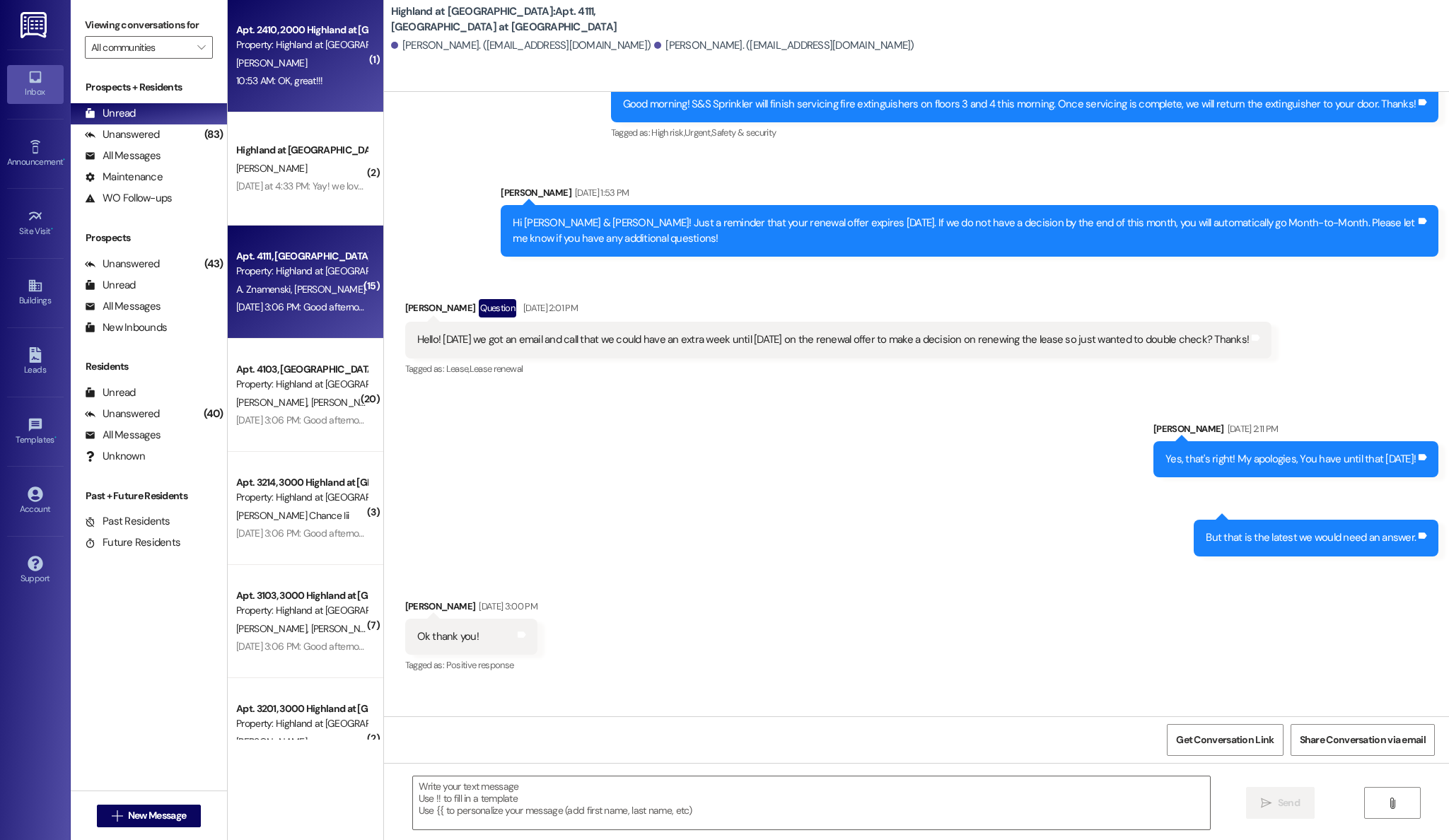
scroll to position [8808, 0]
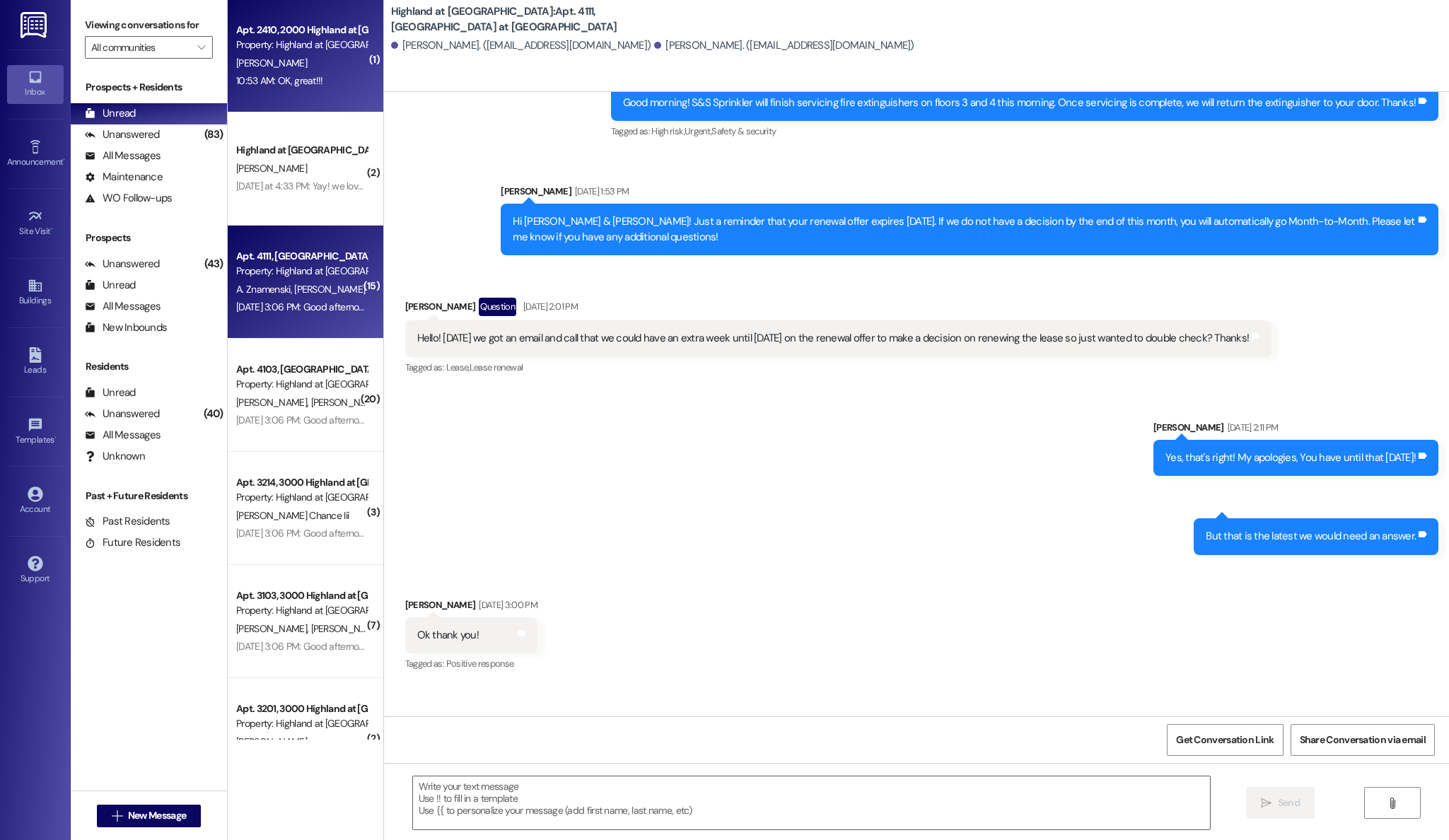
click at [309, 85] on div "10:53 AM: OK, great!!! 10:53 AM: OK, great!!!" at bounding box center [301, 81] width 134 height 18
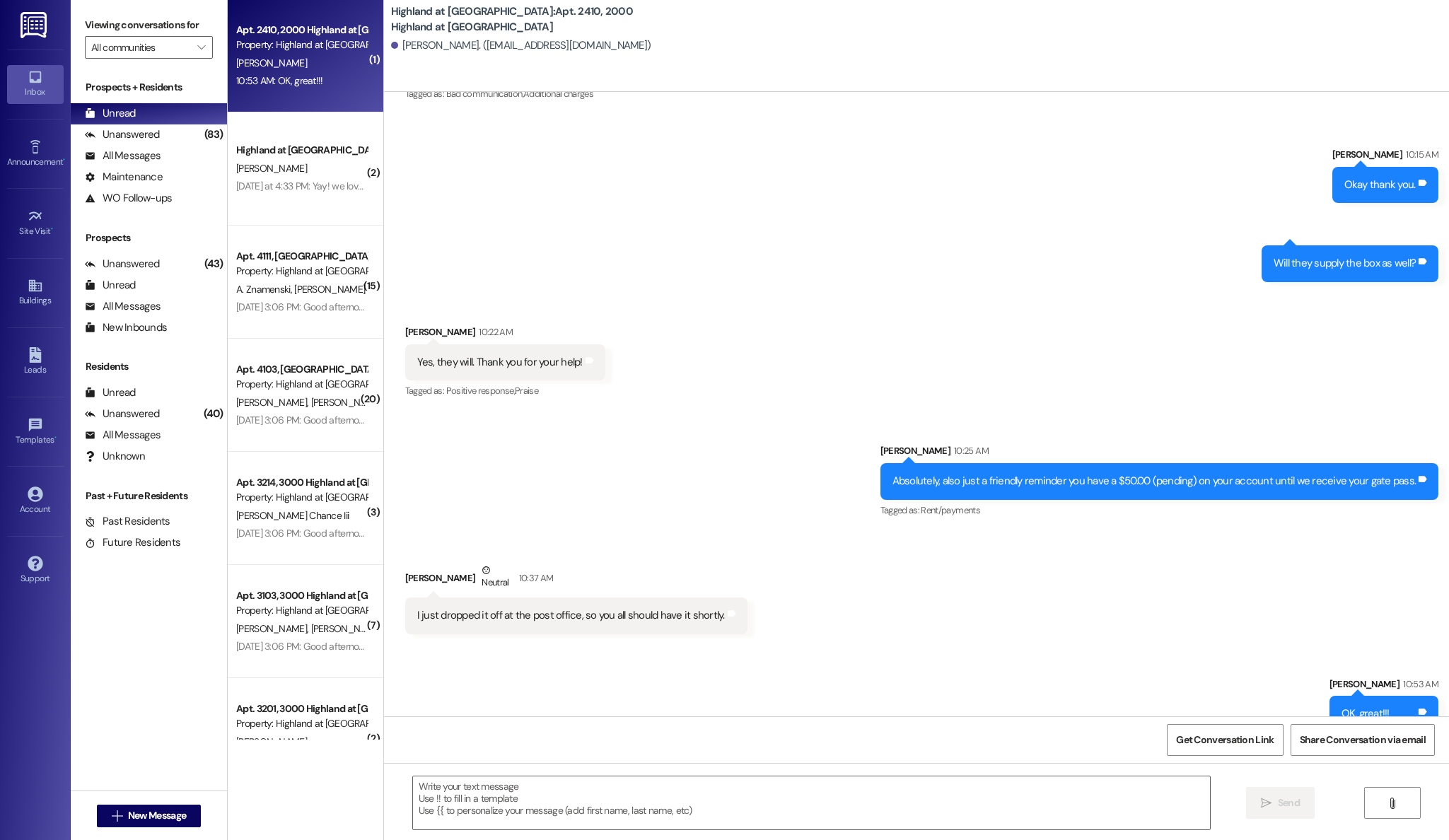
scroll to position [16, 0]
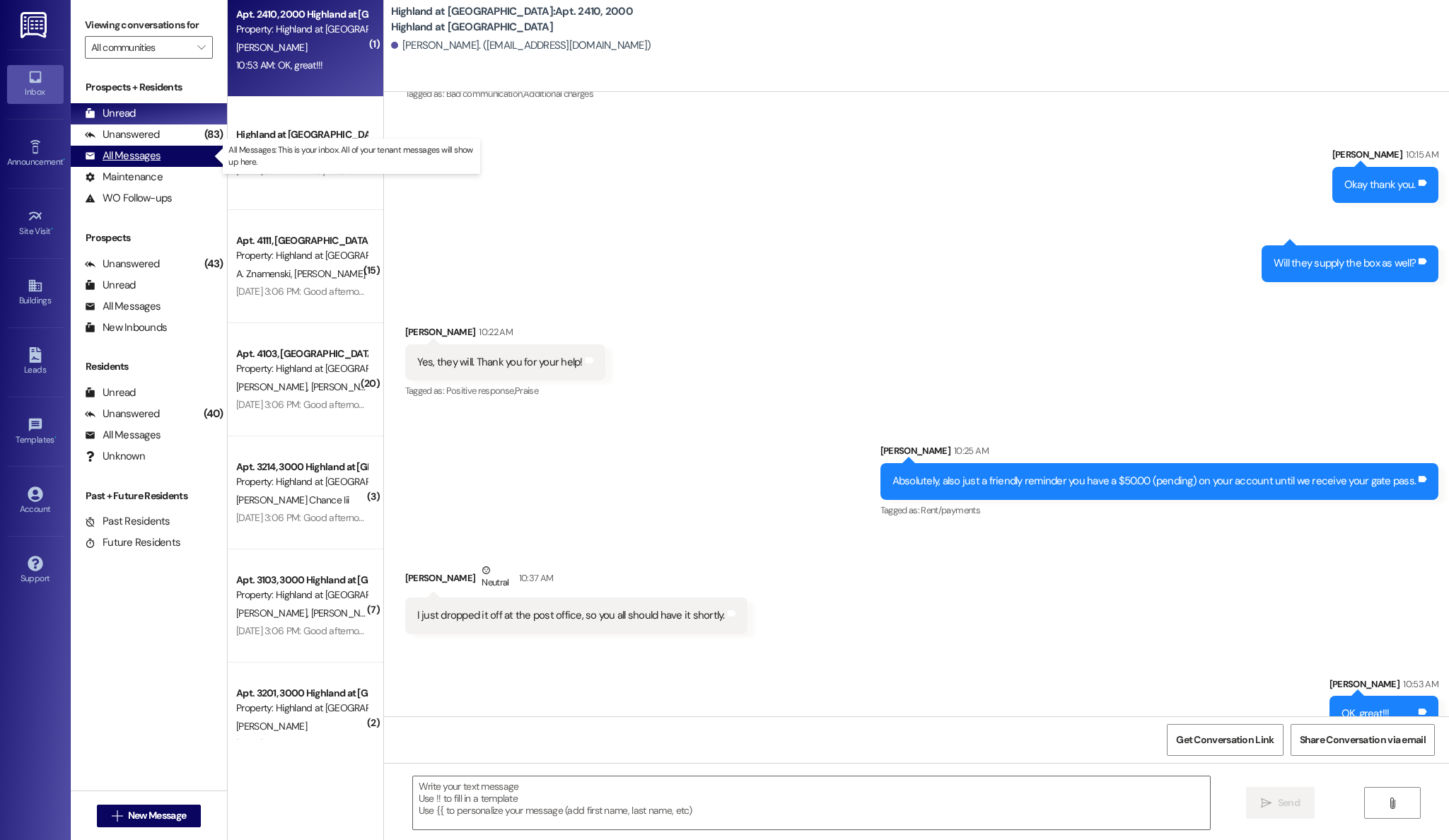
click at [141, 158] on div "All Messages" at bounding box center [123, 155] width 76 height 14
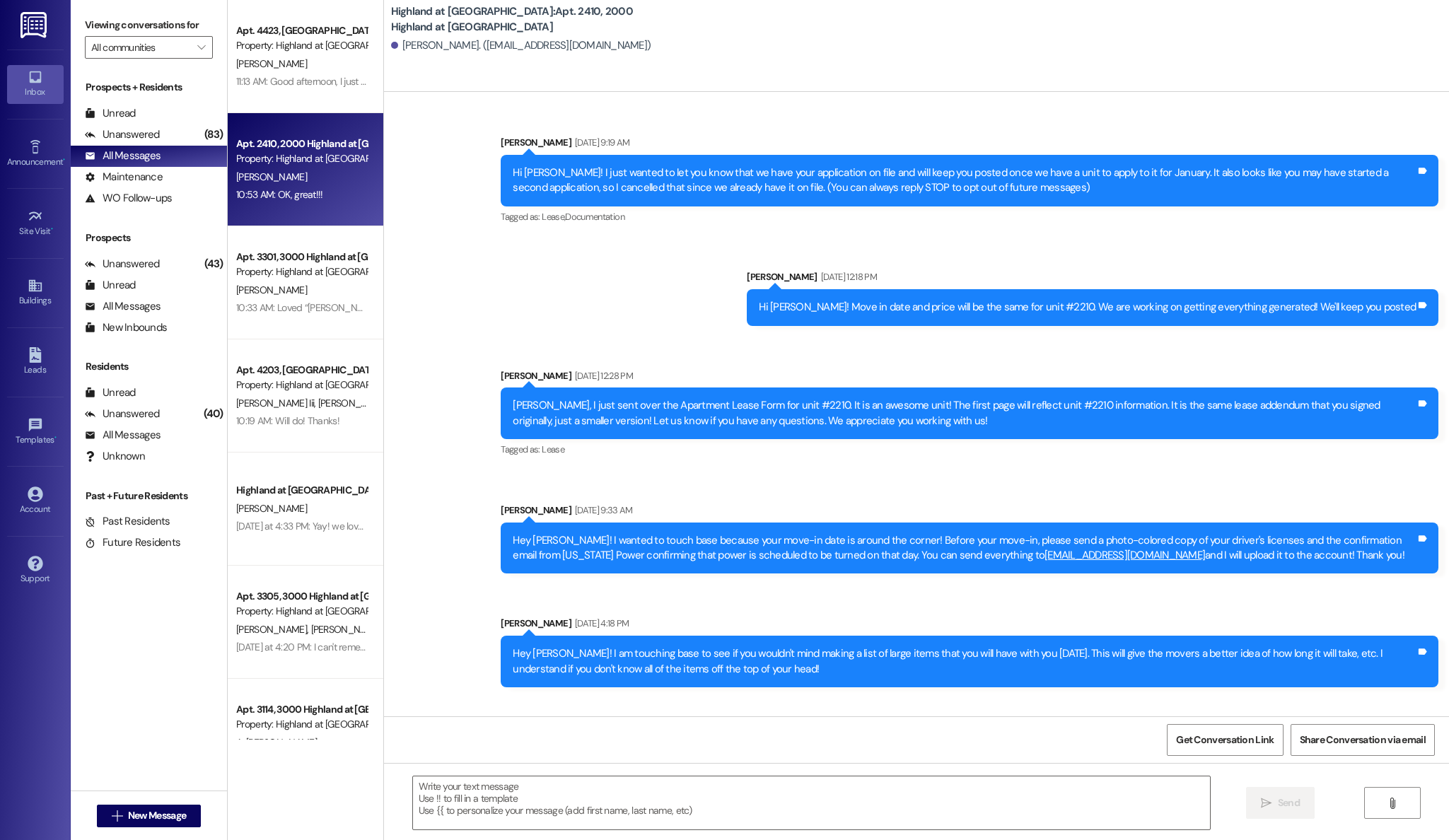
scroll to position [20434, 0]
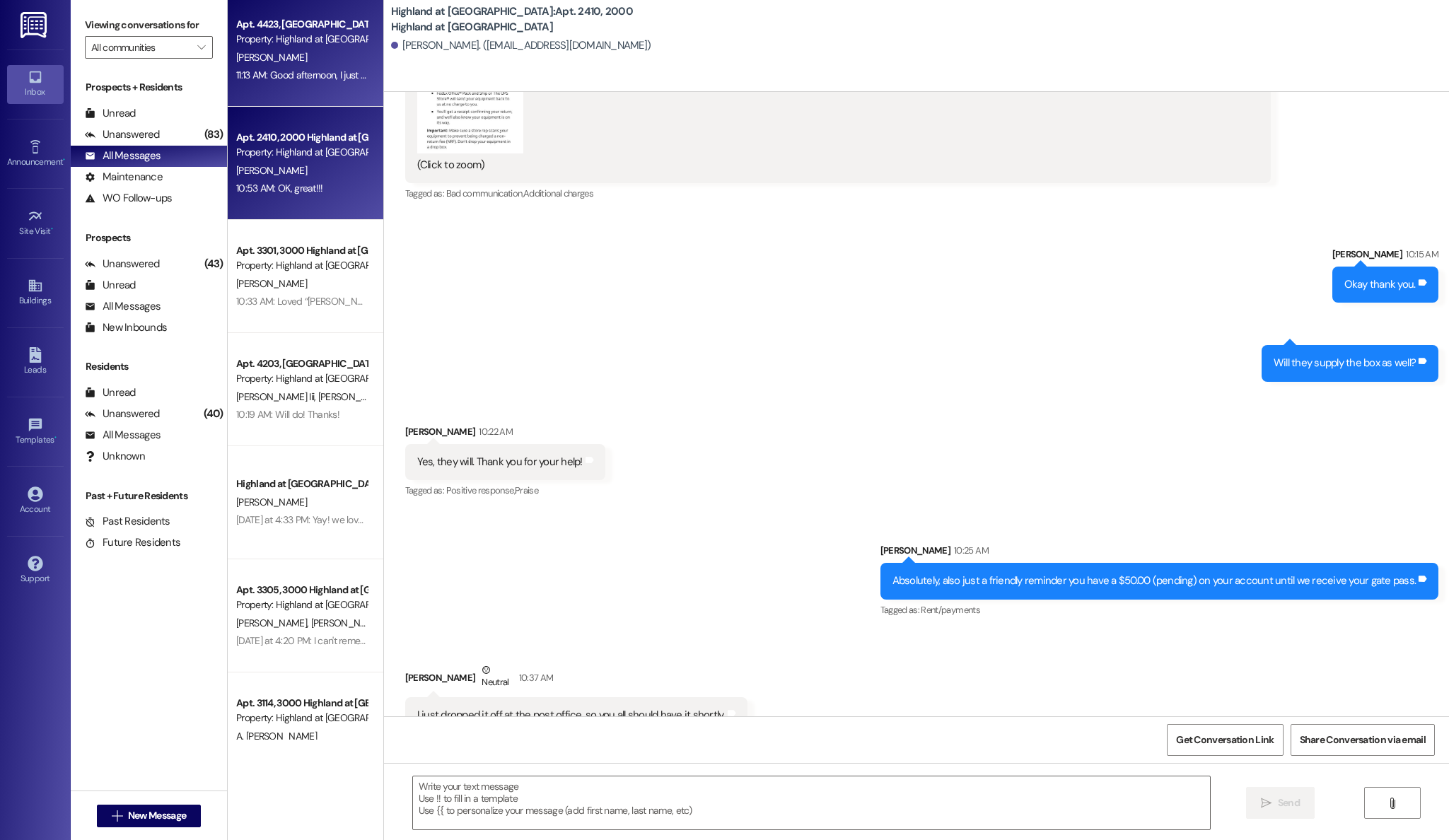
click at [291, 78] on div "Apt. 4423, [GEOGRAPHIC_DATA] at [GEOGRAPHIC_DATA] Property: [GEOGRAPHIC_DATA] a…" at bounding box center [305, 369] width 155 height 739
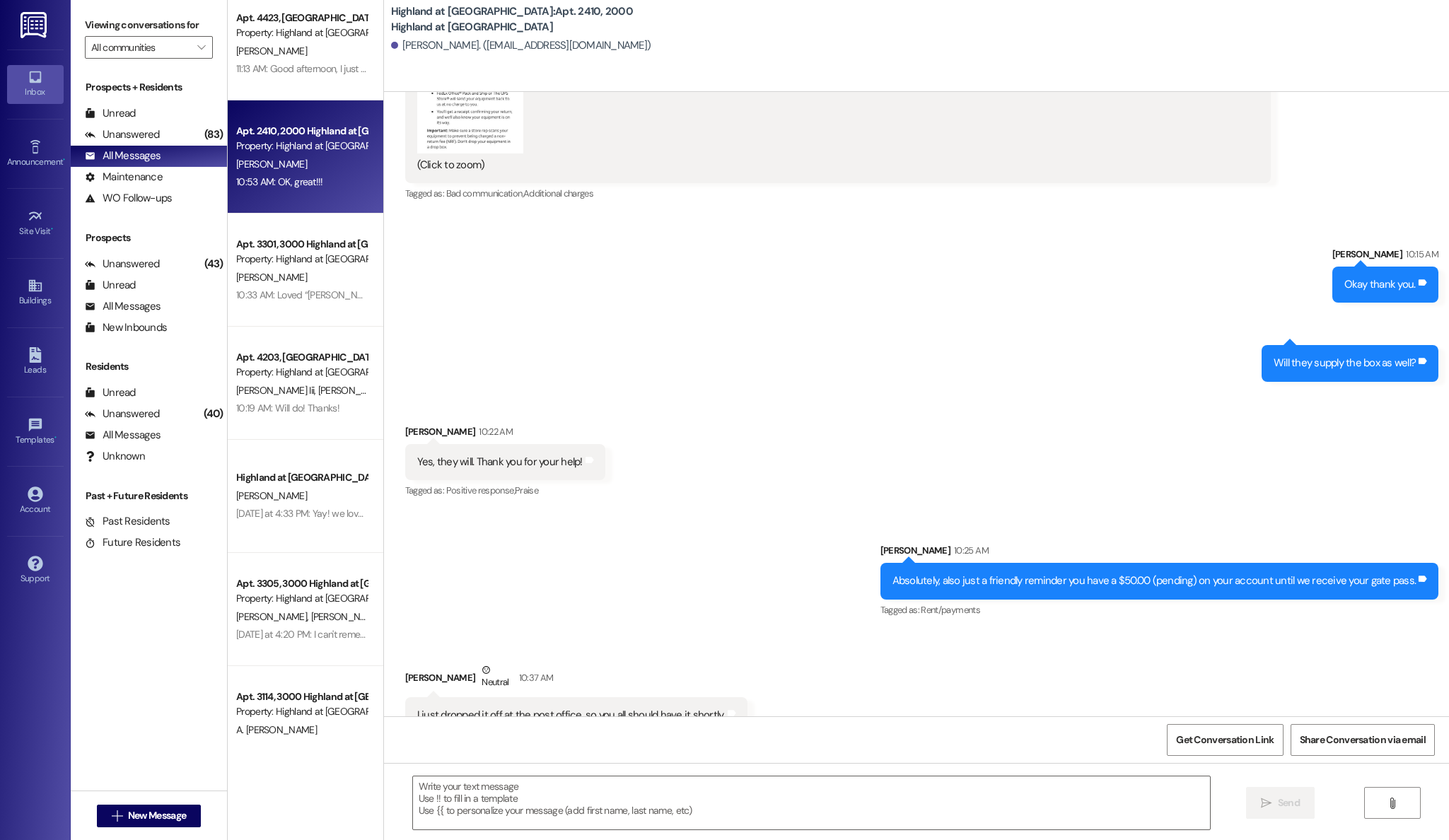
scroll to position [20534, 0]
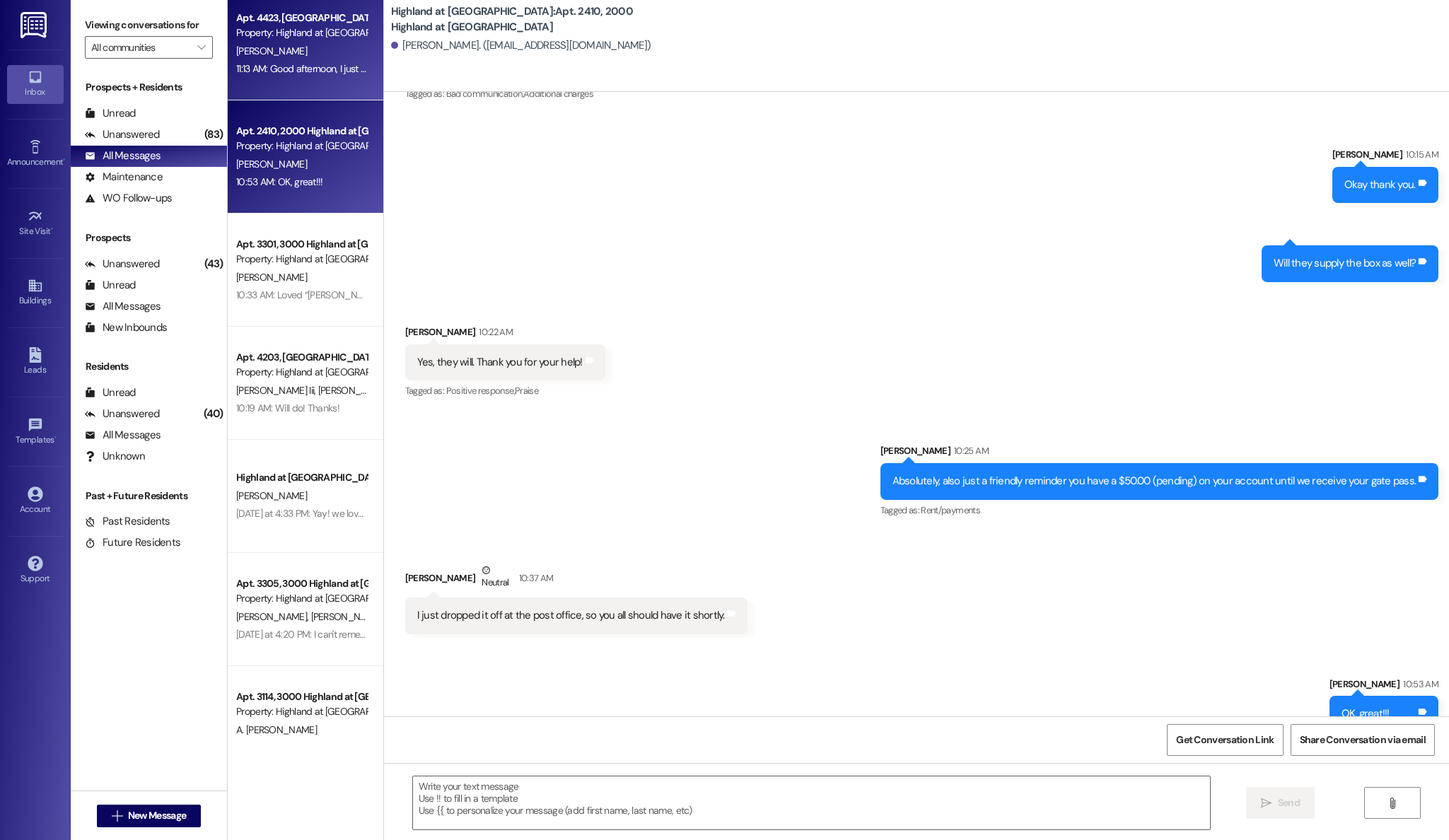
click at [278, 54] on div "[PERSON_NAME]" at bounding box center [301, 51] width 134 height 18
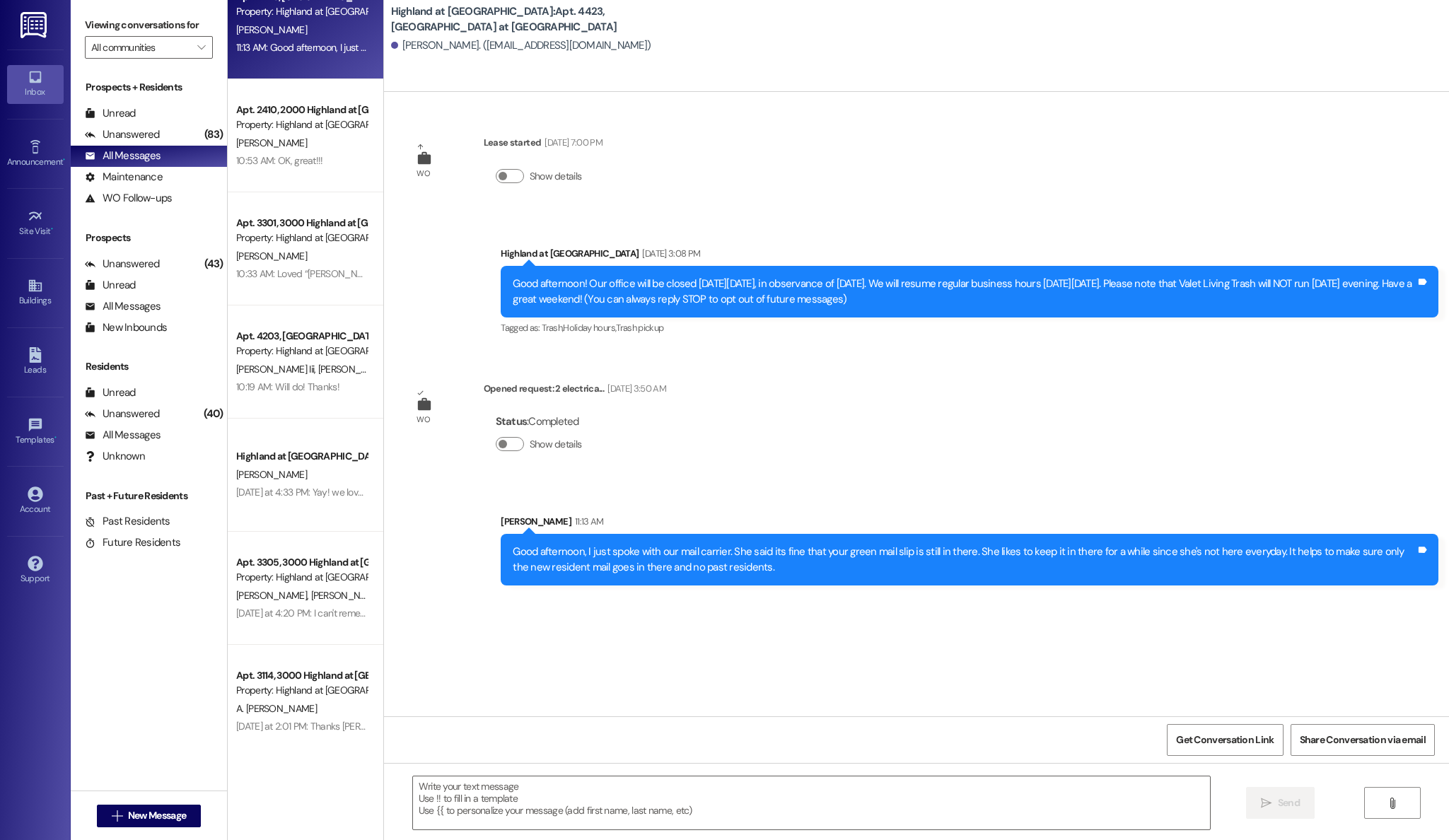
scroll to position [35, 0]
